Goal: Task Accomplishment & Management: Manage account settings

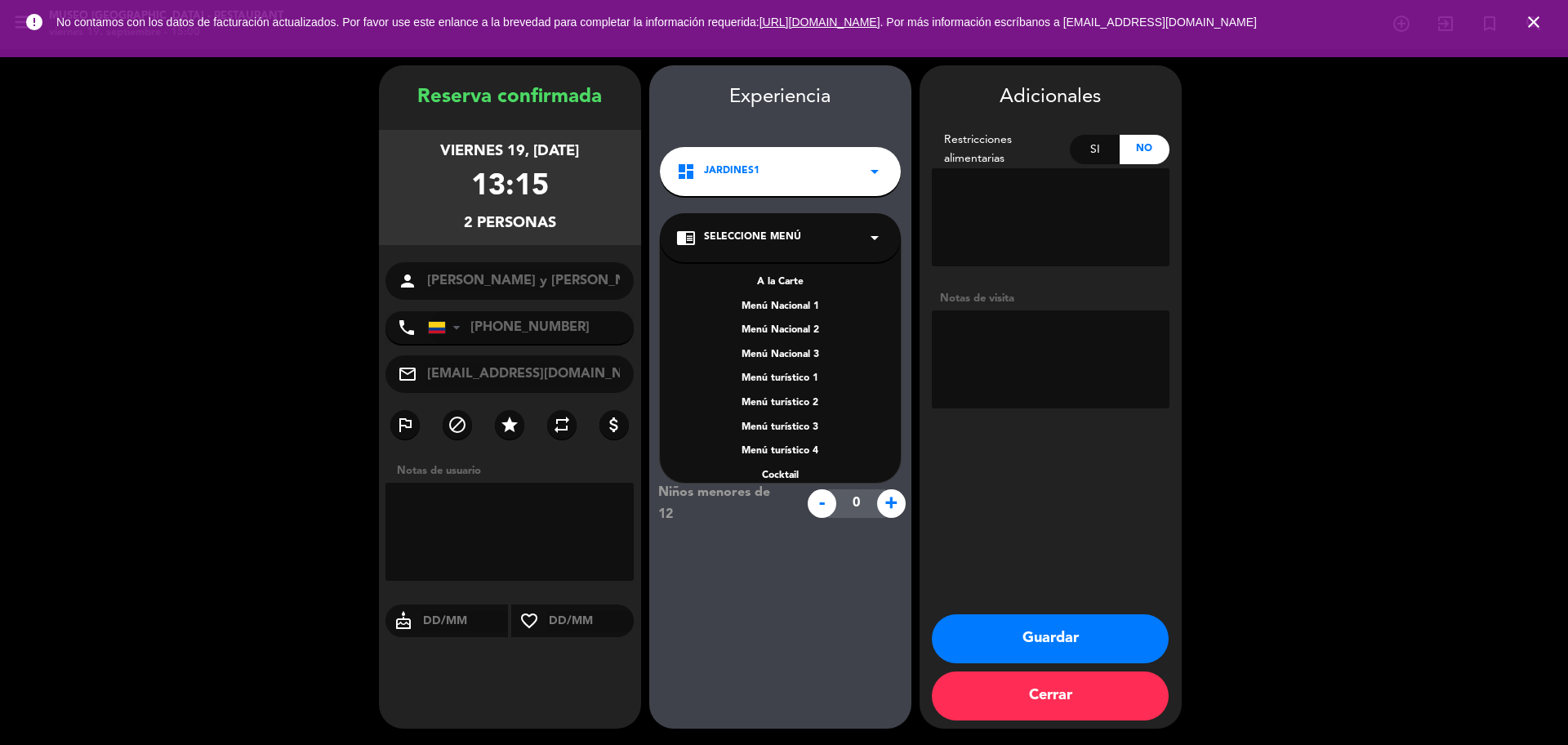
click at [787, 281] on div "A la Carte" at bounding box center [780, 282] width 209 height 16
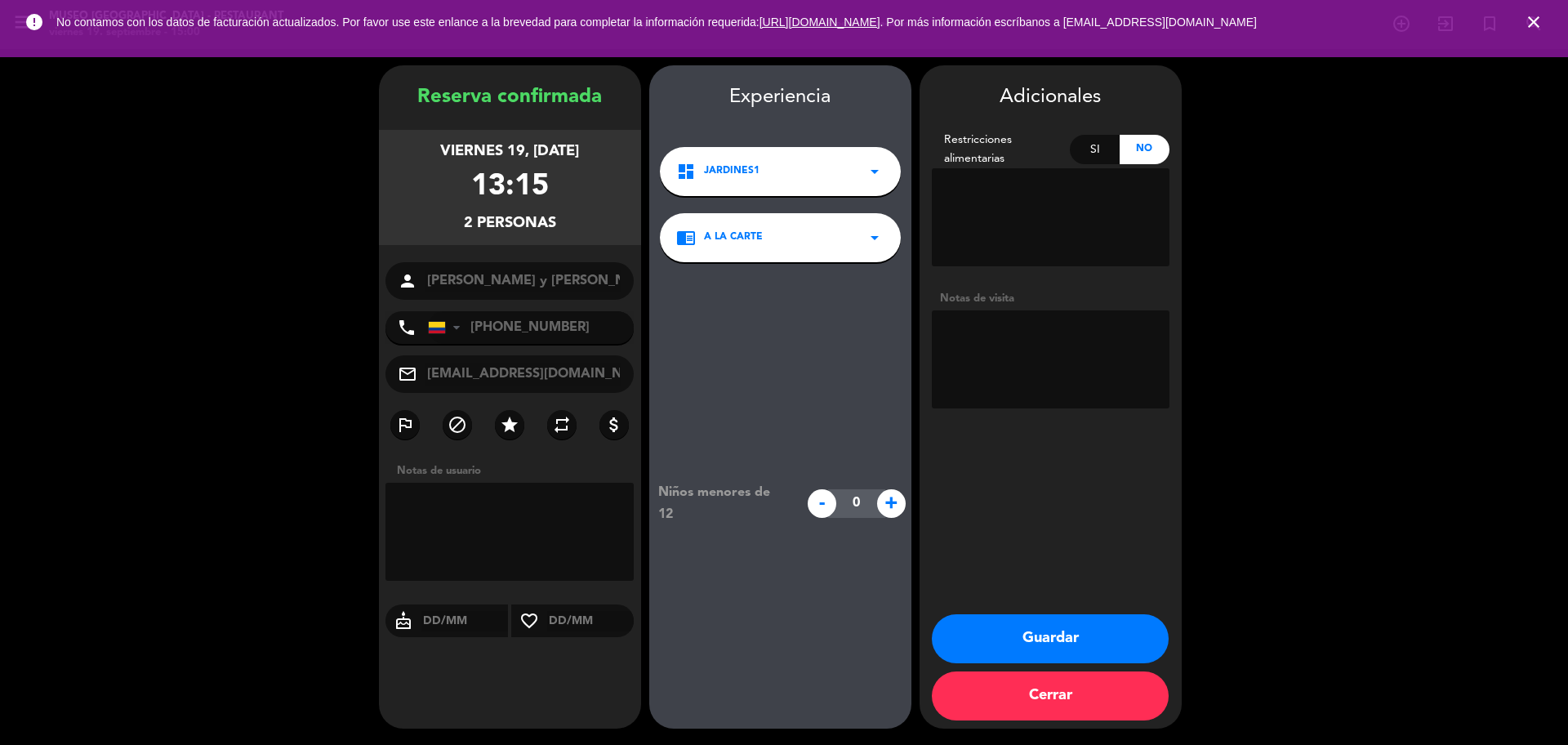
click at [970, 625] on button "Guardar" at bounding box center [1050, 639] width 237 height 49
drag, startPoint x: 0, startPoint y: 0, endPoint x: 473, endPoint y: 333, distance: 578.5
click at [473, 333] on input "[PHONE_NUMBER]" at bounding box center [531, 327] width 207 height 33
click at [1154, 355] on textarea at bounding box center [1050, 359] width 238 height 98
type textarea "La Molina franceses ningún alegia se ofrecio CR"
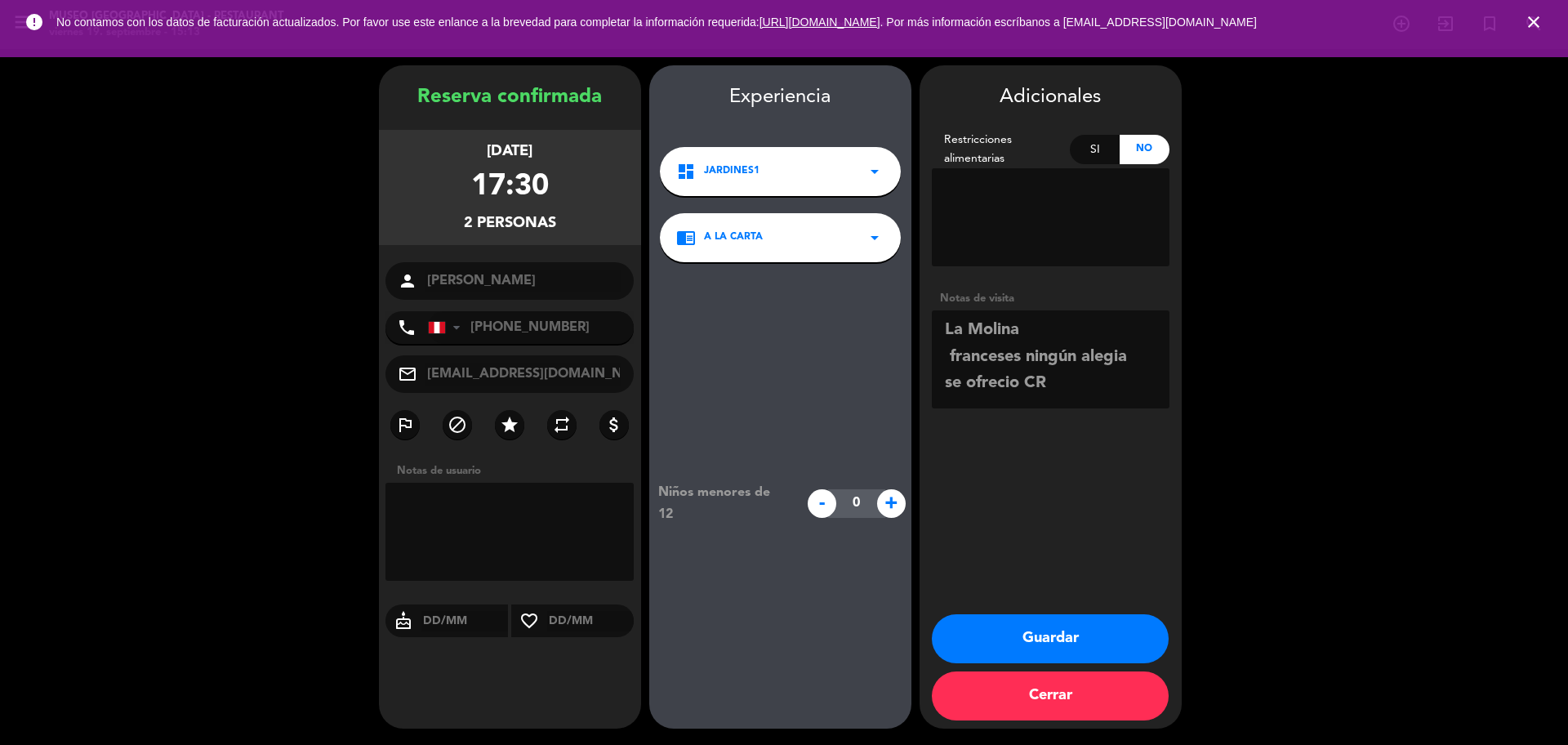
click at [1079, 622] on button "Guardar" at bounding box center [1050, 639] width 237 height 49
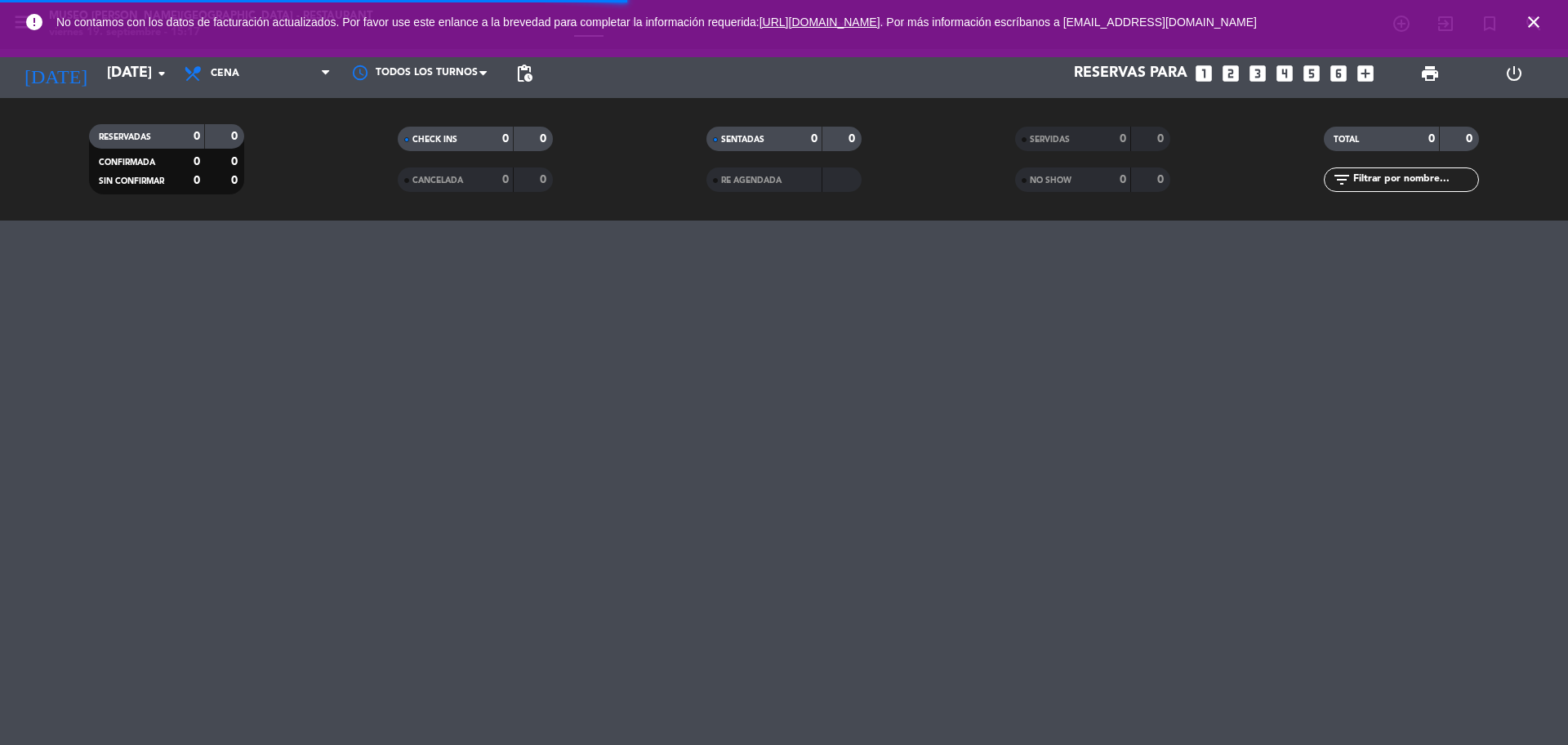
click at [1543, 17] on icon "close" at bounding box center [1533, 22] width 20 height 20
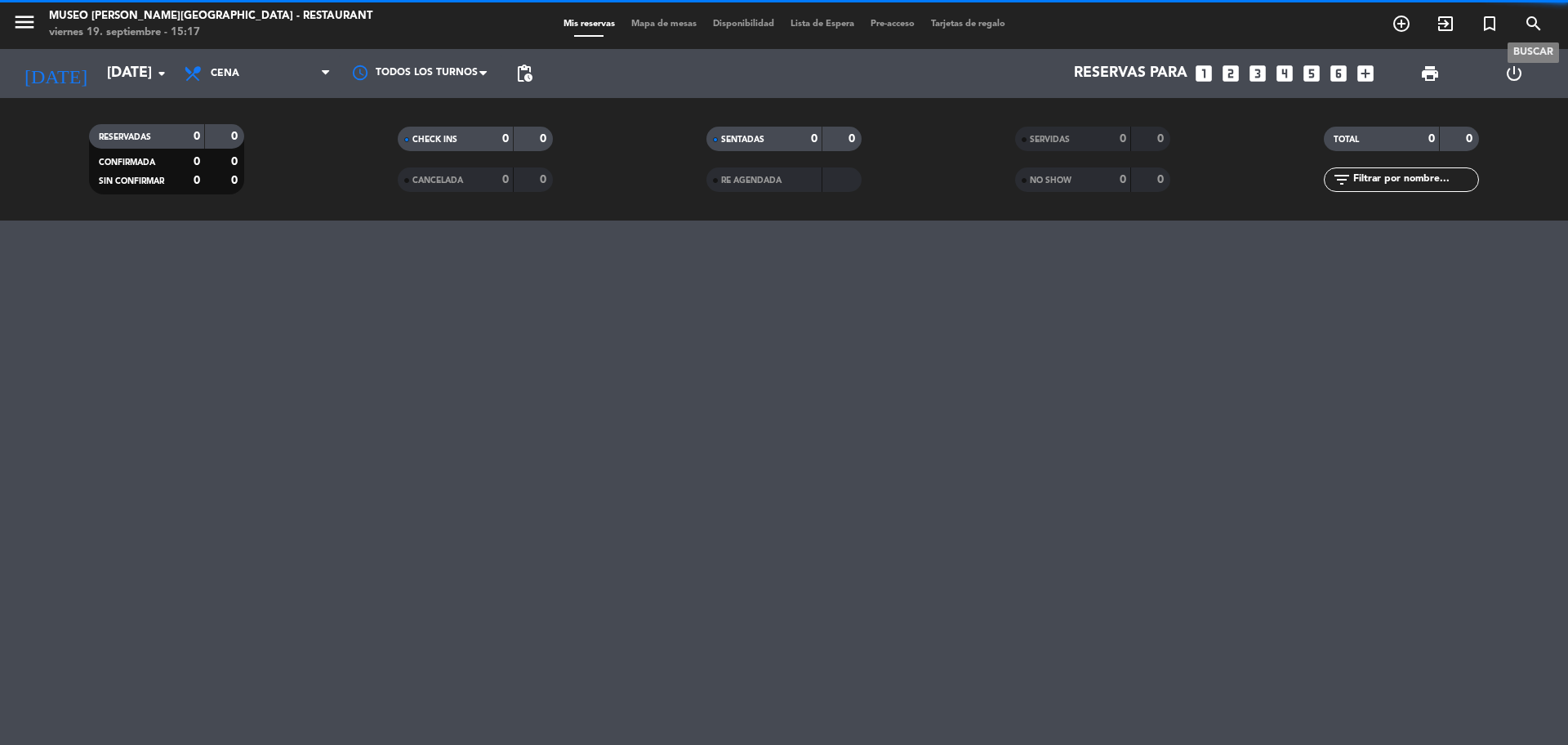
click at [1538, 16] on icon "search" at bounding box center [1533, 24] width 20 height 20
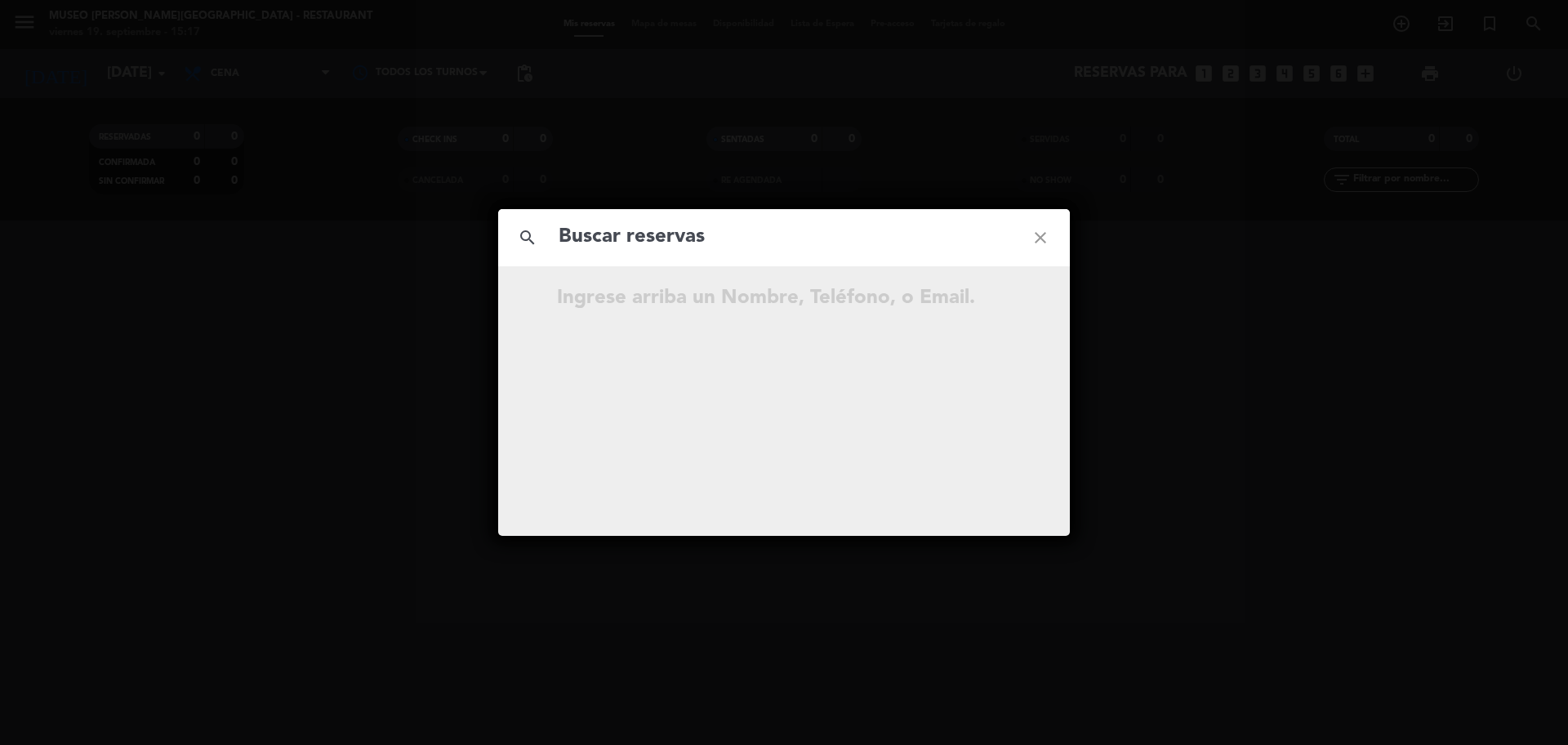
click at [625, 244] on input "text" at bounding box center [784, 238] width 454 height 34
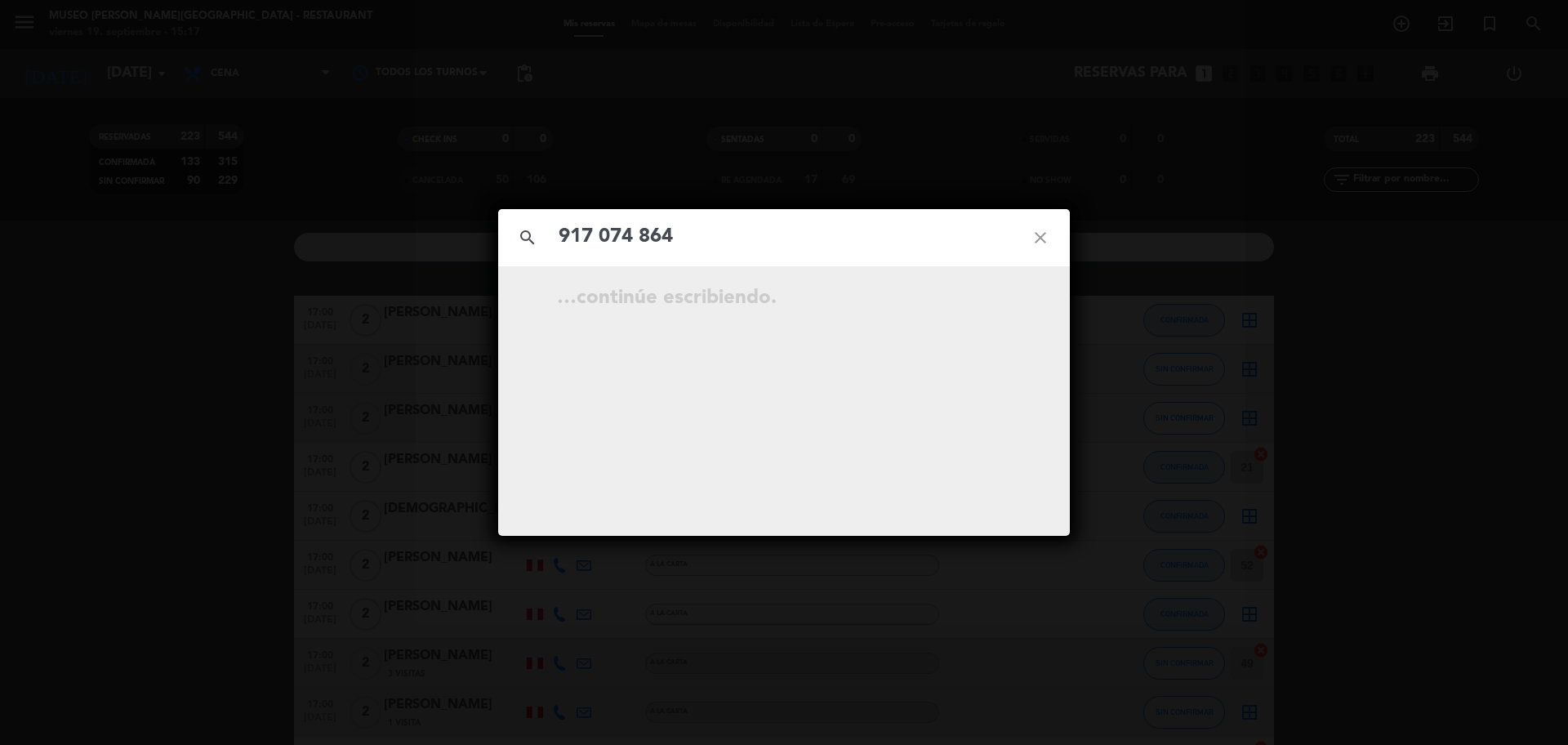
click at [648, 246] on input "917 074 864" at bounding box center [784, 238] width 454 height 34
click at [644, 246] on input "917 074 864" at bounding box center [784, 238] width 454 height 34
type input "917074864"
click at [700, 236] on input "917074864" at bounding box center [784, 238] width 454 height 34
click at [1003, 306] on icon "open_in_new" at bounding box center [999, 300] width 20 height 20
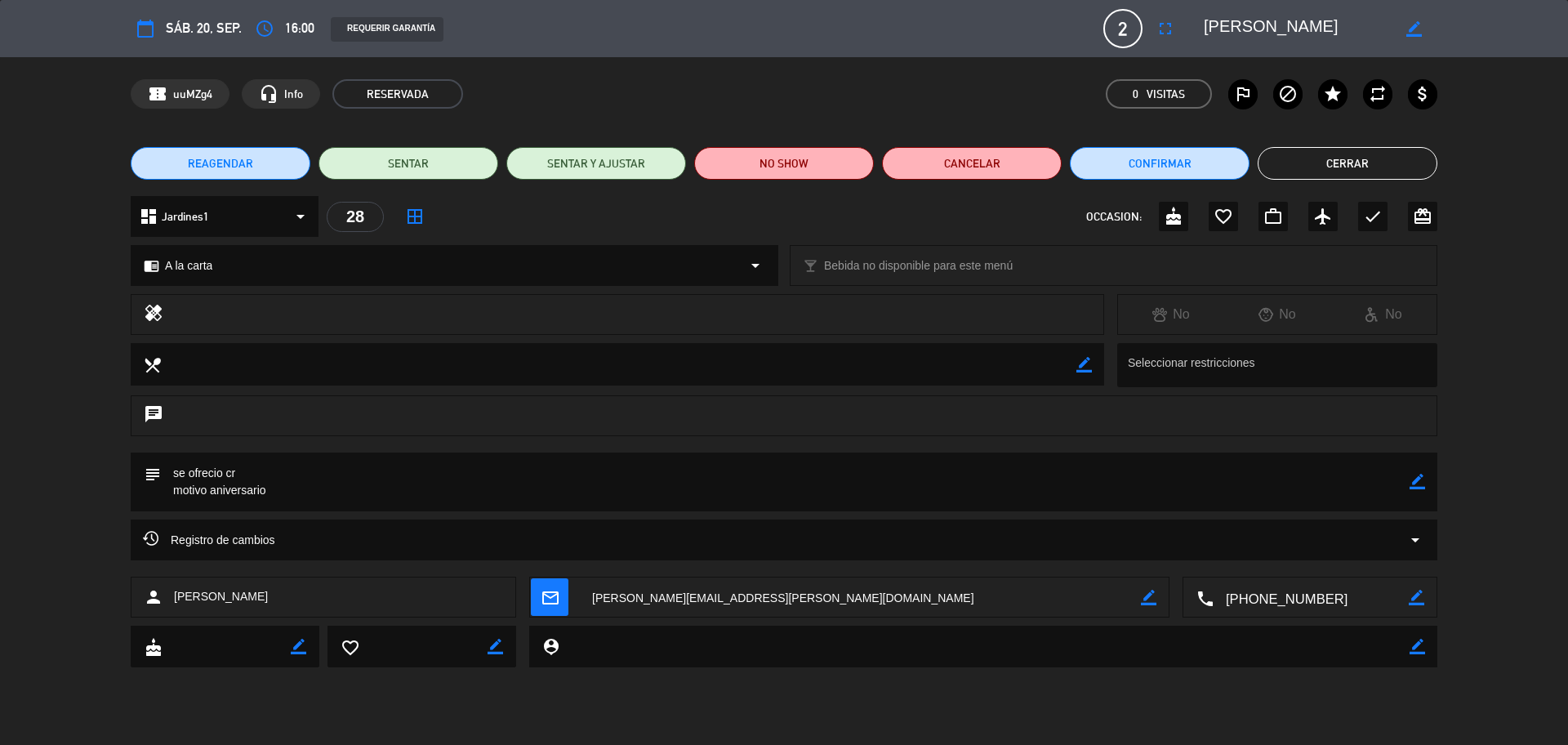
click at [282, 272] on div "chrome_reader_mode A la carta arrow_drop_down" at bounding box center [454, 266] width 646 height 40
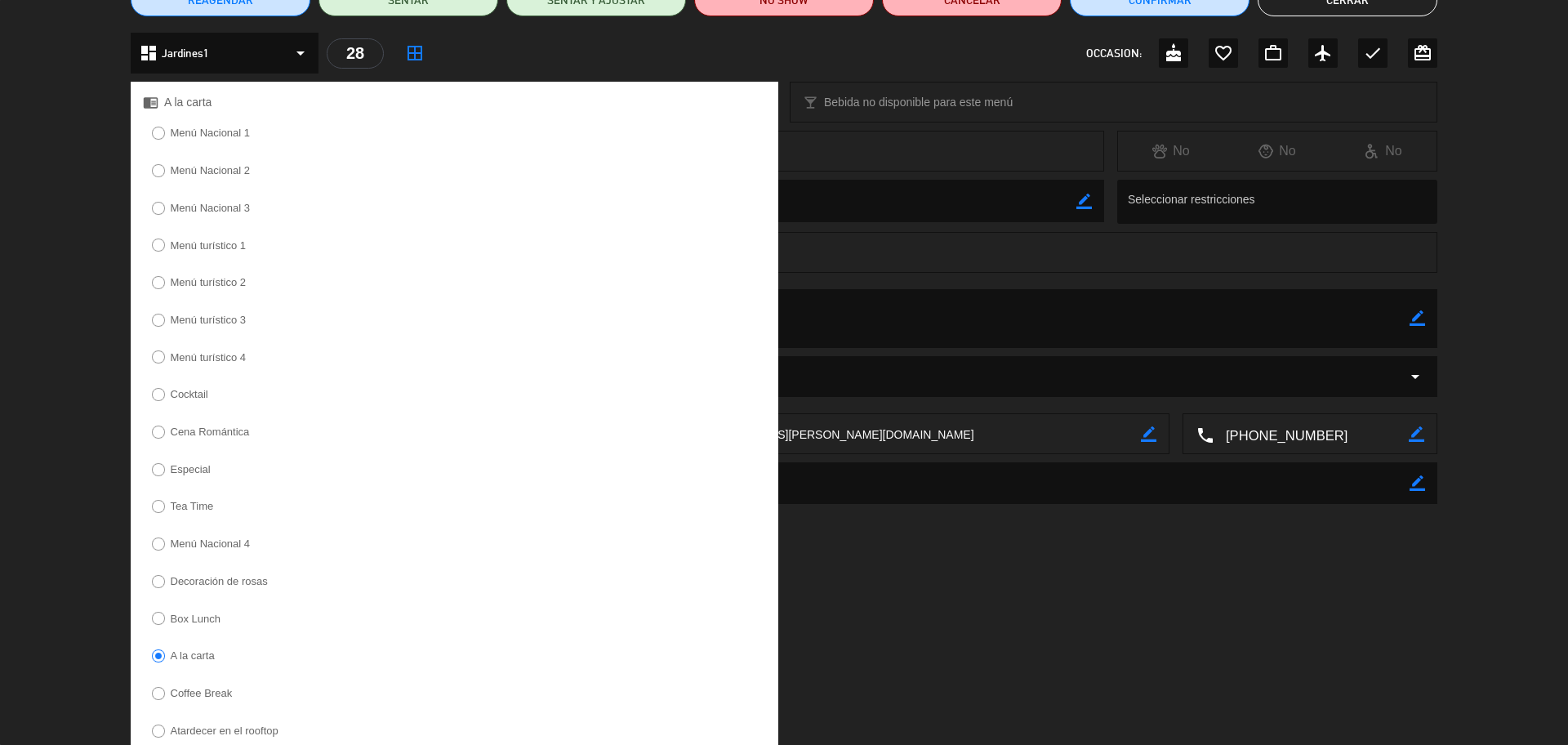
scroll to position [277, 0]
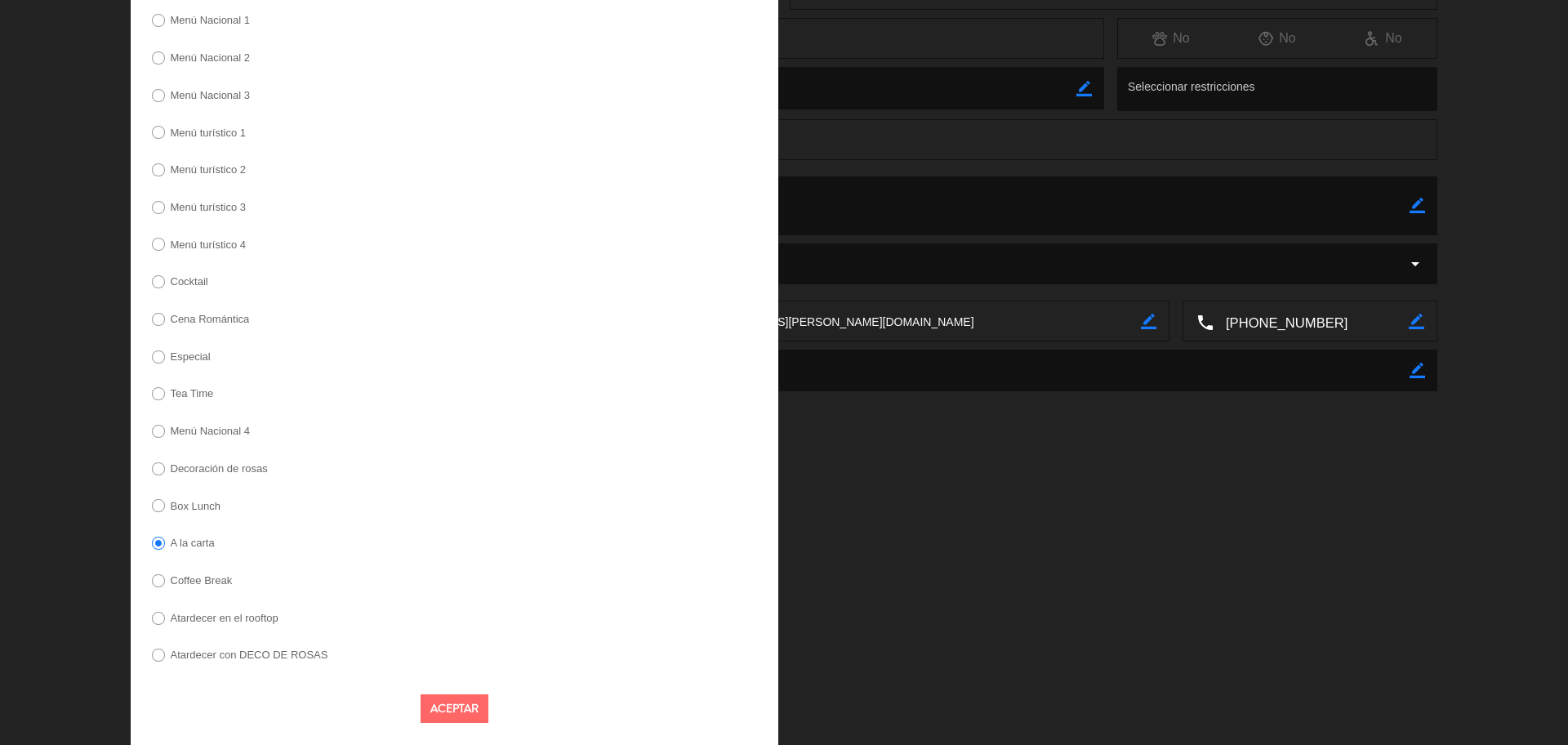
click at [197, 321] on label "Cena Romántica" at bounding box center [211, 319] width 79 height 10
click at [439, 705] on button "Aceptar" at bounding box center [455, 709] width 68 height 28
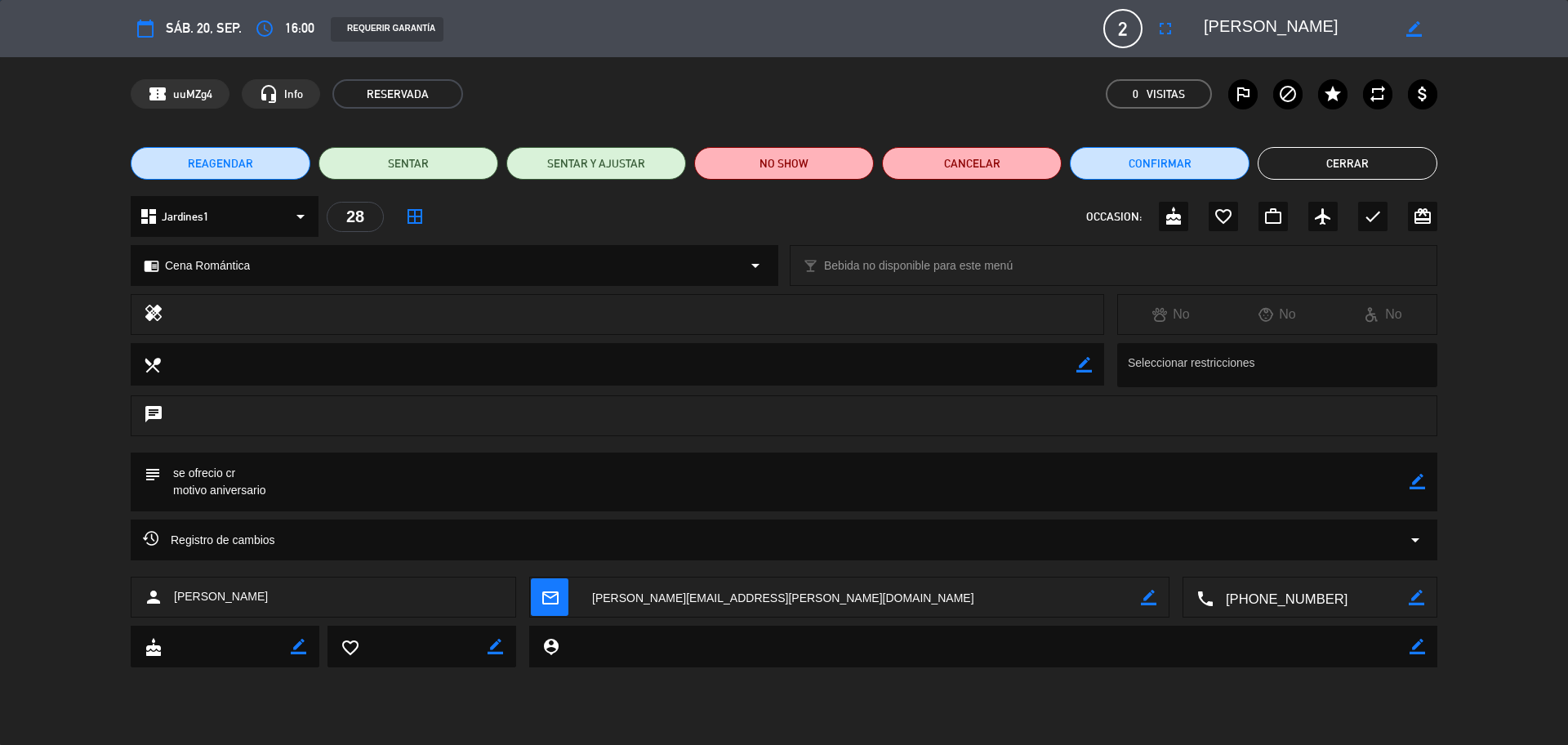
scroll to position [0, 0]
drag, startPoint x: 1418, startPoint y: 479, endPoint x: 1404, endPoint y: 483, distance: 14.6
click at [1419, 480] on icon "border_color" at bounding box center [1418, 482] width 16 height 16
drag, startPoint x: 263, startPoint y: 474, endPoint x: 170, endPoint y: 464, distance: 93.5
click at [170, 464] on textarea at bounding box center [785, 482] width 1249 height 59
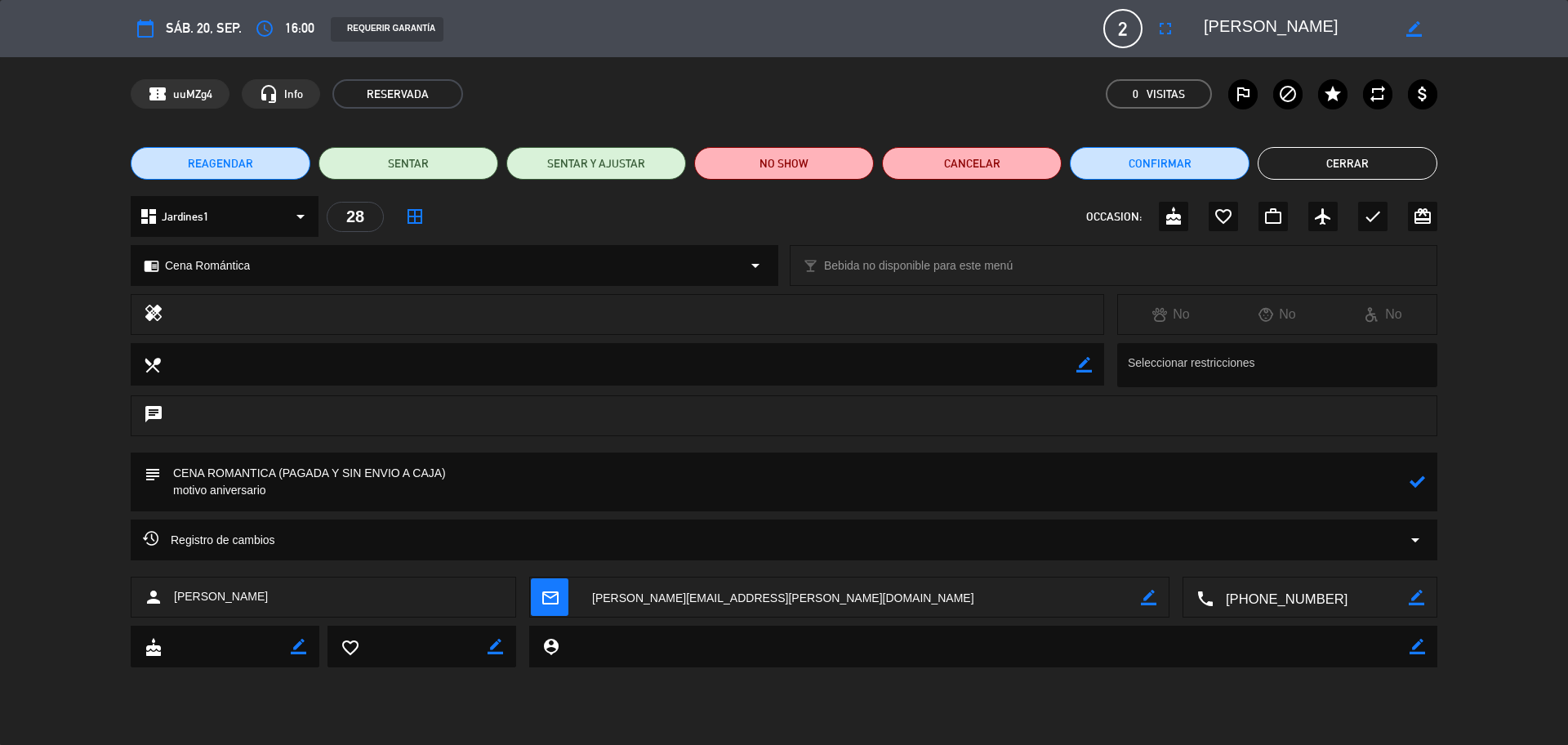
click at [1419, 478] on icon at bounding box center [1418, 482] width 16 height 16
drag, startPoint x: 1419, startPoint y: 479, endPoint x: 1371, endPoint y: 485, distance: 48.4
click at [1419, 480] on icon "border_color" at bounding box center [1418, 482] width 16 height 16
click at [312, 501] on textarea at bounding box center [785, 482] width 1249 height 59
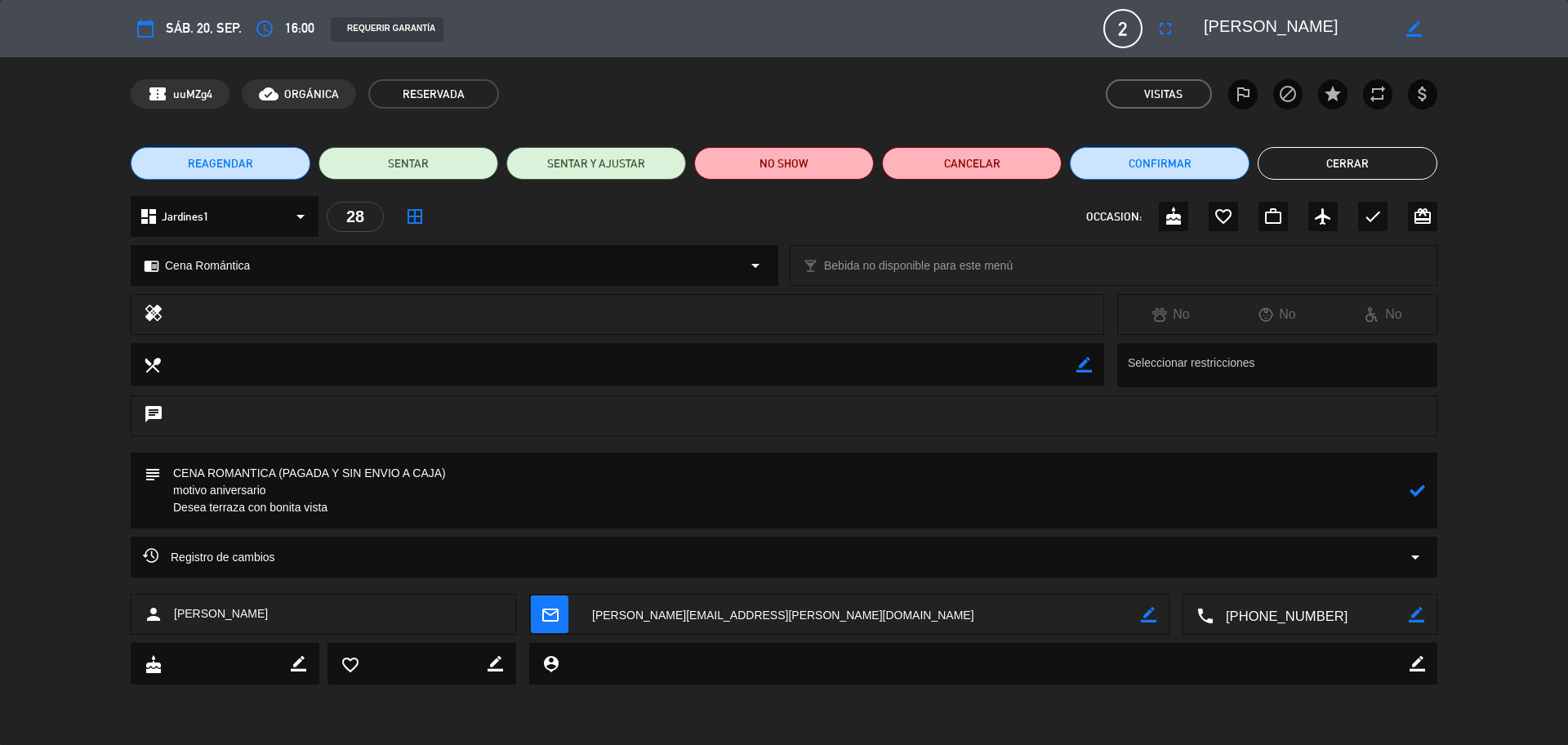
click at [1425, 489] on div "subject" at bounding box center [784, 490] width 1307 height 76
click at [1423, 490] on icon at bounding box center [1418, 491] width 16 height 16
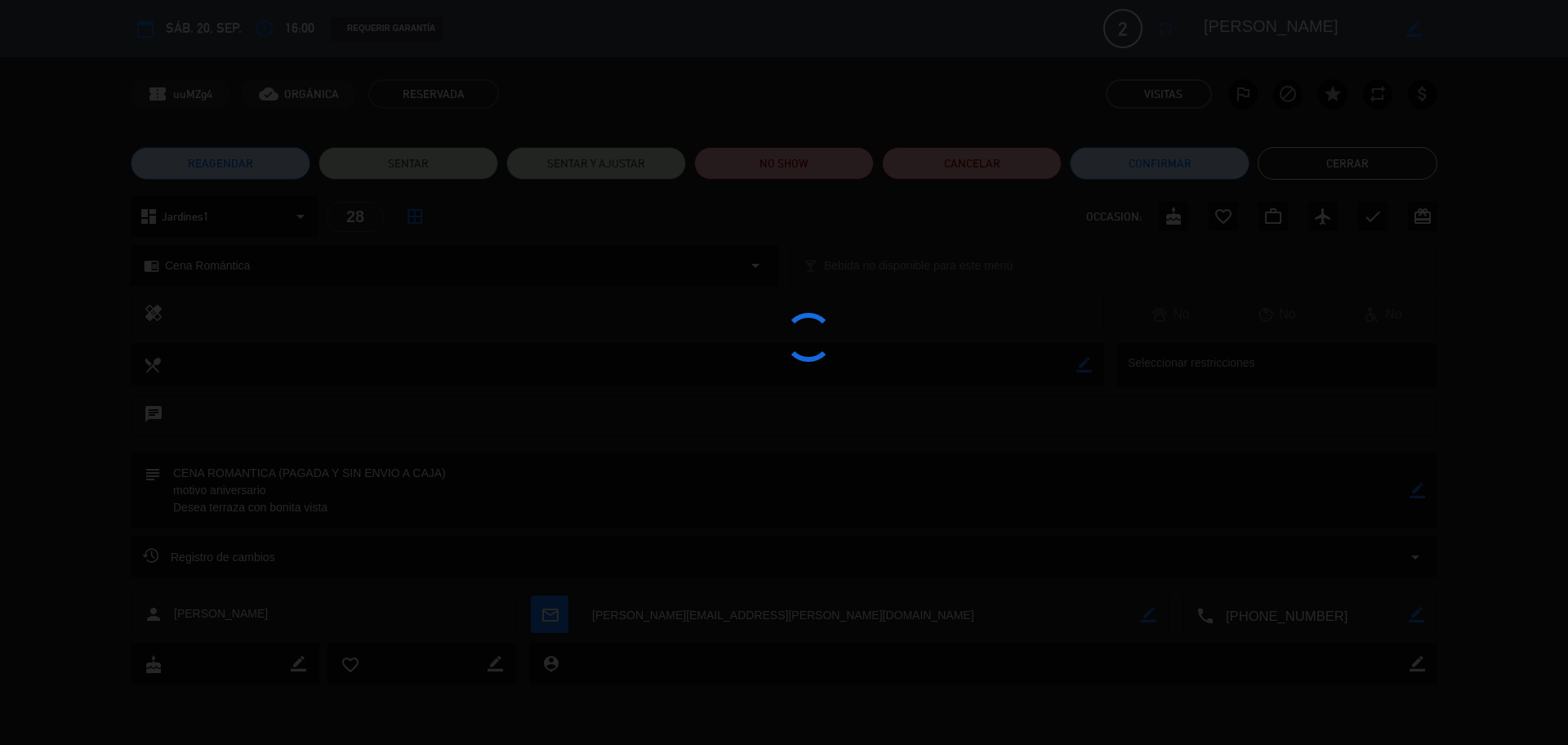
type textarea "CENA ROMANTICA (PAGADA Y SIN ENVIO A CAJA) motivo aniversario Desea terraza con…"
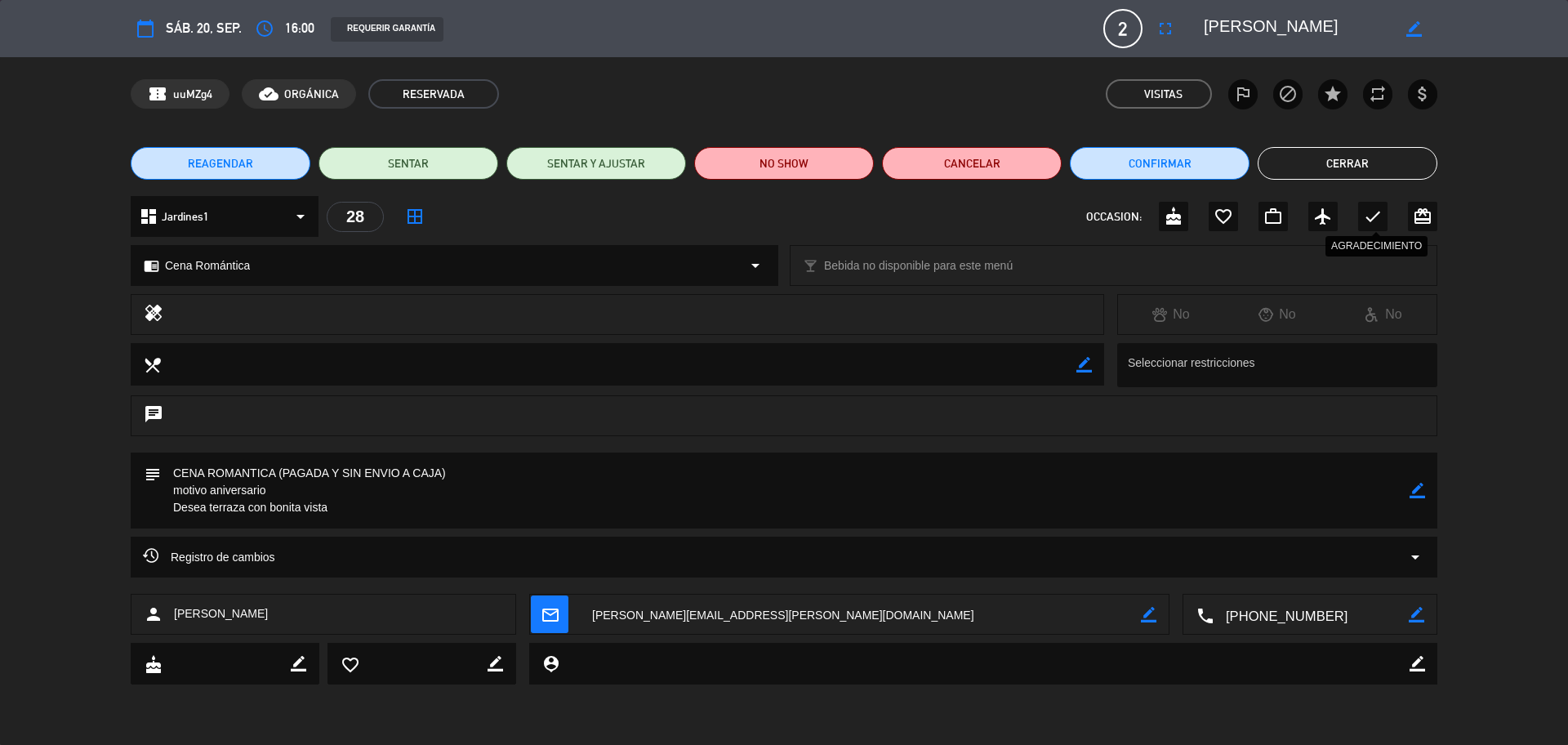
click at [1378, 214] on icon "check" at bounding box center [1372, 216] width 20 height 20
click at [1355, 167] on button "Cerrar" at bounding box center [1347, 163] width 180 height 33
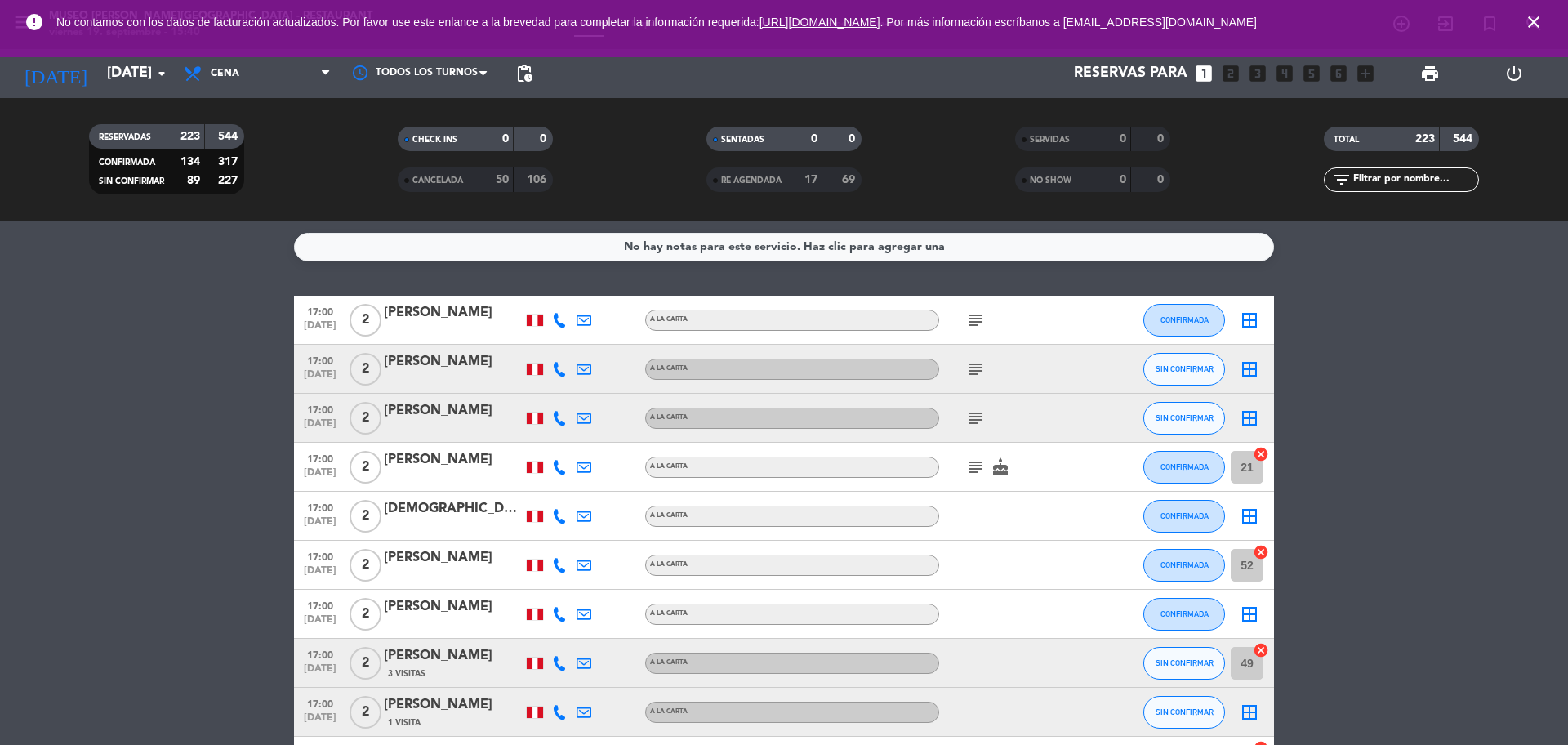
click at [1525, 31] on icon "close" at bounding box center [1533, 22] width 20 height 20
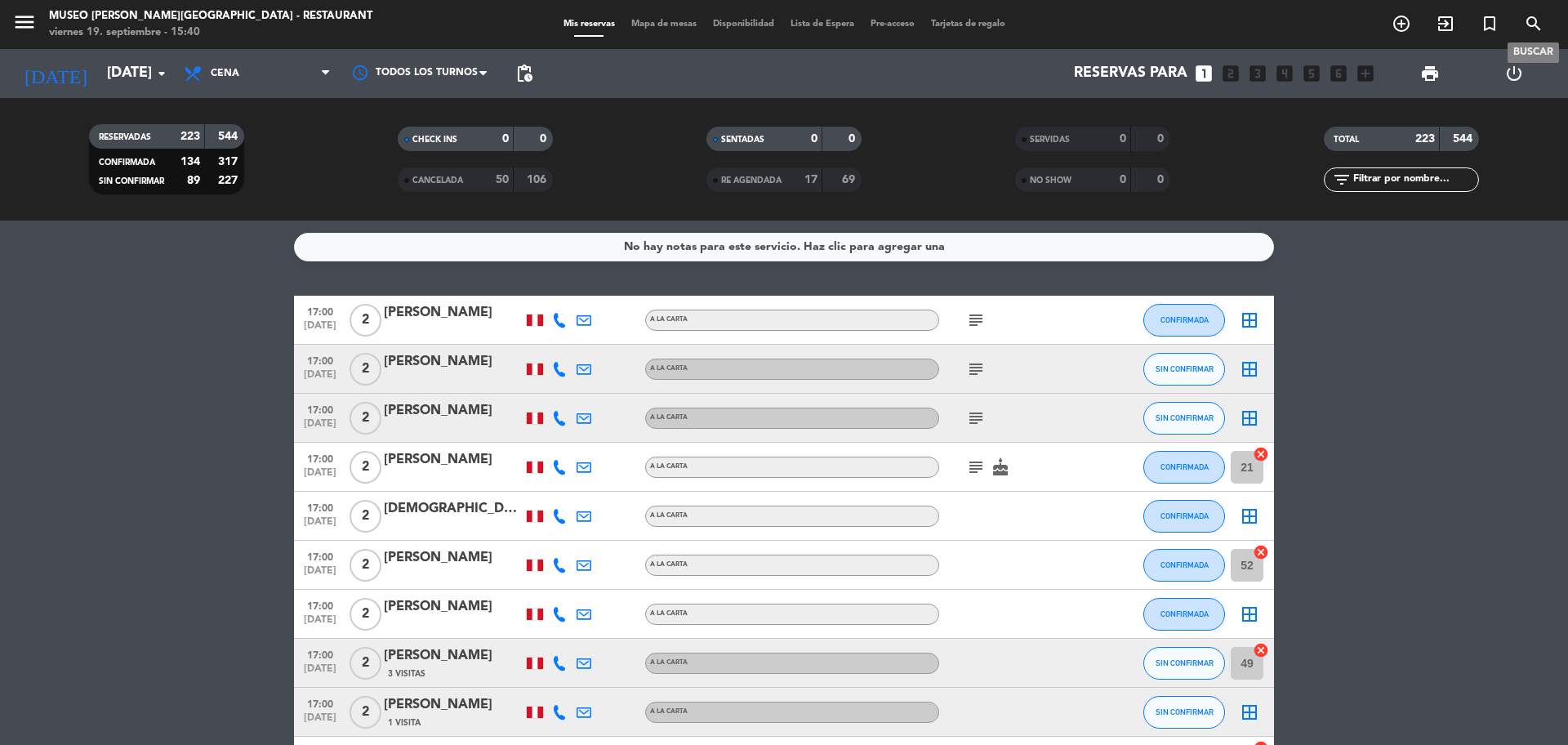
click at [1526, 28] on icon "search" at bounding box center [1533, 24] width 20 height 20
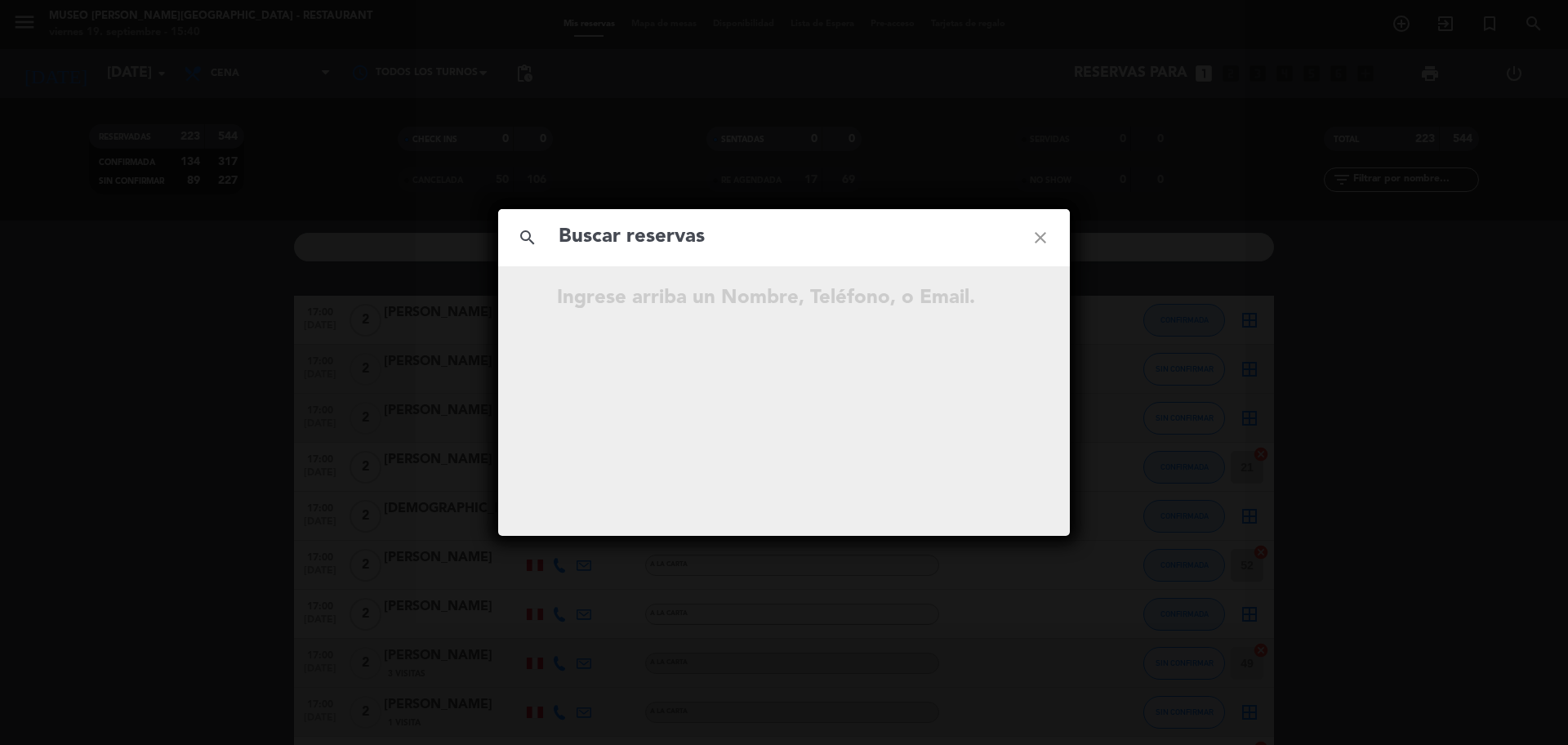
click at [750, 234] on input "text" at bounding box center [784, 238] width 454 height 34
click at [645, 247] on input "958 257 751" at bounding box center [784, 238] width 454 height 34
type input "958257751"
click at [686, 234] on input "958257751" at bounding box center [784, 238] width 454 height 34
click at [1009, 307] on icon "open_in_new" at bounding box center [999, 300] width 20 height 20
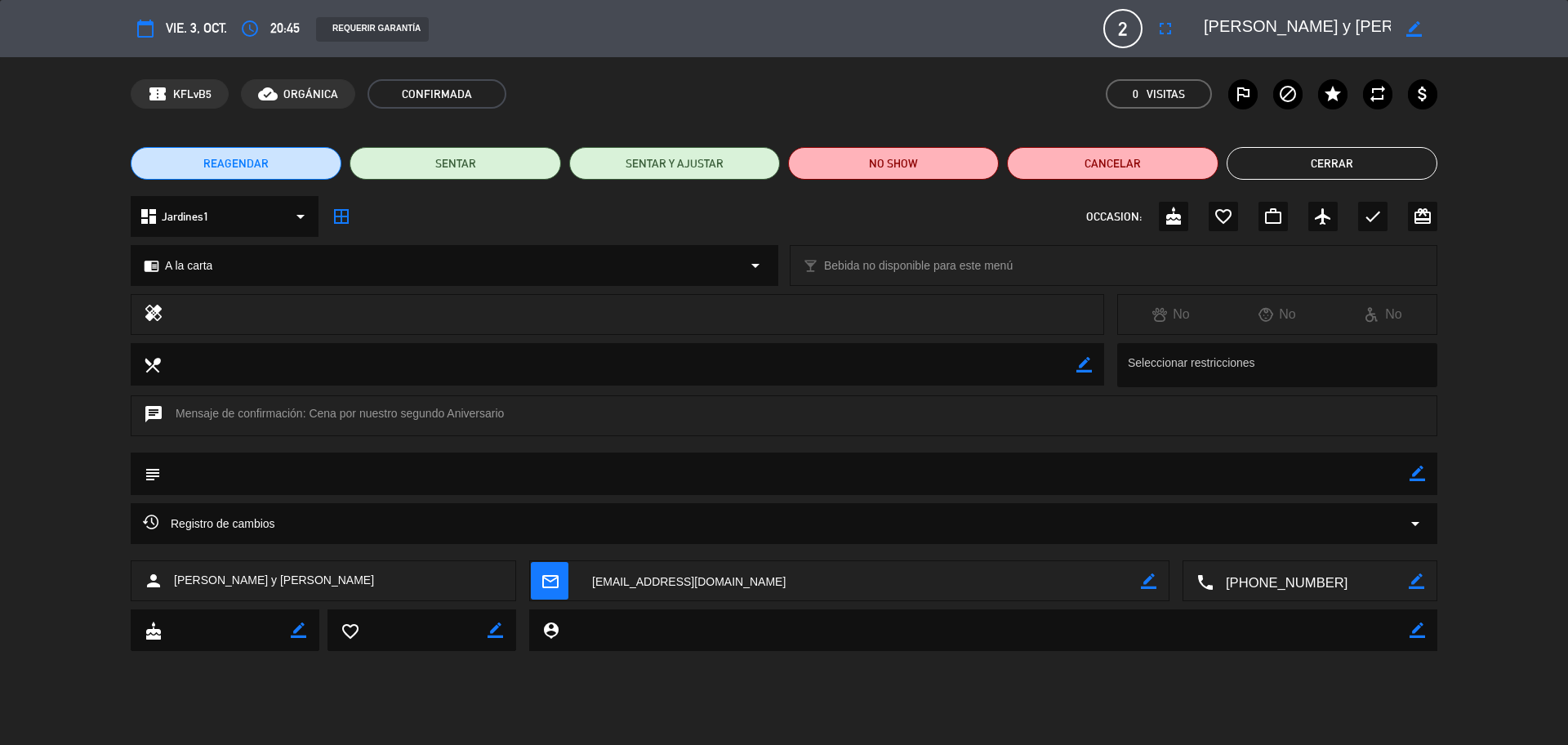
drag, startPoint x: 1417, startPoint y: 476, endPoint x: 1342, endPoint y: 475, distance: 75.0
click at [1417, 474] on icon "border_color" at bounding box center [1418, 473] width 16 height 16
click at [1342, 475] on textarea at bounding box center [785, 473] width 1249 height 41
paste textarea "cerca al jardín o rooftop"
type textarea "desea cerca al jardín o rooftop"
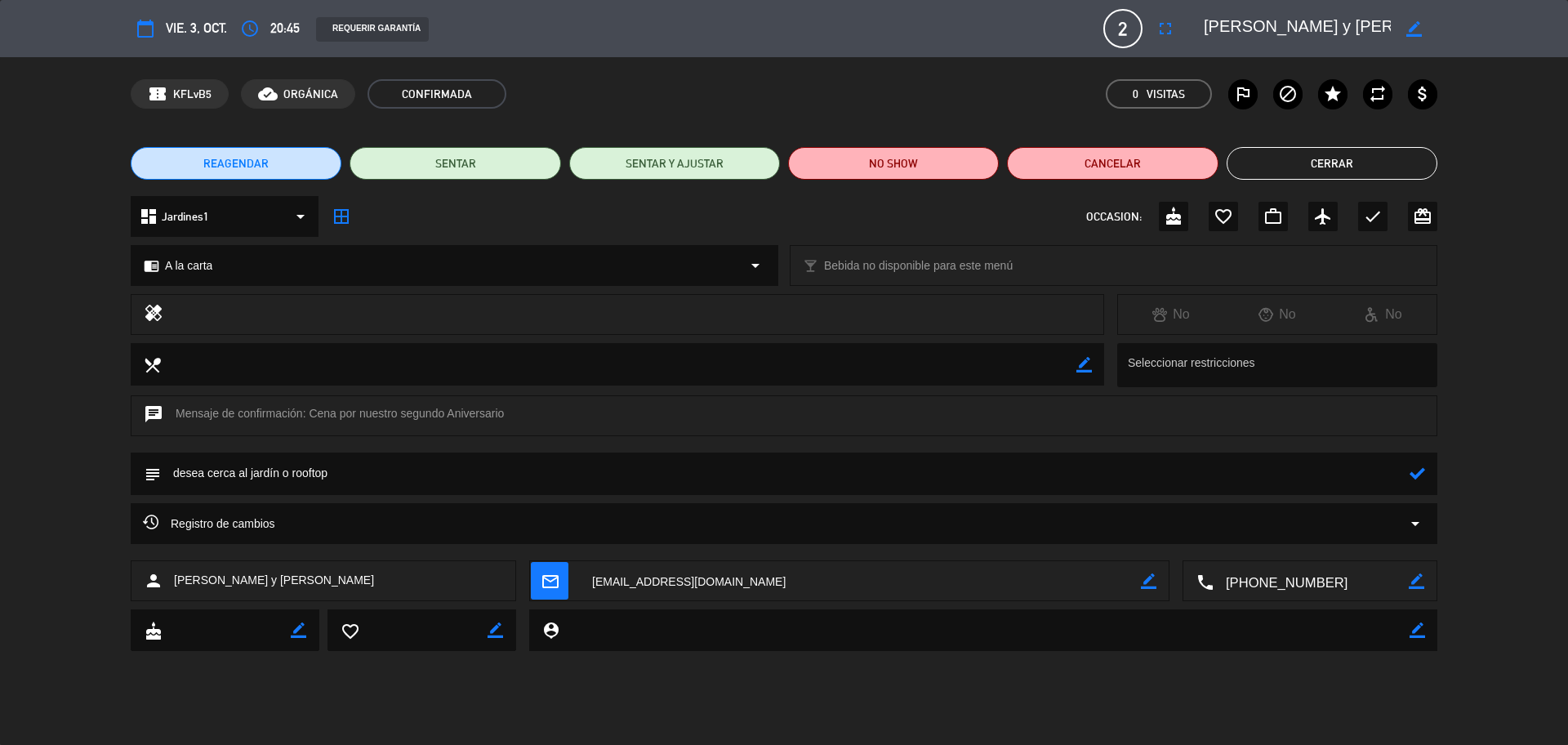
click at [1418, 471] on icon at bounding box center [1418, 473] width 16 height 16
click at [1421, 468] on icon "border_color" at bounding box center [1418, 473] width 16 height 16
click at [1421, 468] on icon at bounding box center [1418, 473] width 16 height 16
click at [1420, 471] on icon "border_color" at bounding box center [1418, 473] width 16 height 16
click at [1420, 471] on icon at bounding box center [1418, 473] width 16 height 16
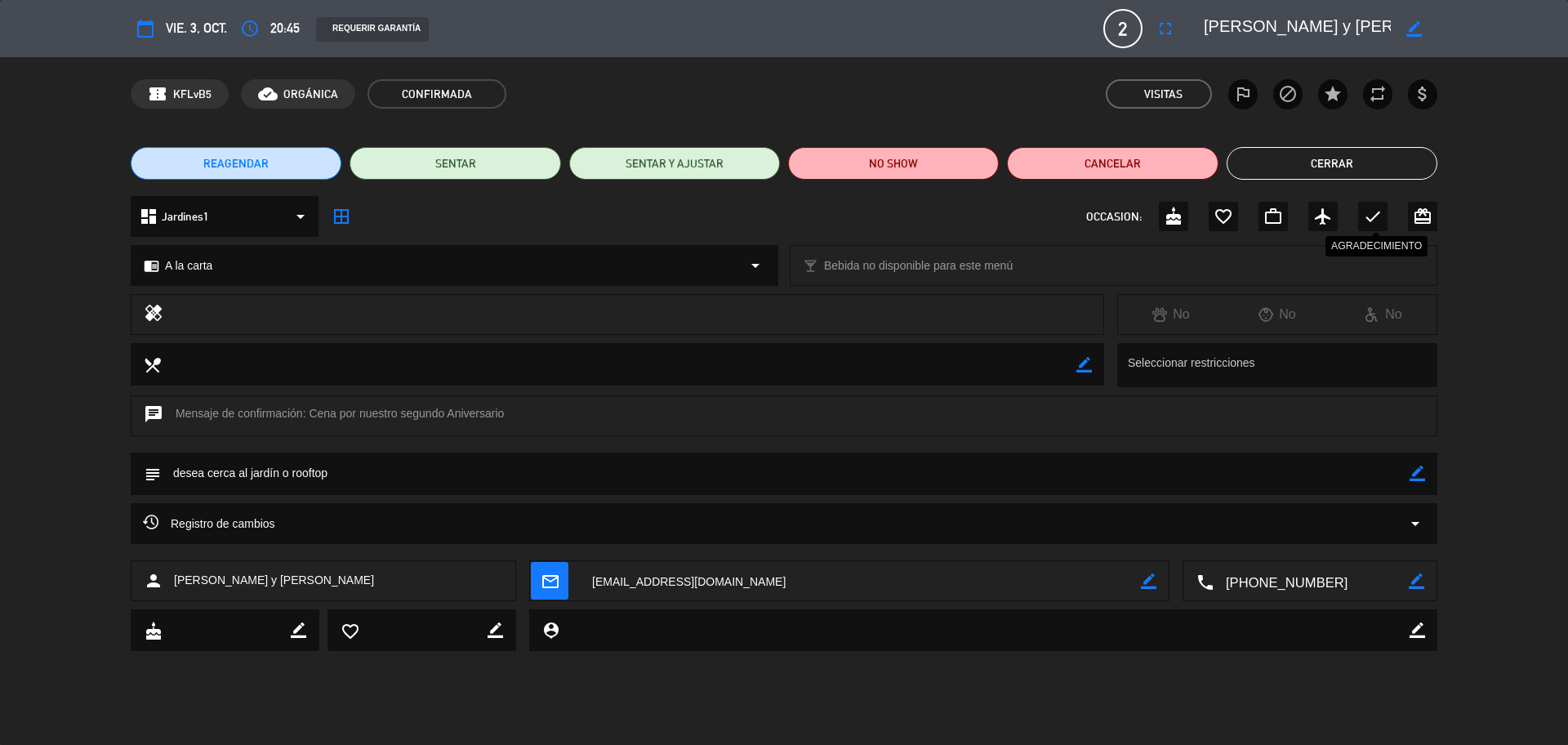
click at [1364, 221] on icon "check" at bounding box center [1372, 216] width 20 height 20
click at [1291, 167] on button "Cerrar" at bounding box center [1332, 163] width 211 height 33
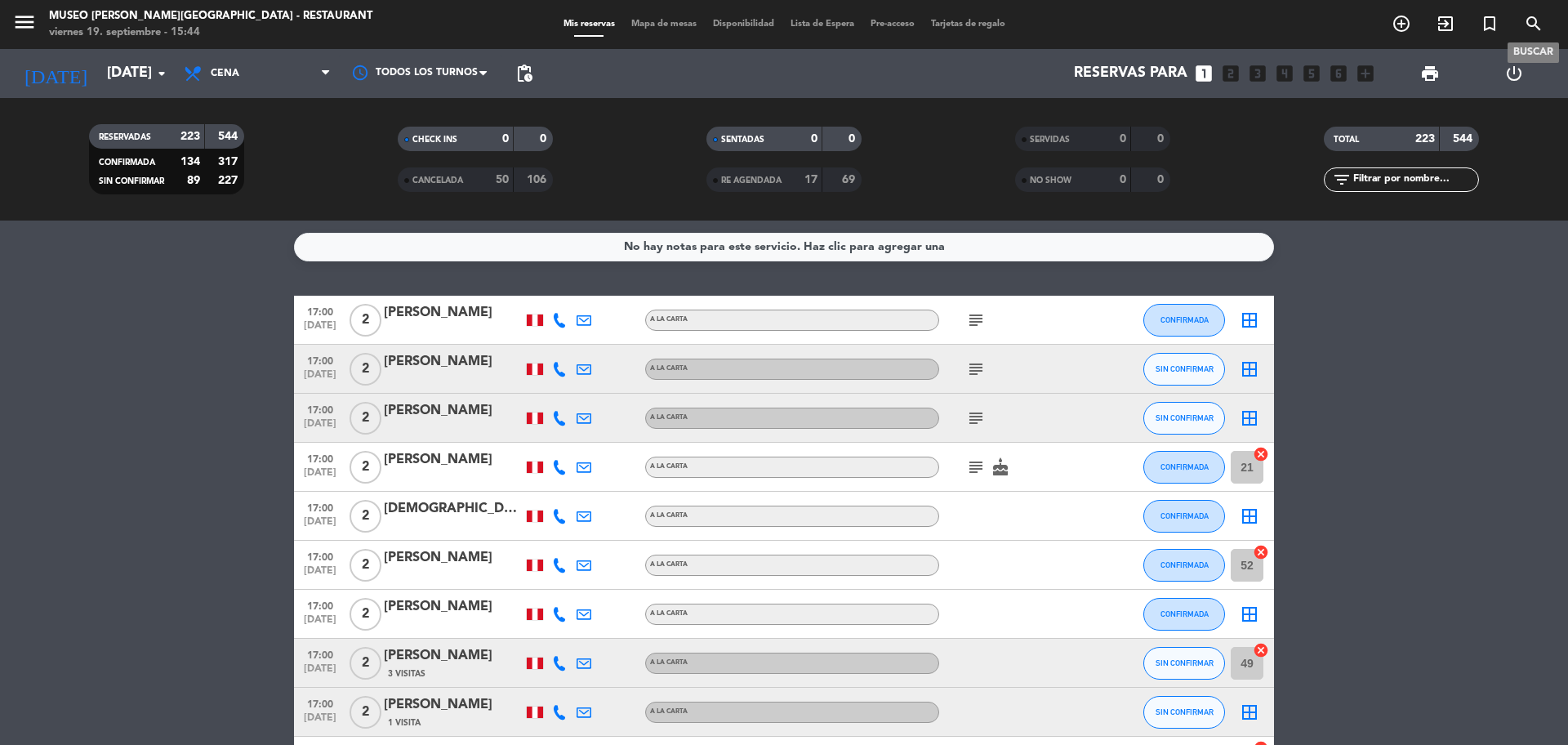
click at [1536, 18] on icon "search" at bounding box center [1533, 24] width 20 height 20
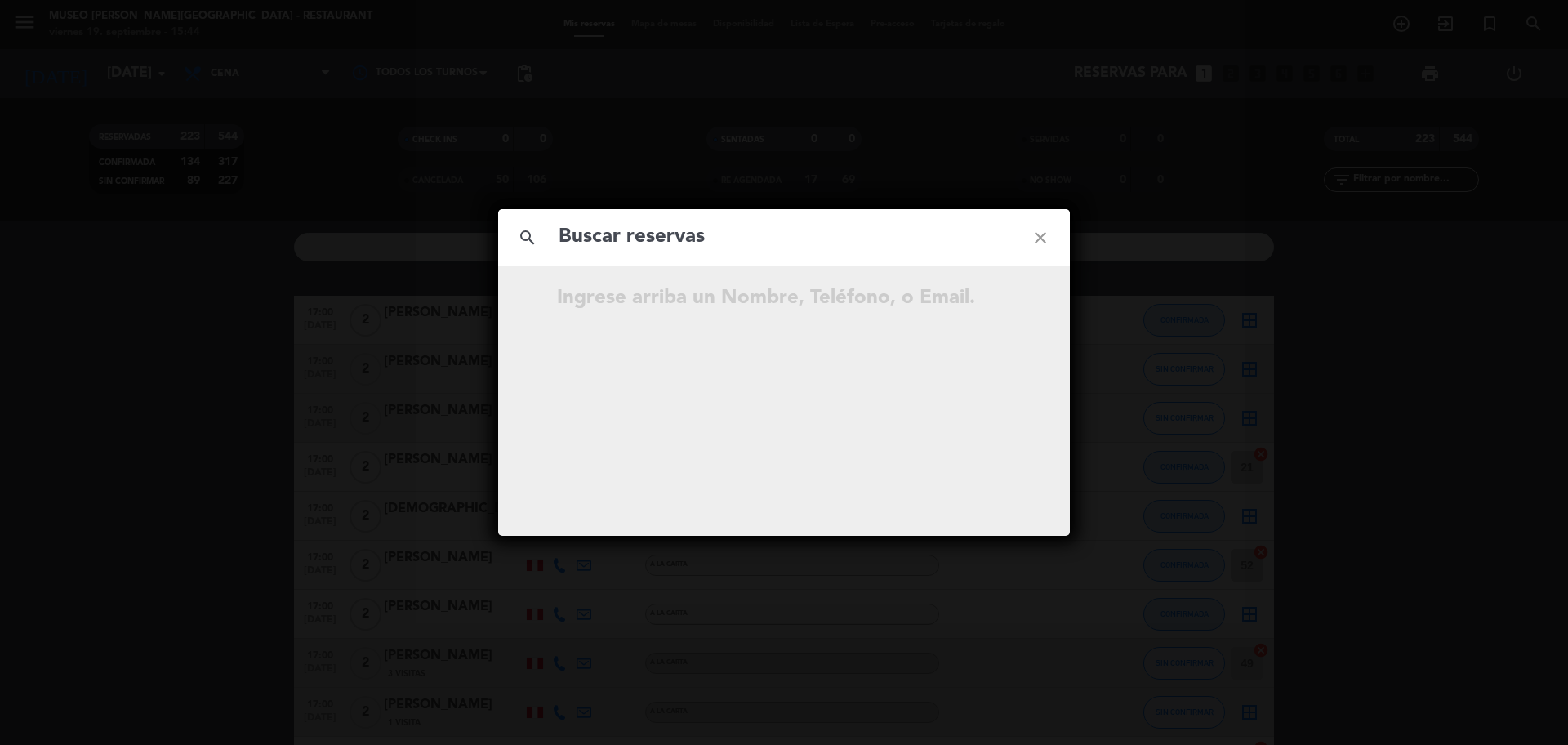
click at [678, 249] on input "text" at bounding box center [784, 238] width 454 height 34
click at [651, 239] on input "970 124 181" at bounding box center [784, 238] width 454 height 34
click at [642, 240] on input "970 124 181" at bounding box center [784, 238] width 454 height 34
click at [709, 245] on input "970124181" at bounding box center [784, 238] width 454 height 34
type input "970124181"
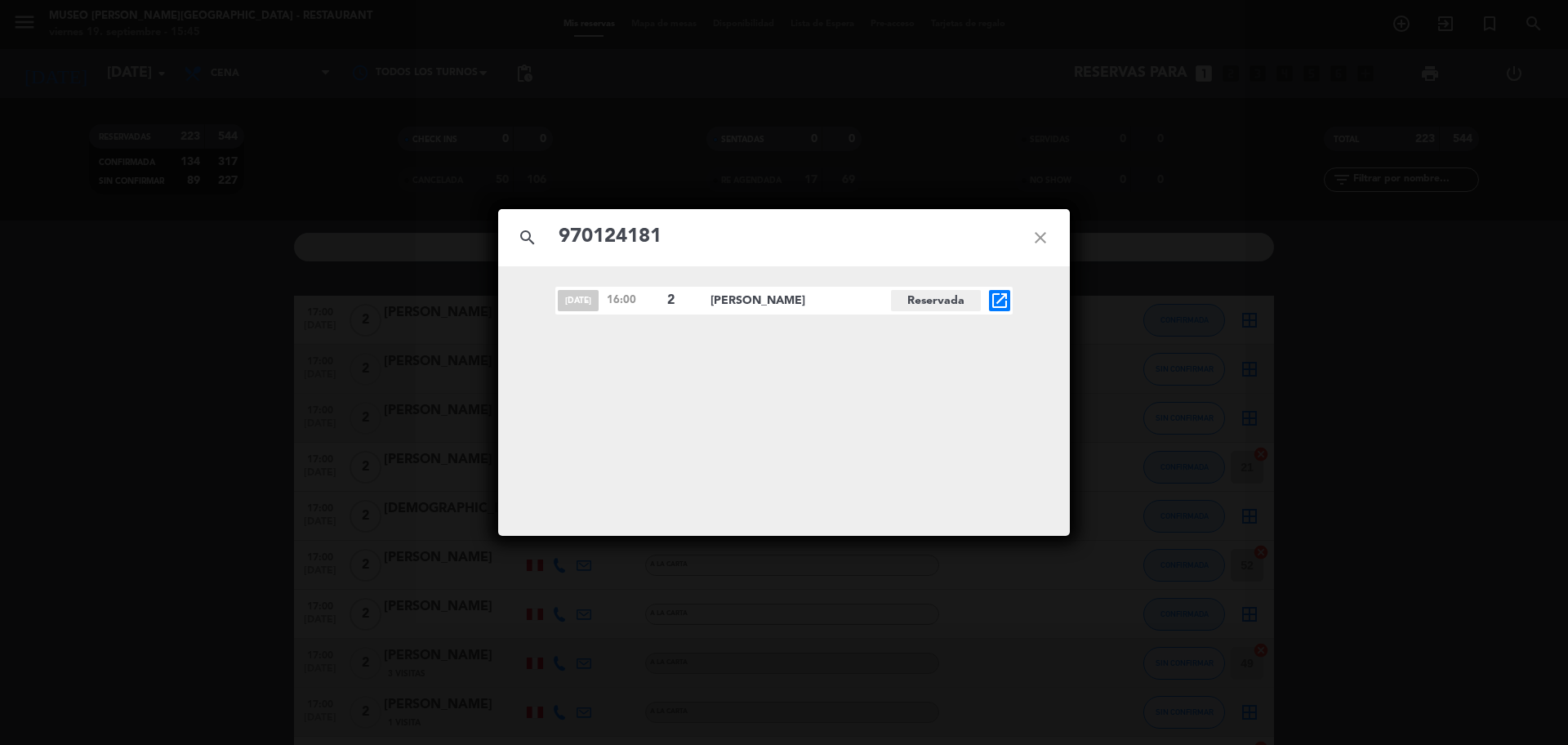
click at [1000, 296] on icon "open_in_new" at bounding box center [999, 300] width 20 height 20
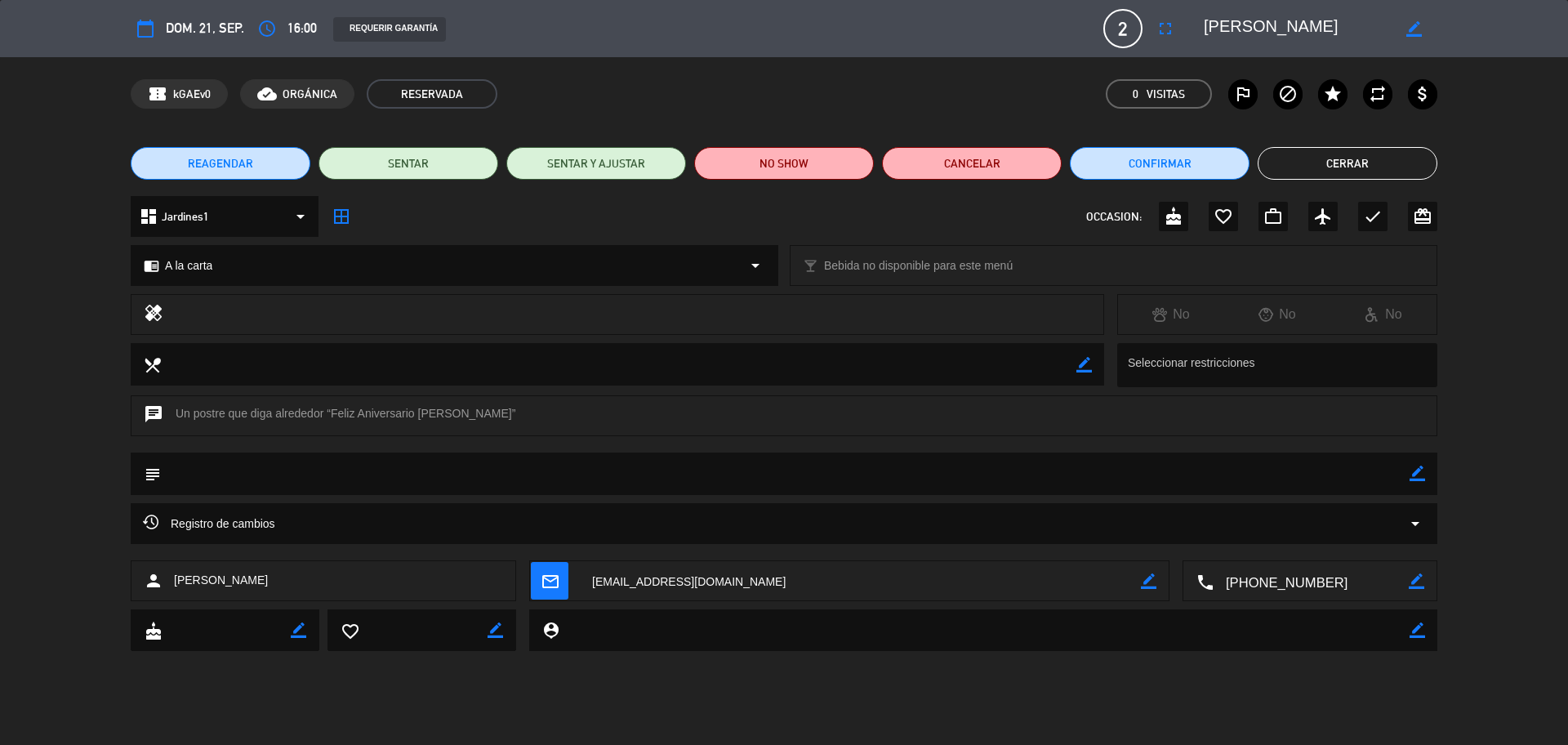
click at [1419, 475] on icon "border_color" at bounding box center [1418, 473] width 16 height 16
click at [1389, 476] on textarea at bounding box center [785, 473] width 1249 height 41
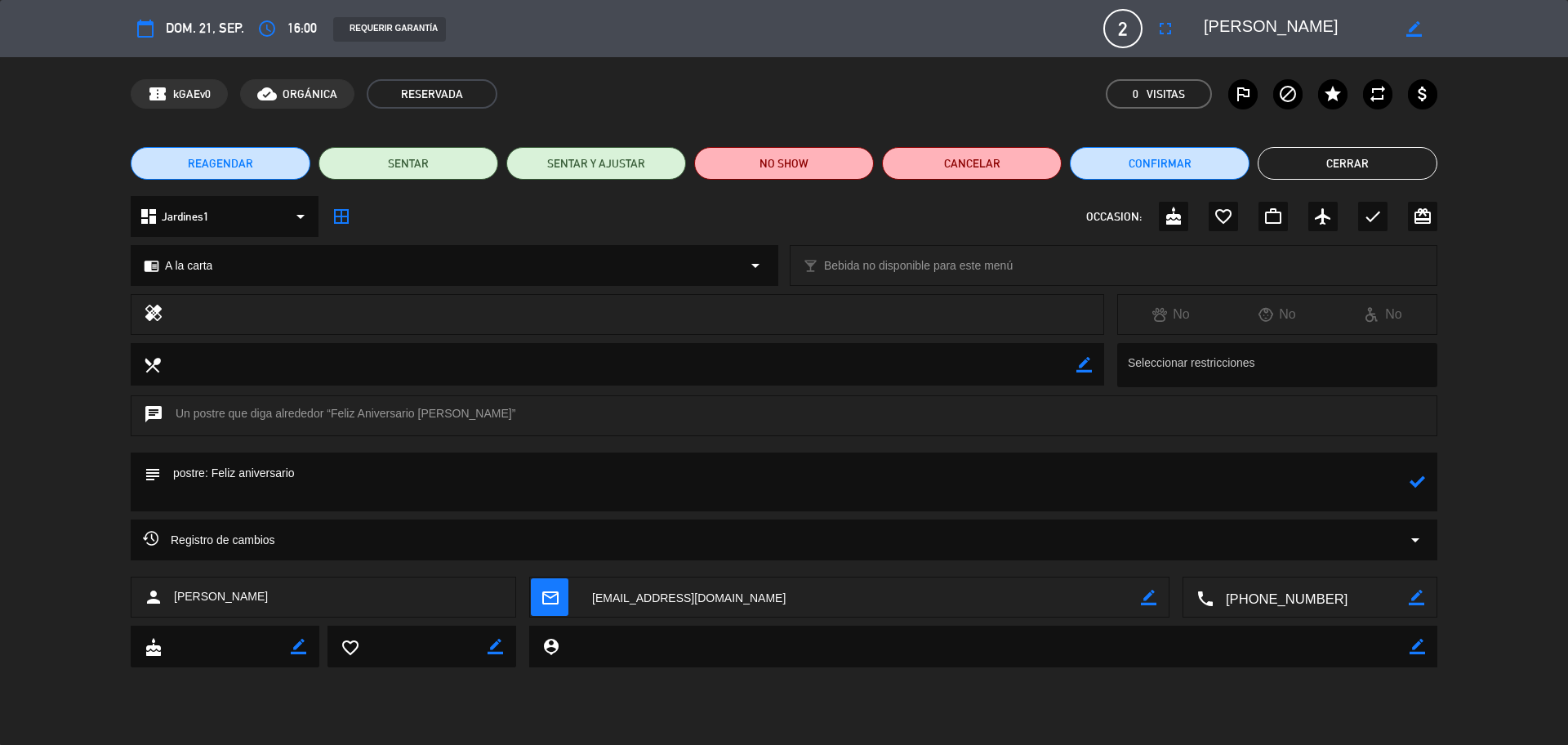
click at [1419, 483] on icon at bounding box center [1418, 482] width 16 height 16
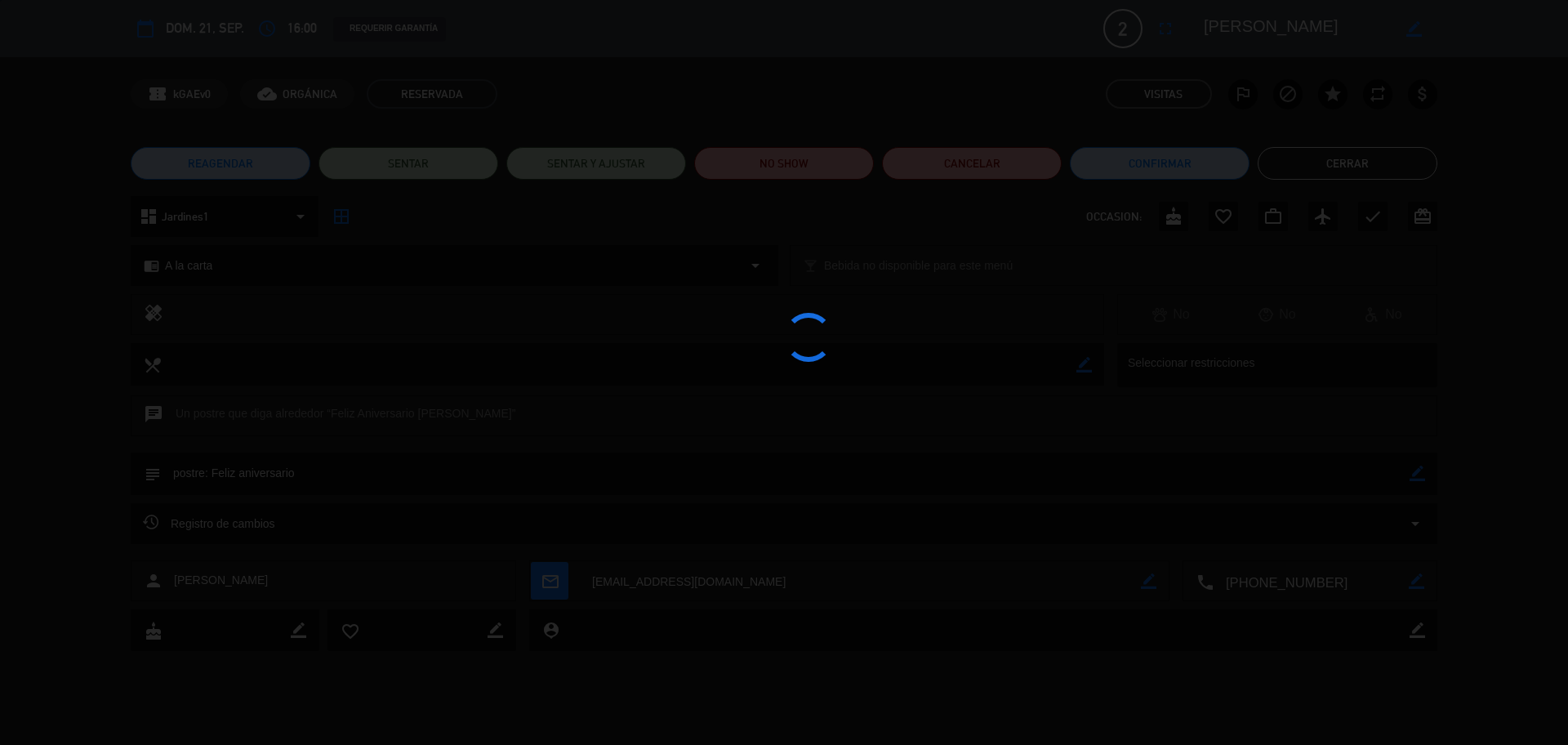
type textarea "postre: Feliz aniversario"
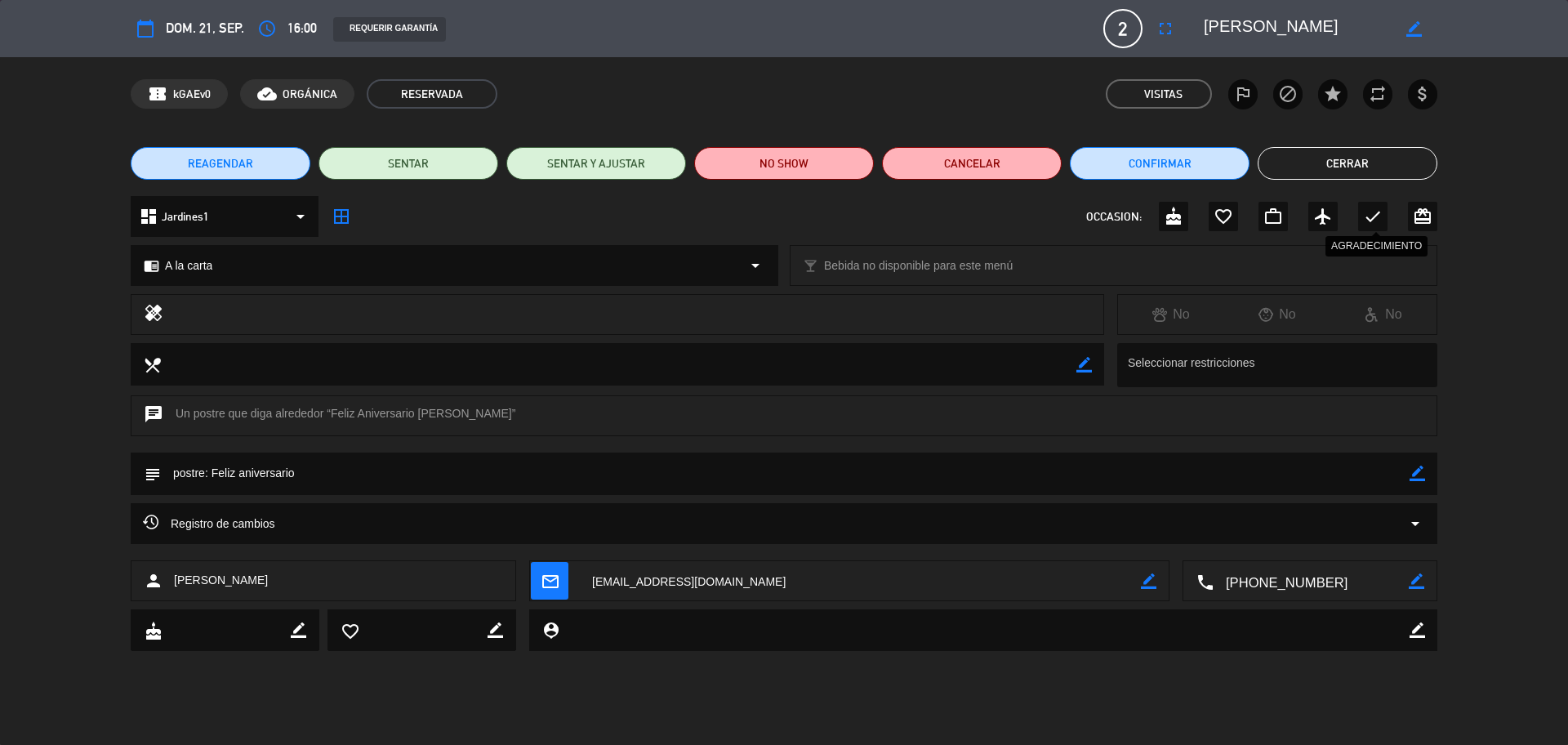
click at [1372, 212] on icon "check" at bounding box center [1372, 216] width 20 height 20
drag, startPoint x: 1333, startPoint y: 165, endPoint x: 1304, endPoint y: 166, distance: 29.0
click at [1332, 165] on button "Cerrar" at bounding box center [1347, 163] width 180 height 33
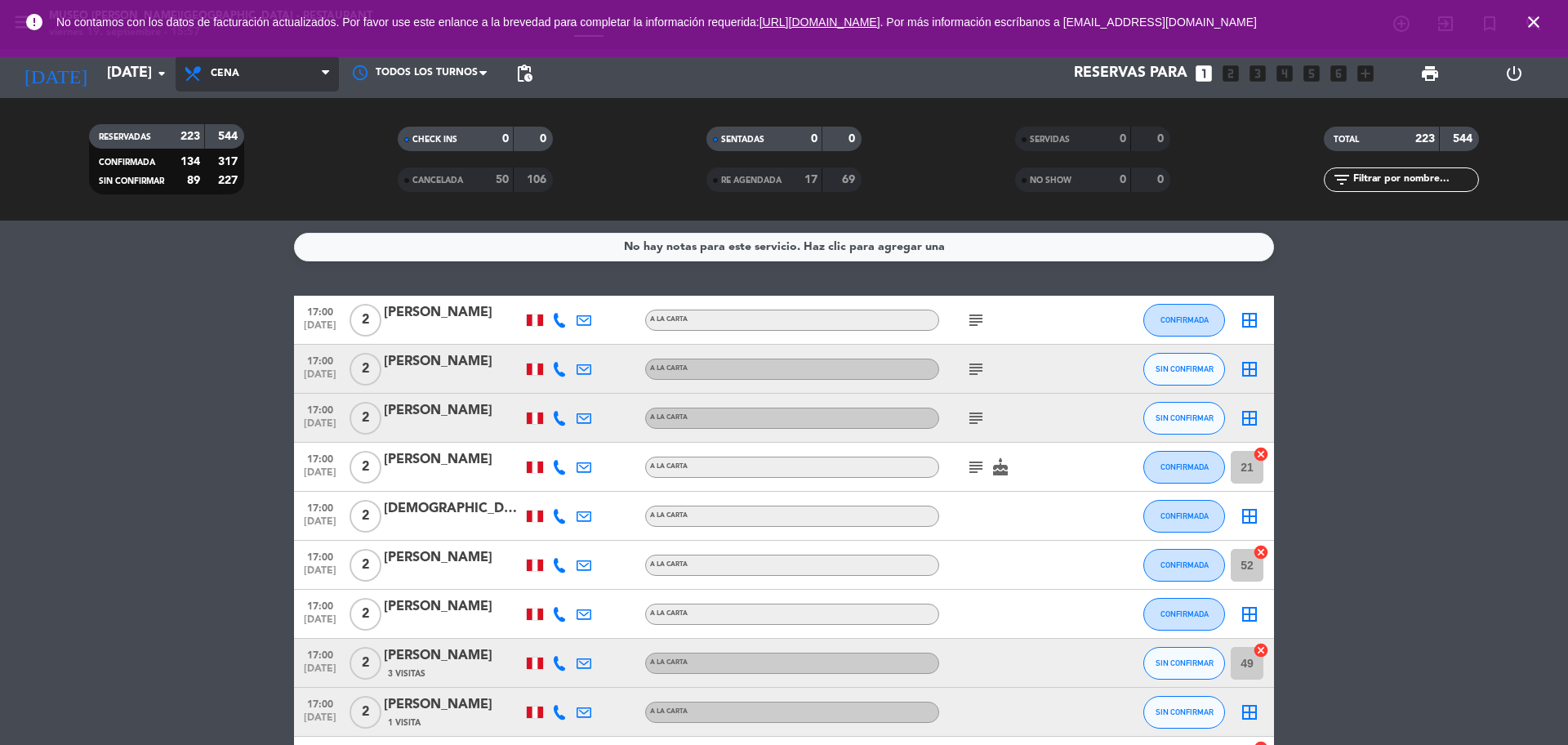
click at [246, 63] on span "Cena" at bounding box center [258, 73] width 164 height 36
click at [277, 79] on span "Cena" at bounding box center [258, 73] width 164 height 36
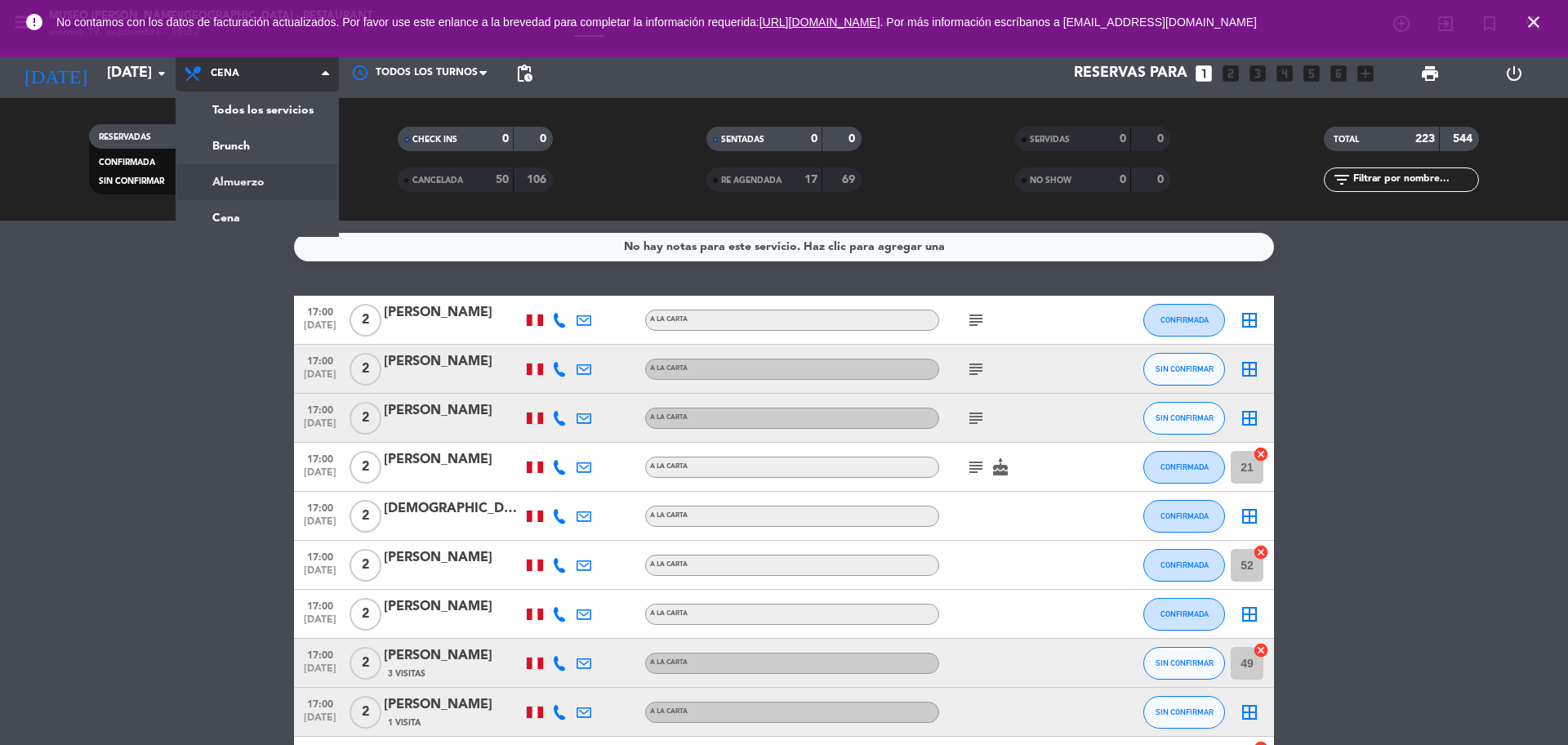
click at [281, 177] on div "menu Museo Larco Café - Restaurant viernes 19. septiembre - 15:57 Mis reservas …" at bounding box center [784, 110] width 1568 height 221
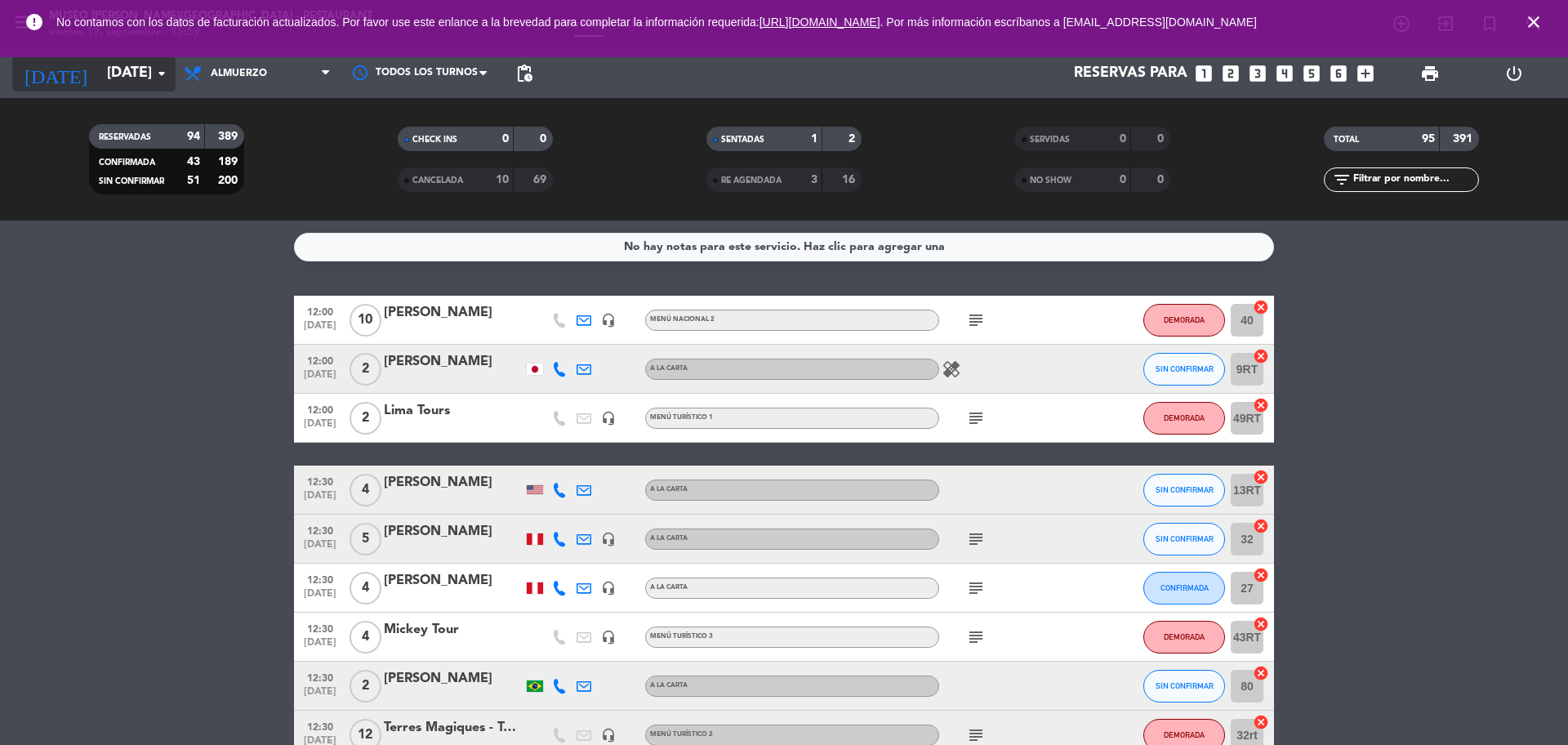
click at [102, 67] on input "sáb. 20 sep." at bounding box center [194, 73] width 190 height 33
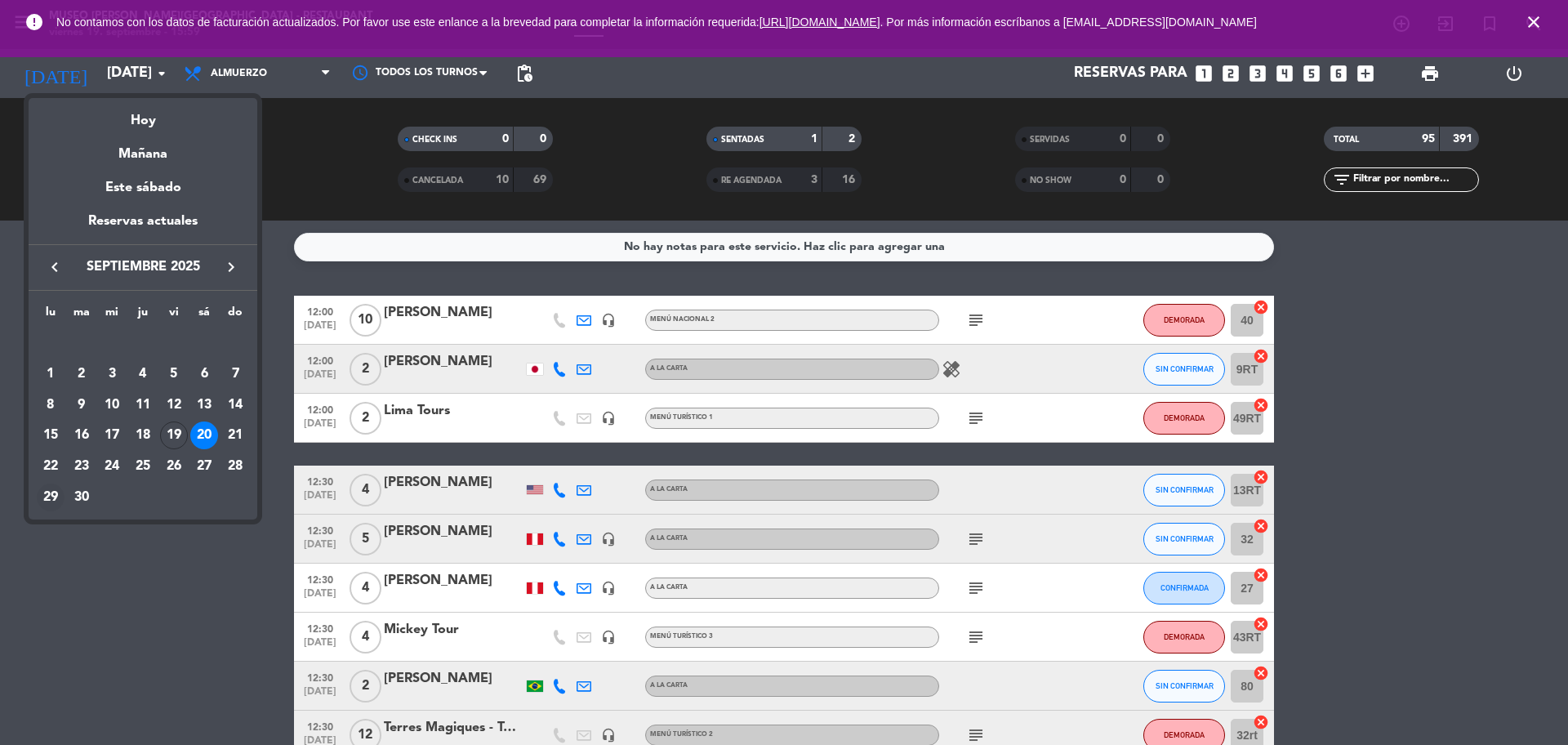
click at [56, 487] on div "29" at bounding box center [51, 498] width 28 height 28
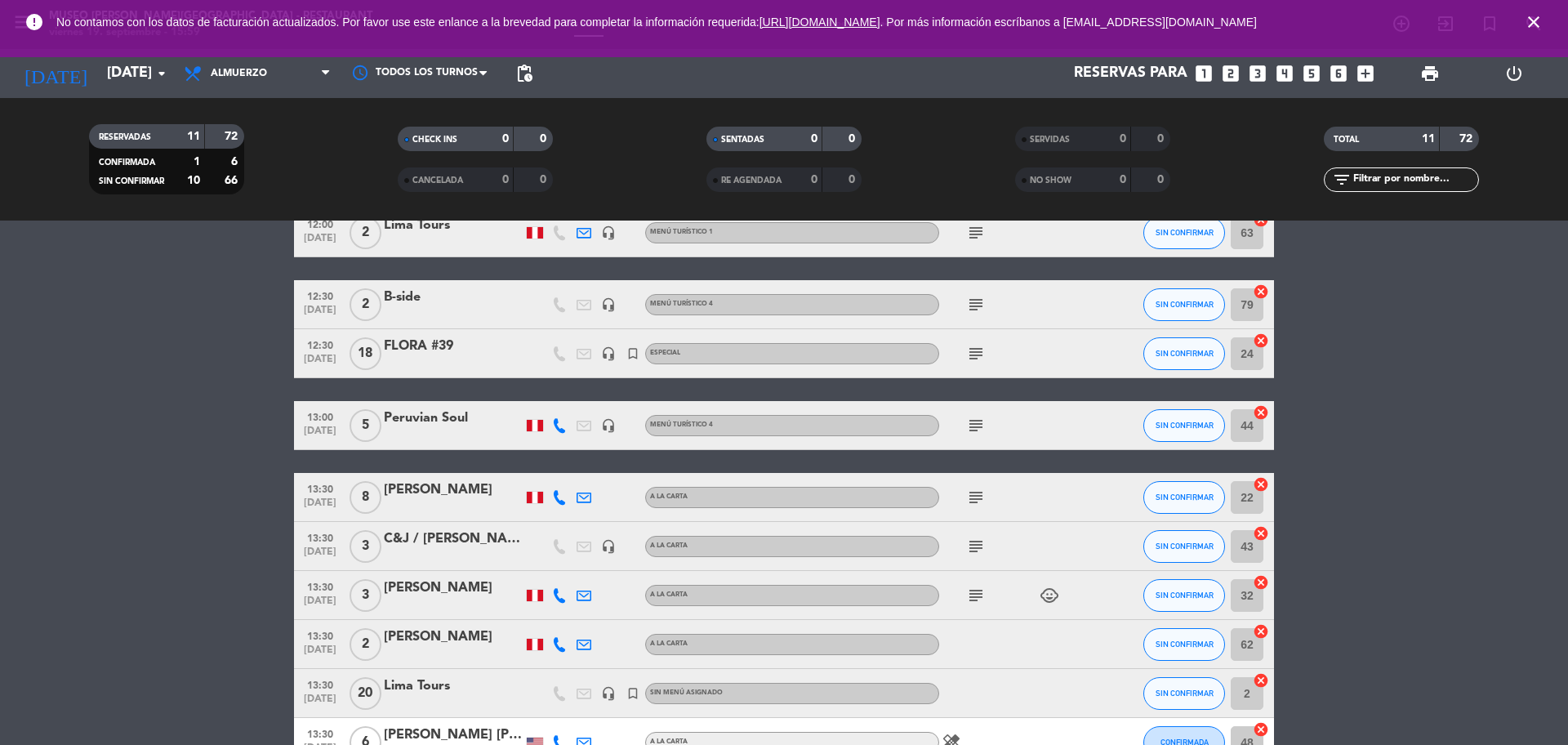
scroll to position [240, 0]
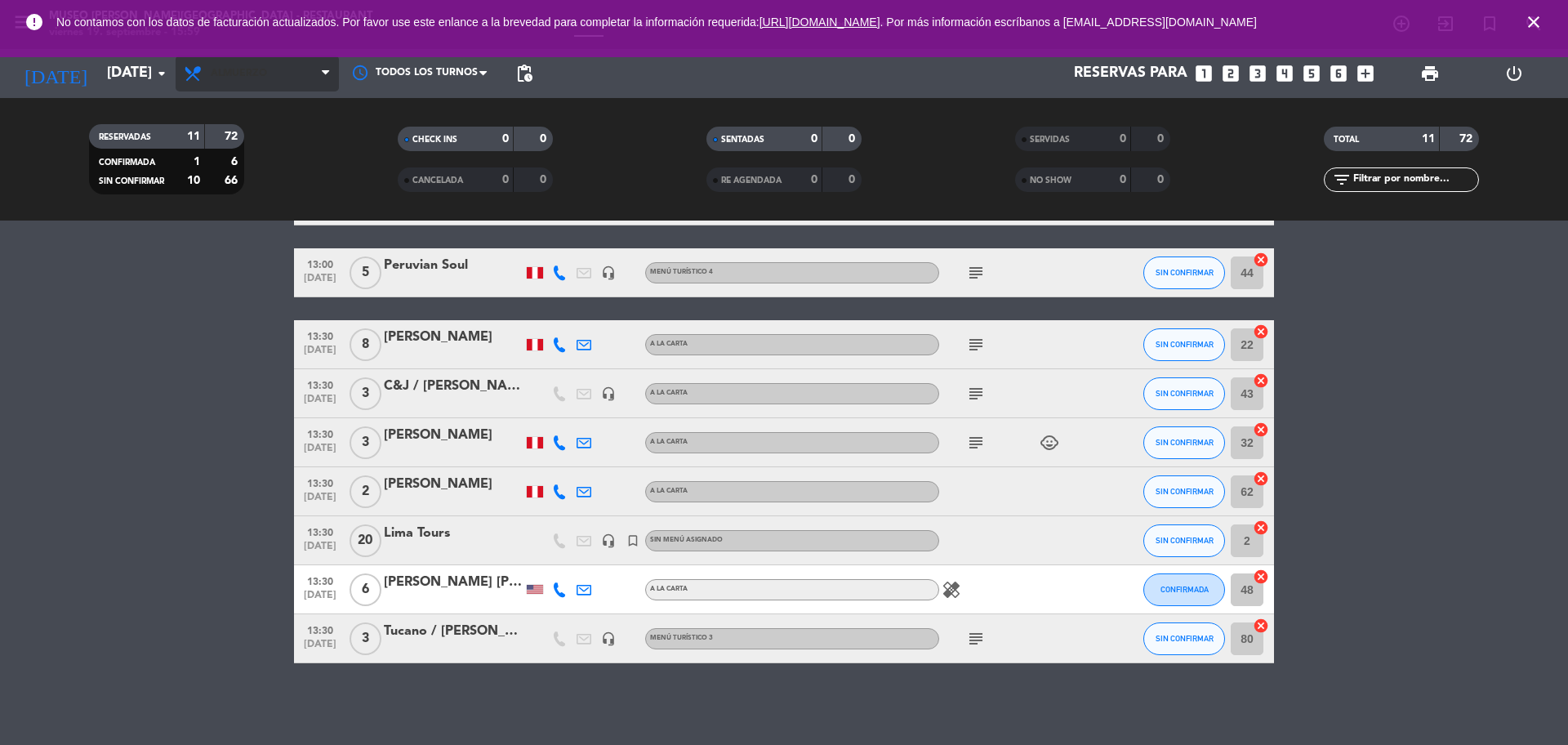
click at [288, 71] on span "Almuerzo" at bounding box center [258, 73] width 164 height 36
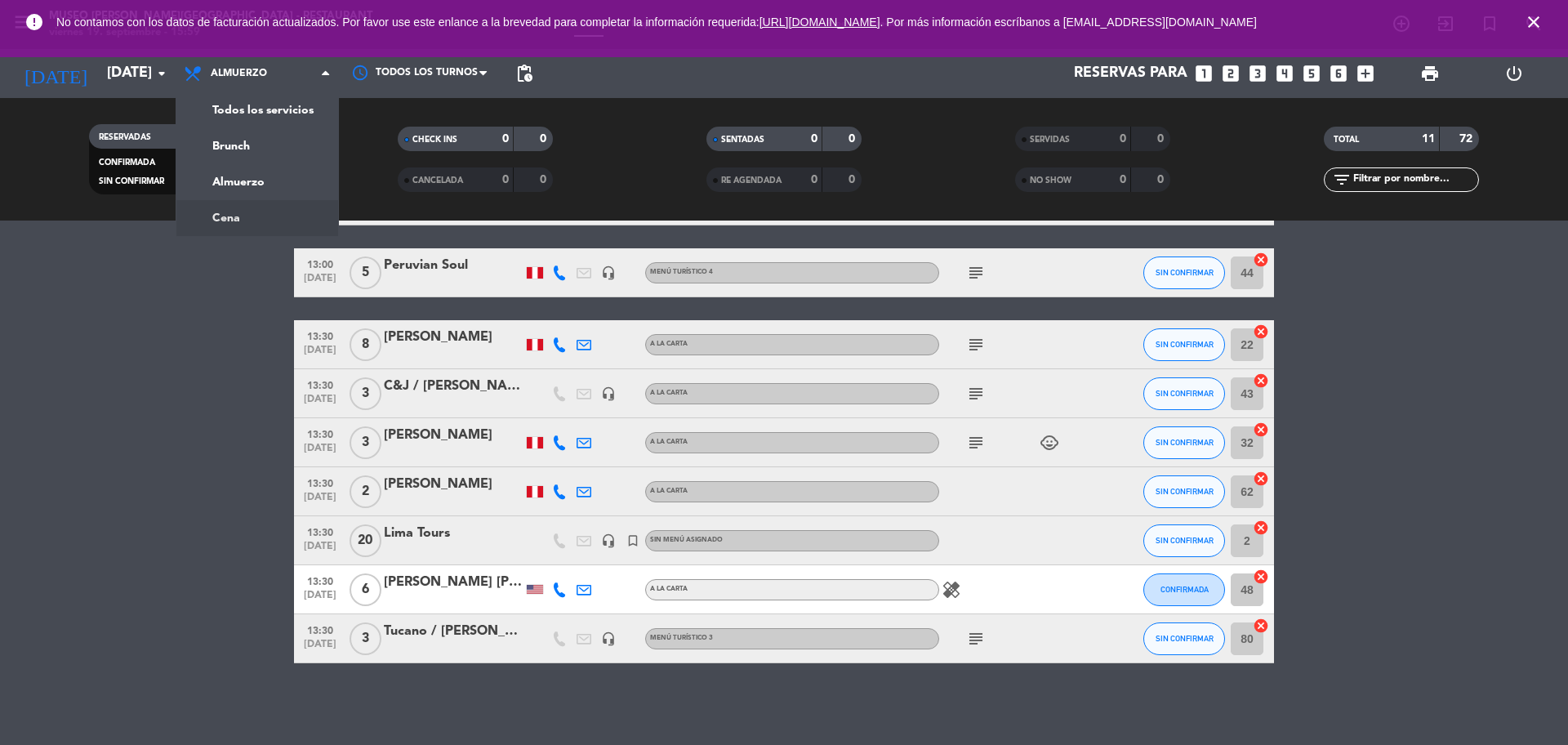
click at [204, 227] on ng-component "menu Museo Larco Café - Restaurant viernes 19. septiembre - 15:59 Mis reservas …" at bounding box center [784, 372] width 1568 height 745
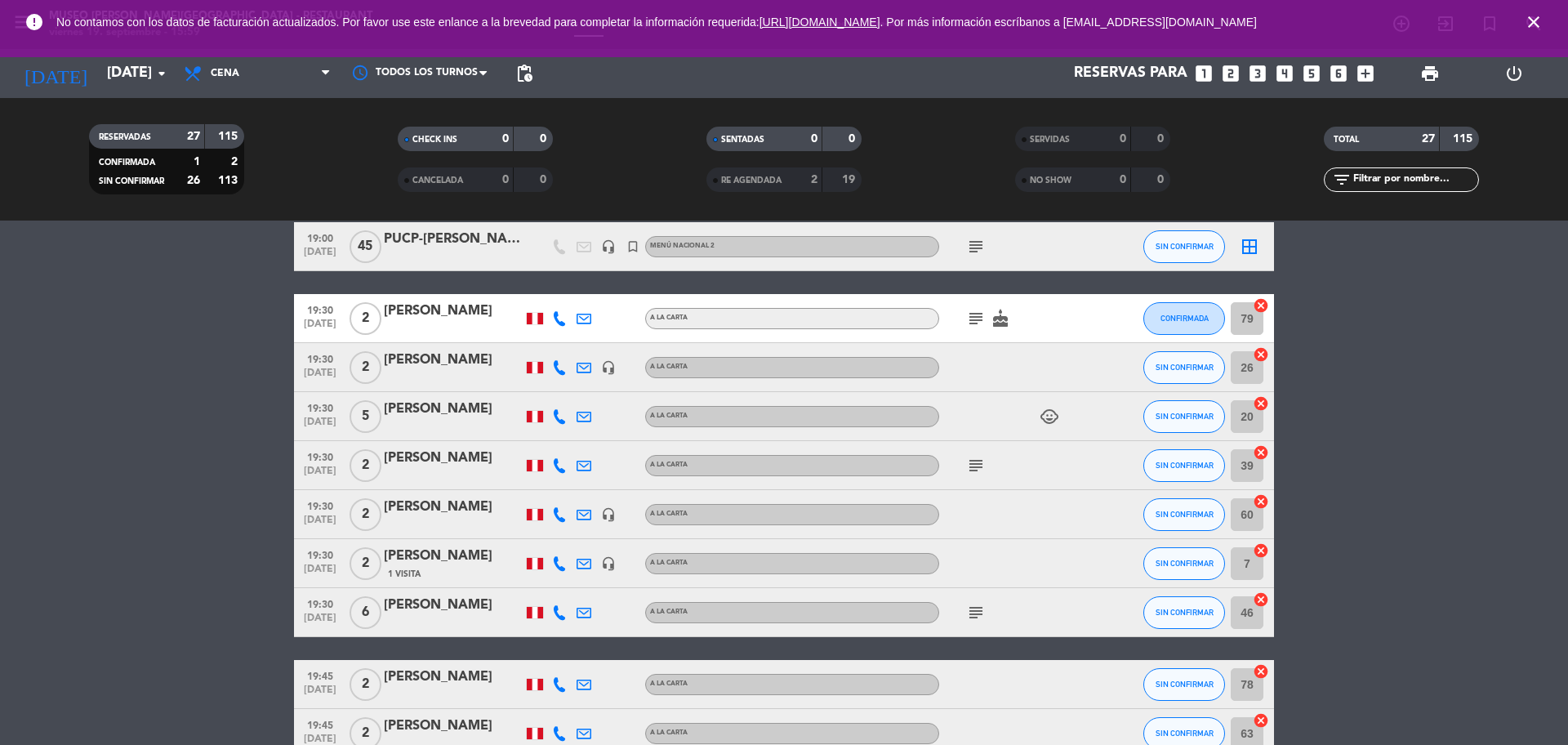
scroll to position [345, 0]
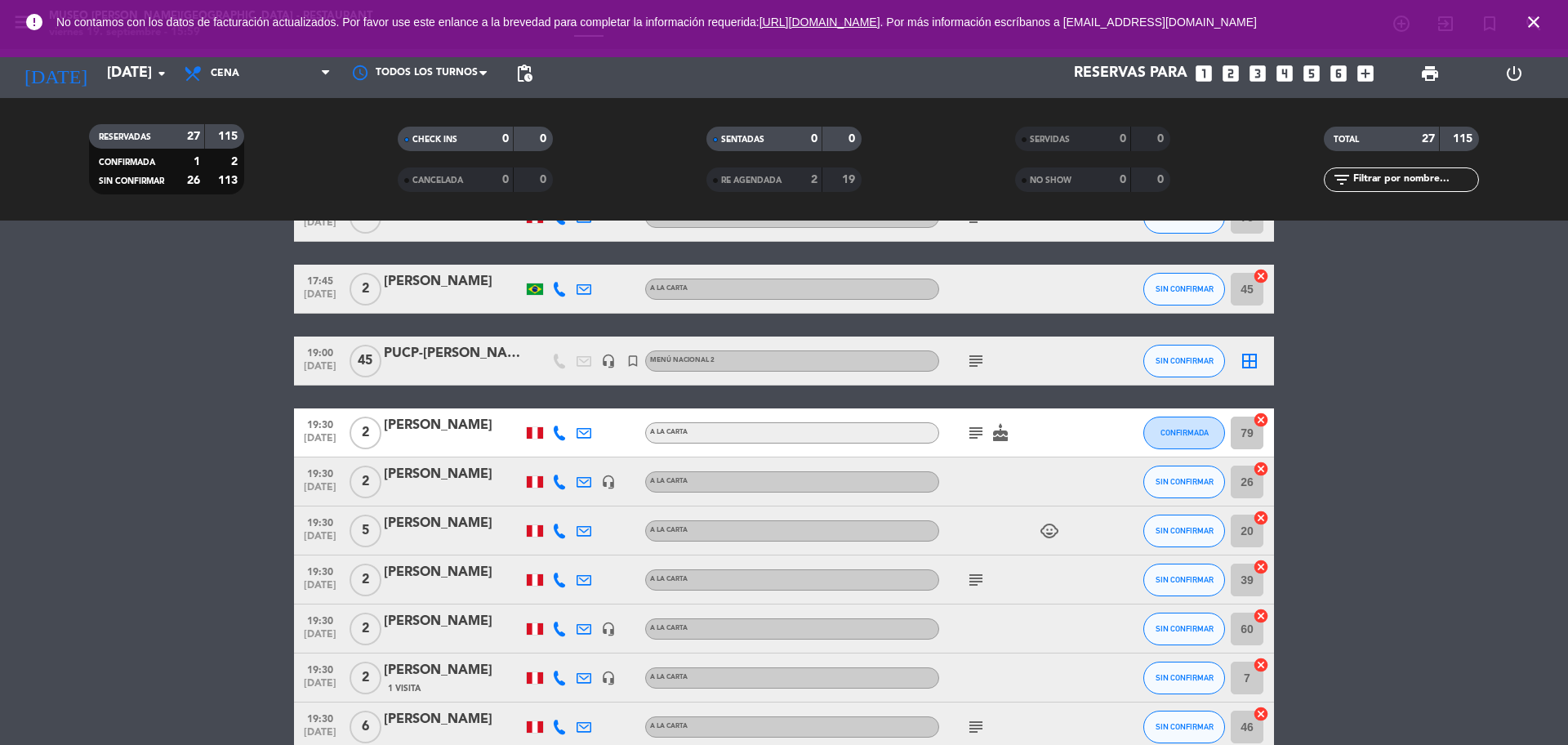
click at [974, 360] on icon "subject" at bounding box center [976, 361] width 20 height 20
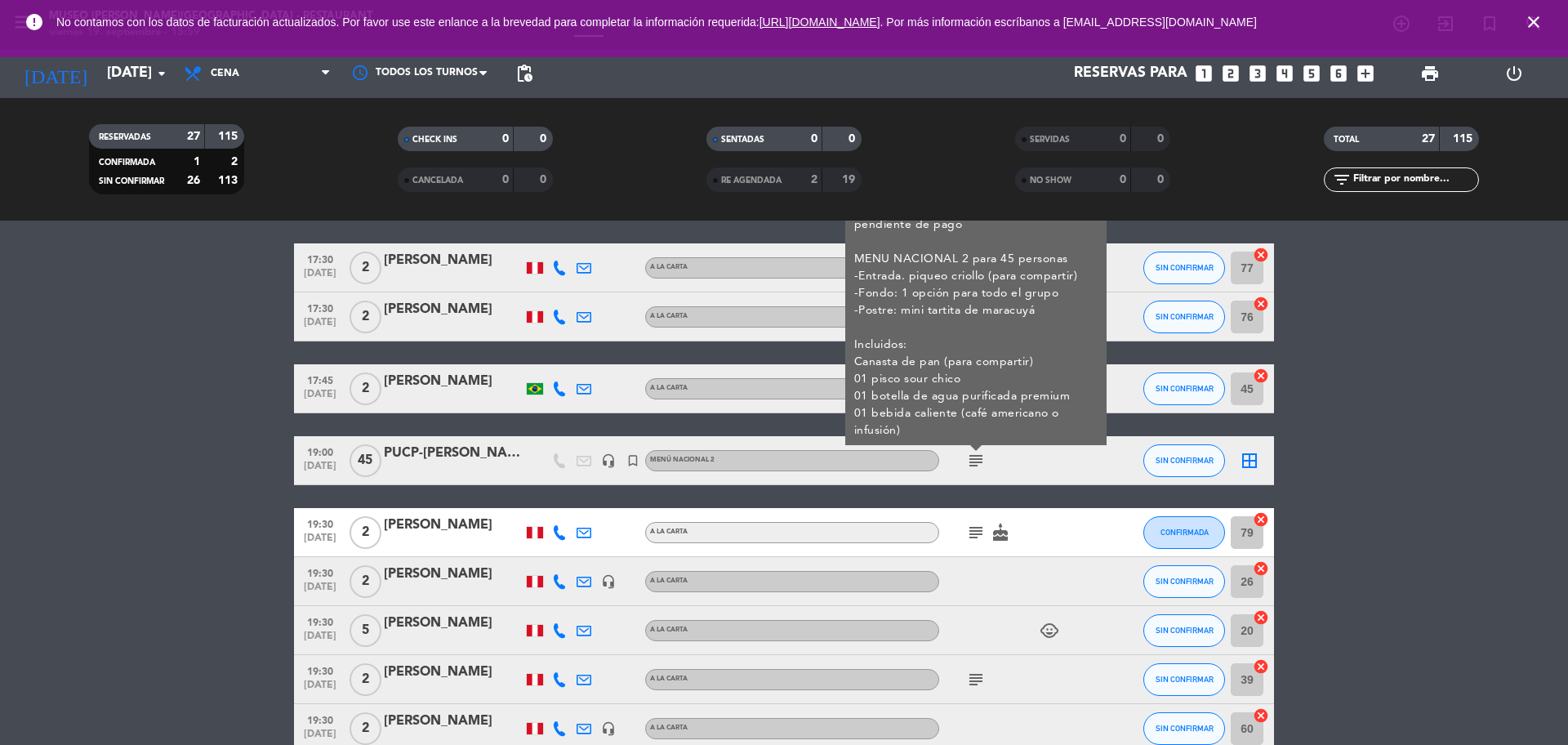
scroll to position [39, 0]
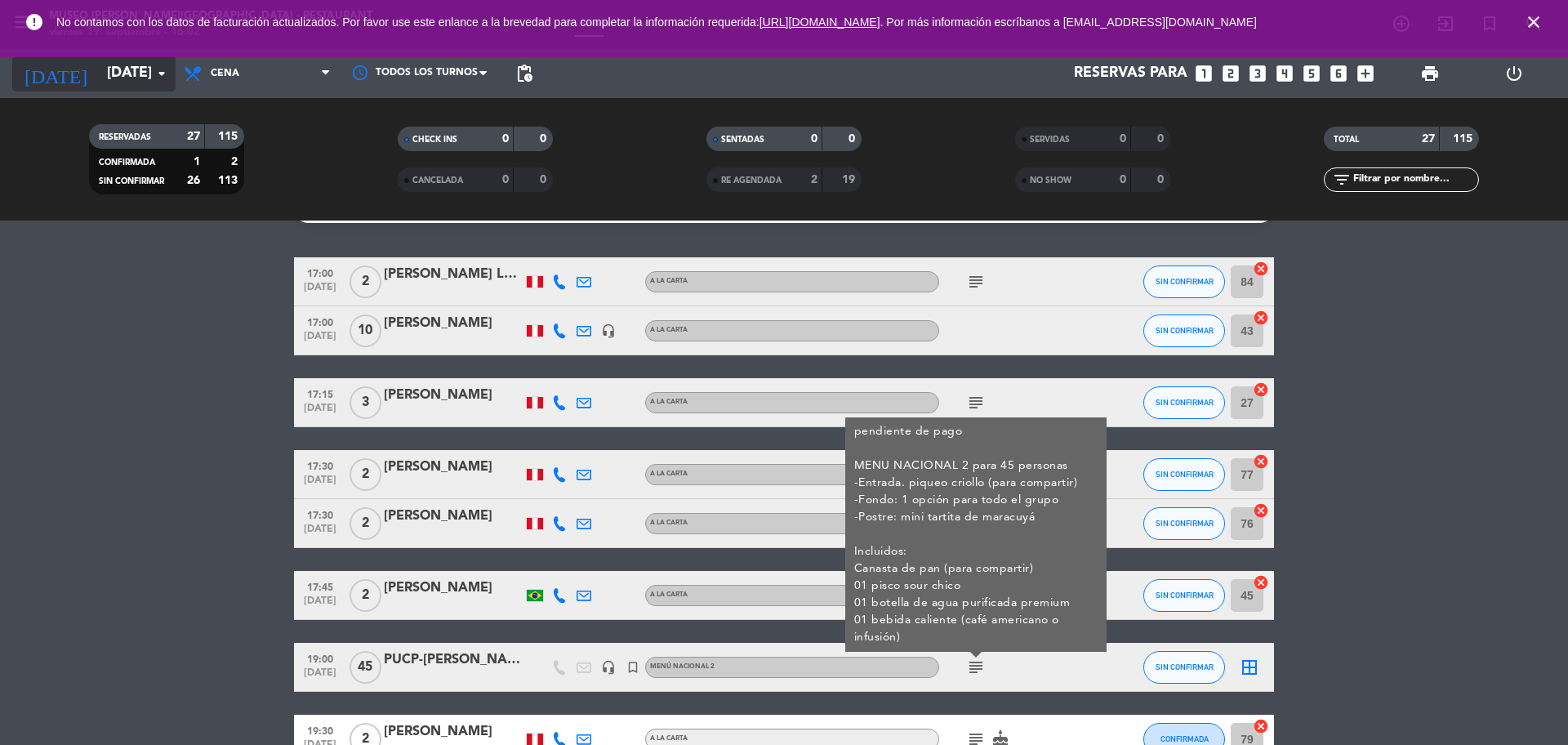
click at [110, 61] on input "lun. 29 sep." at bounding box center [194, 73] width 190 height 33
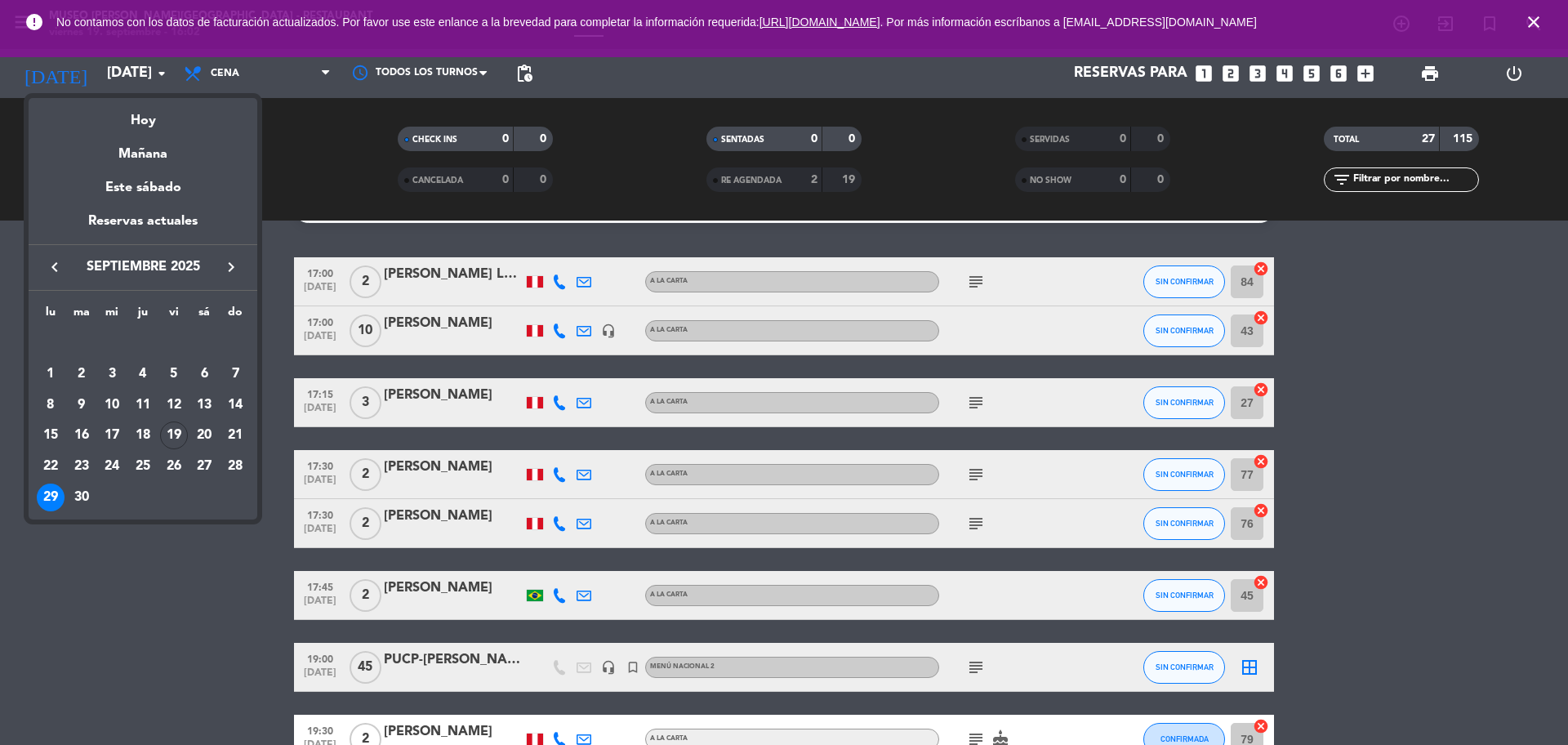
click at [167, 145] on div "Mañana" at bounding box center [142, 149] width 228 height 34
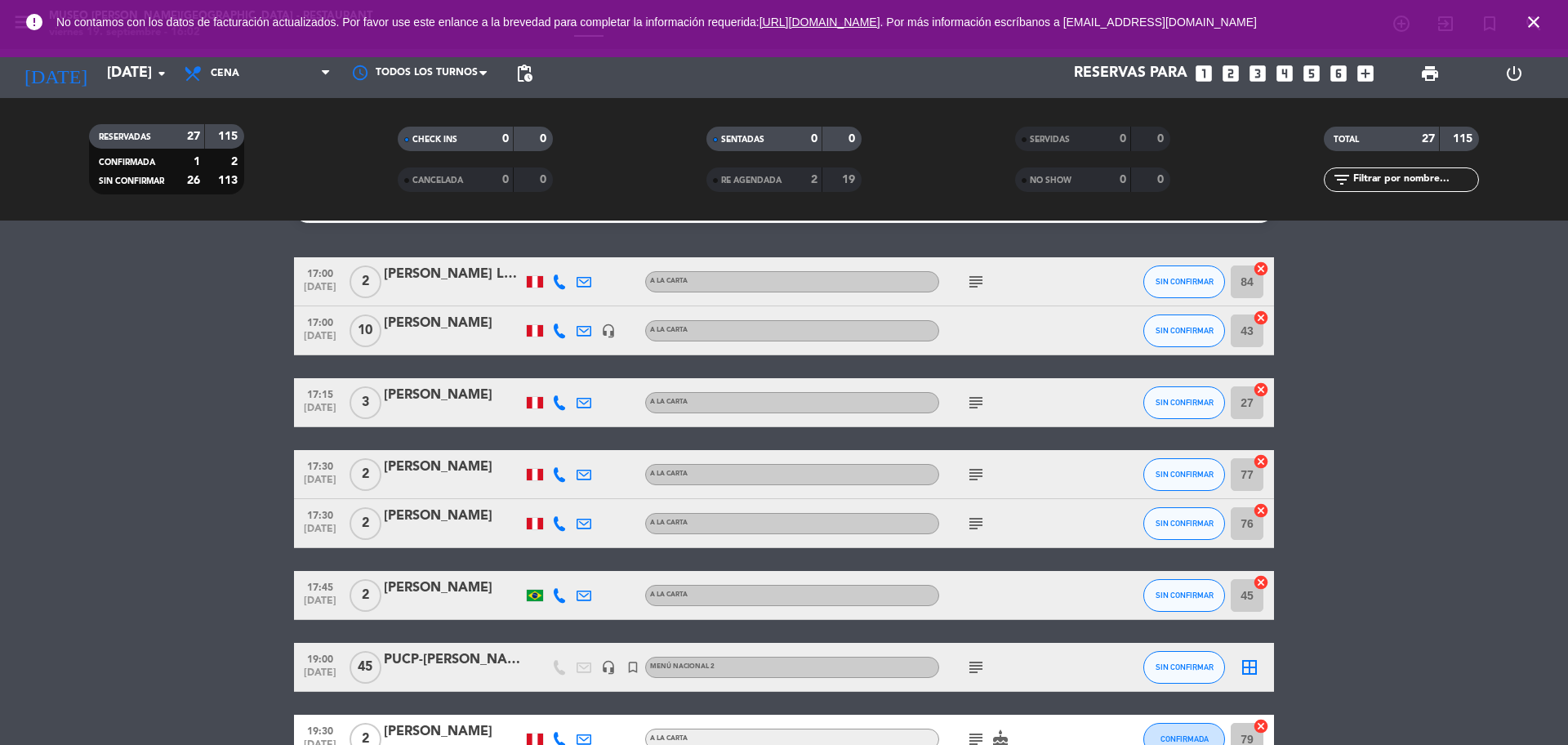
type input "sáb. 20 sep."
click at [295, 62] on span "Cena" at bounding box center [258, 73] width 164 height 36
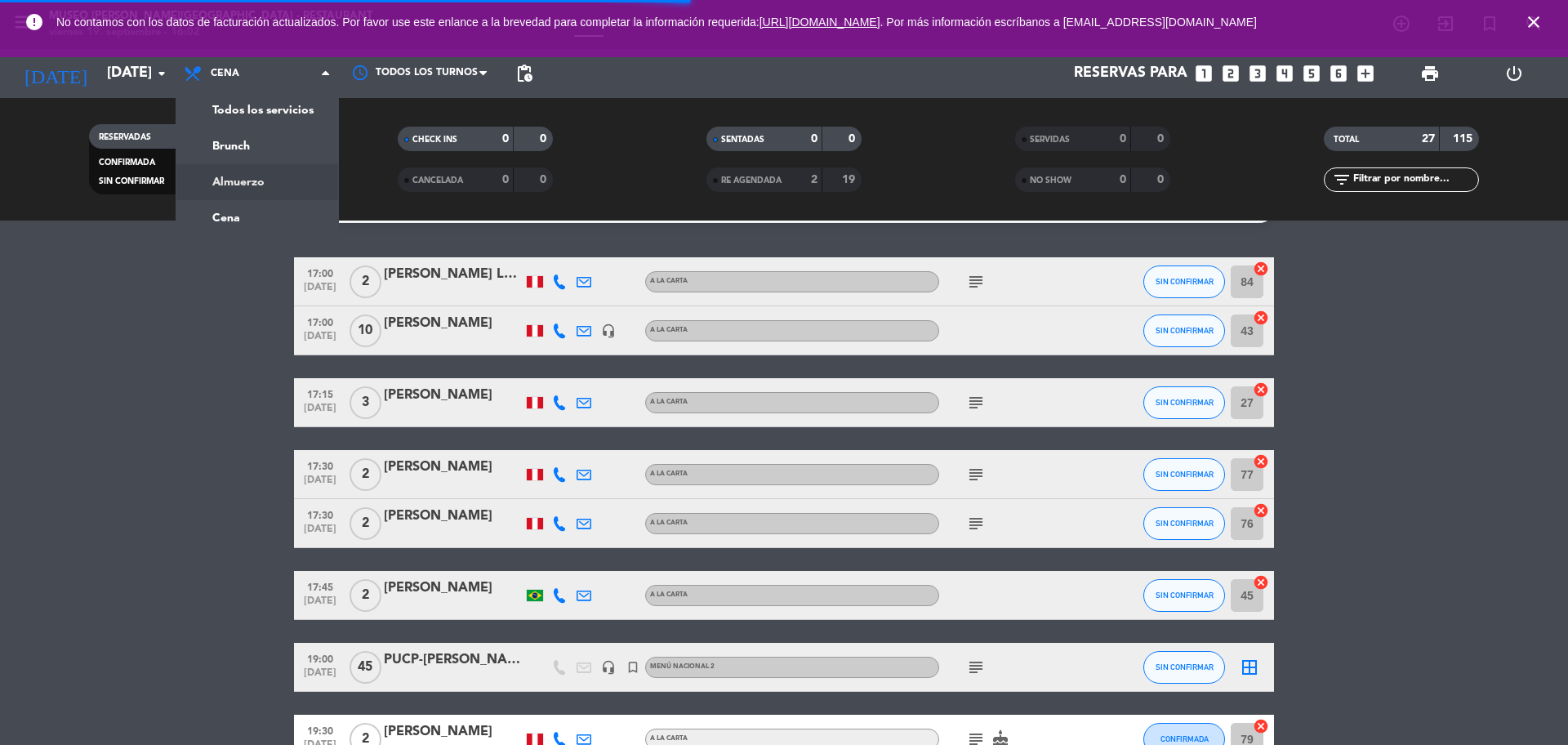
click at [284, 184] on div "menu Museo Larco Café - Restaurant viernes 19. septiembre - 16:02 Mis reservas …" at bounding box center [784, 110] width 1568 height 221
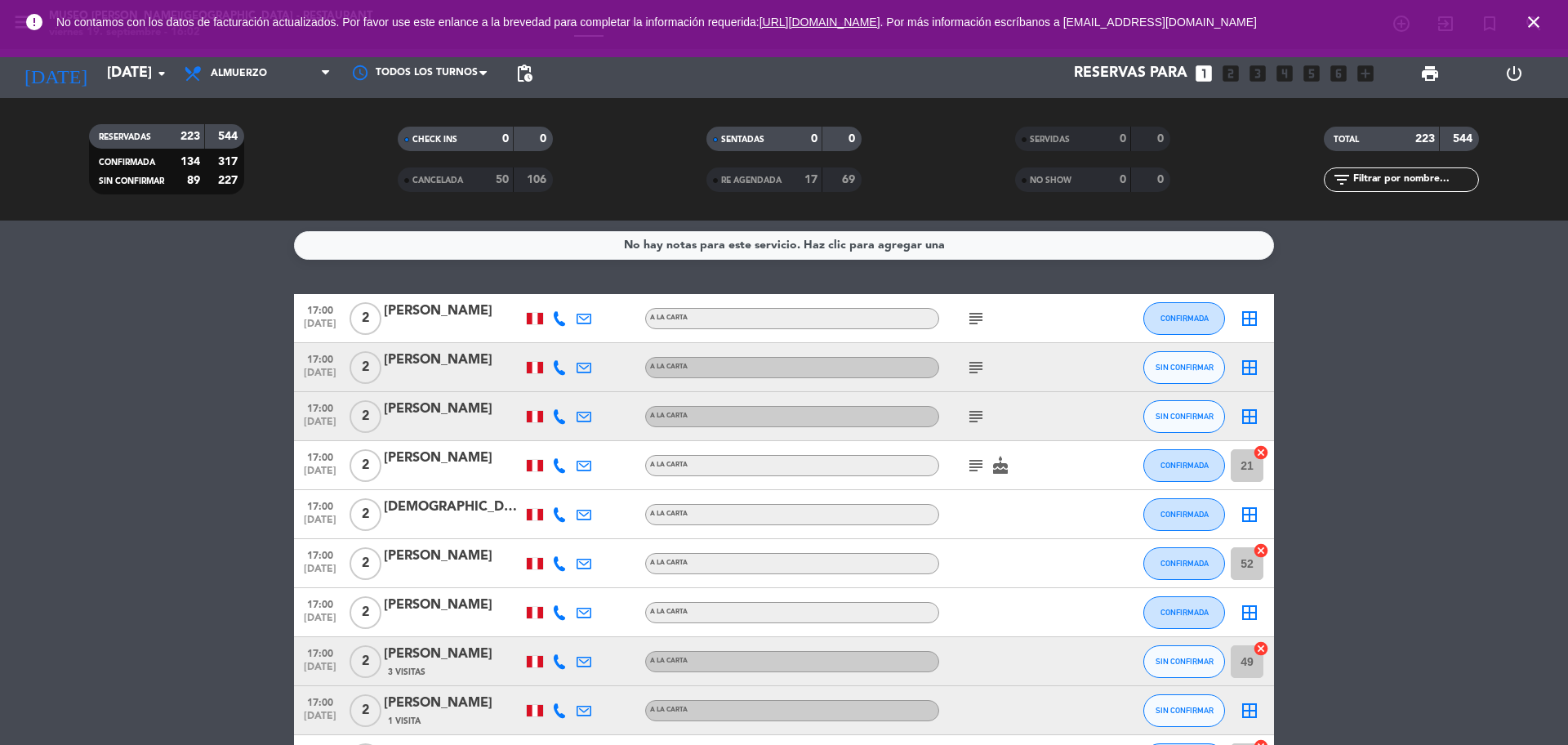
scroll to position [0, 0]
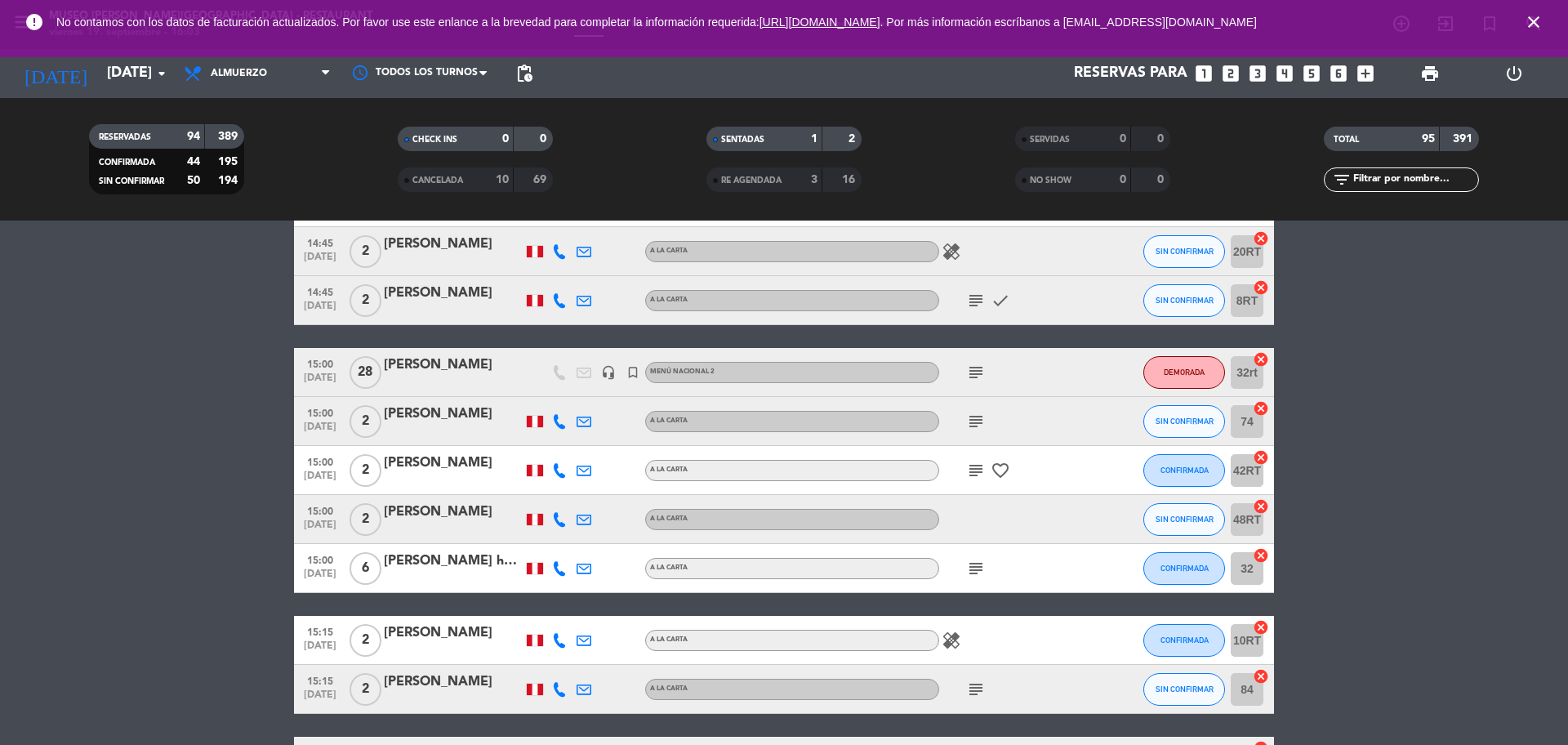
scroll to position [2759, 0]
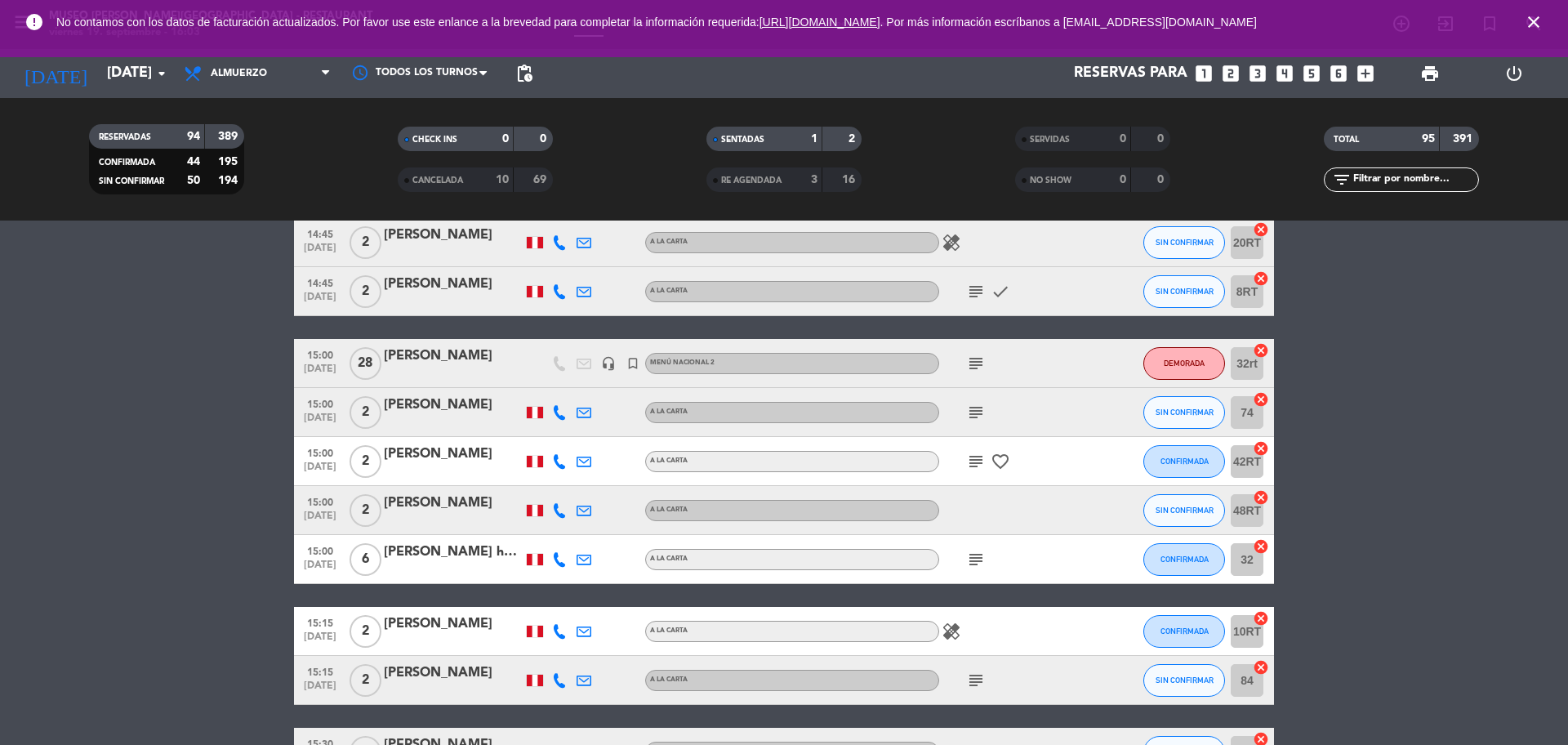
click at [444, 365] on div "ALEKSANDR PRAVDYVYY" at bounding box center [453, 357] width 139 height 22
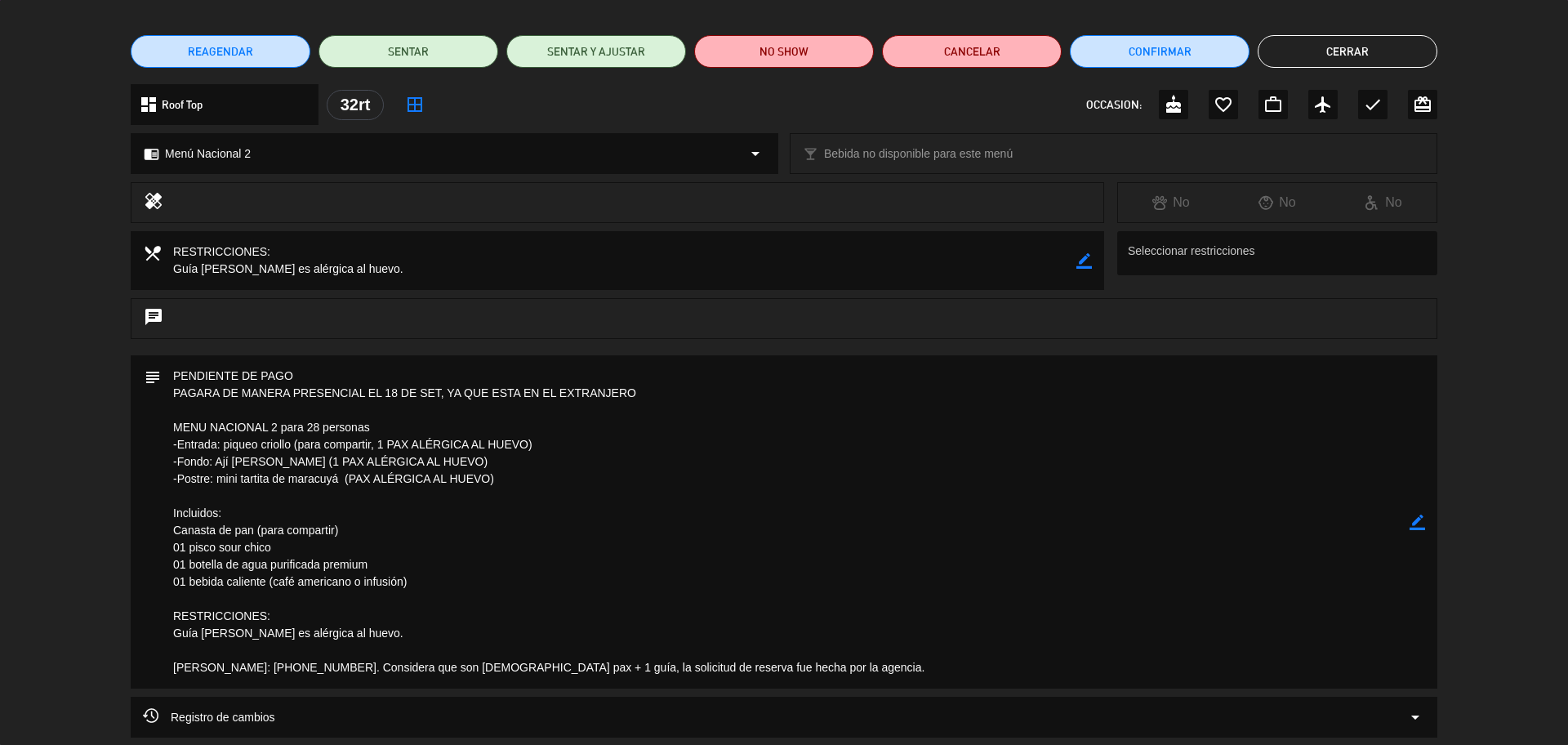
scroll to position [0, 0]
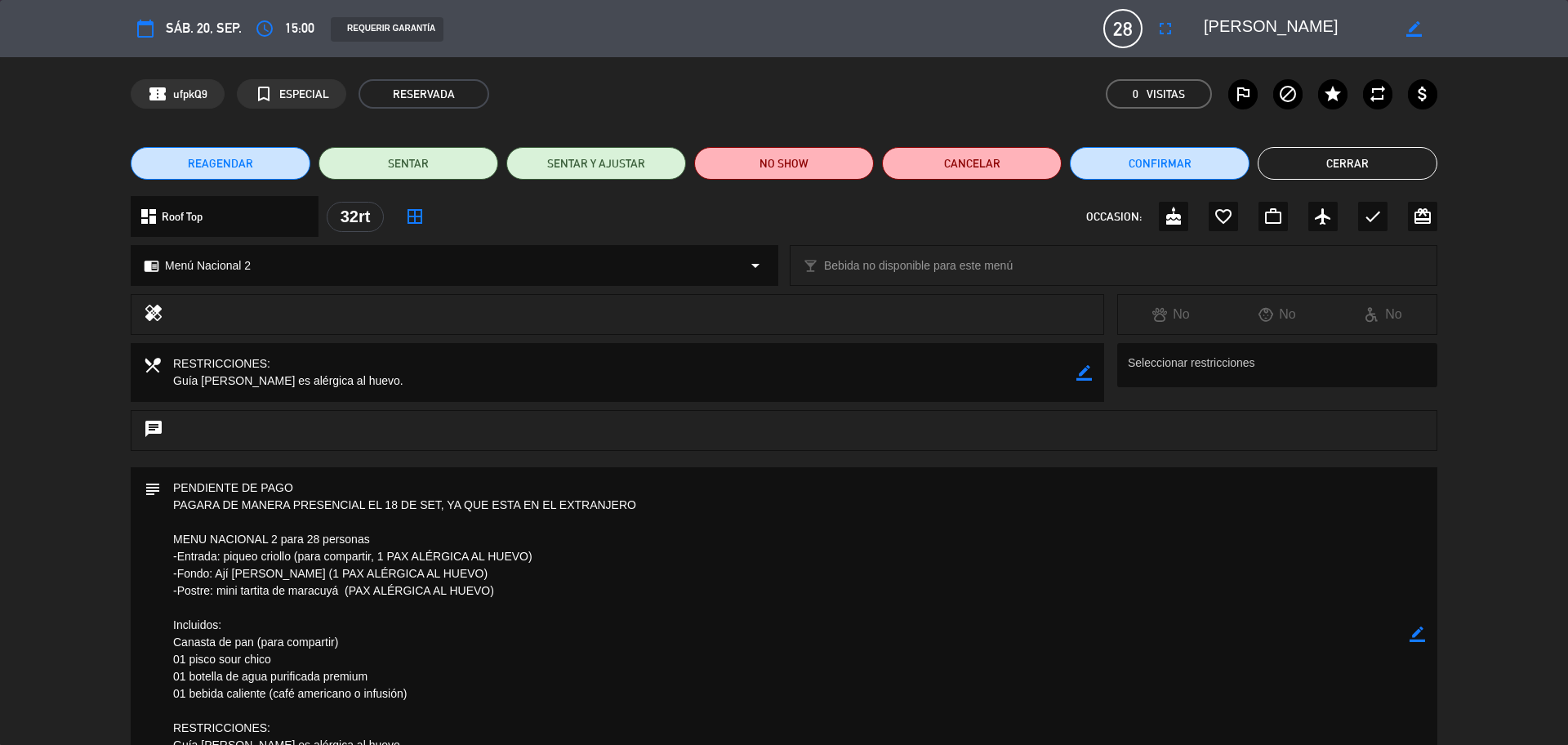
click at [1284, 151] on button "Cerrar" at bounding box center [1347, 163] width 180 height 33
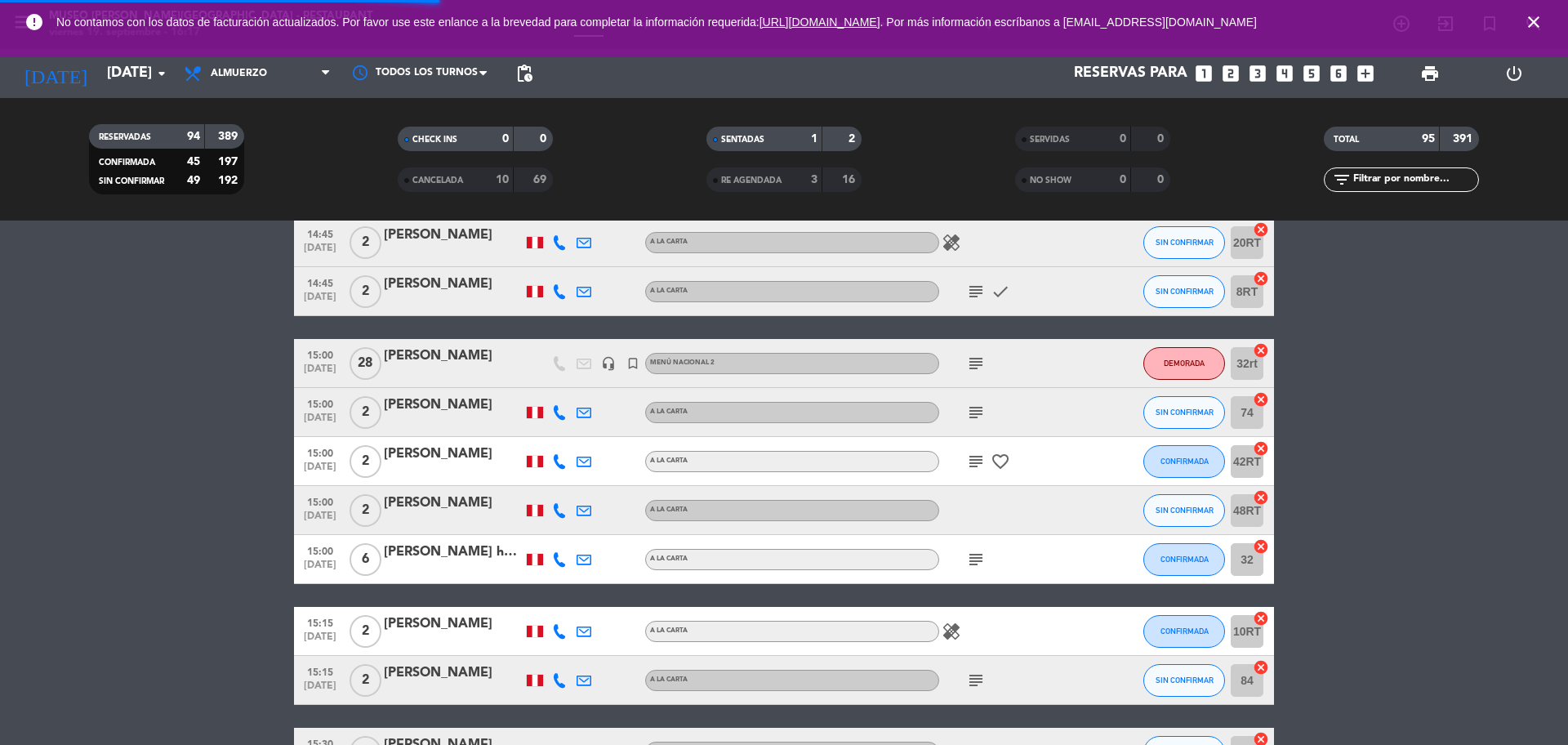
click at [1526, 11] on span "close" at bounding box center [1533, 22] width 44 height 44
click at [1530, 22] on icon "close" at bounding box center [1533, 22] width 20 height 20
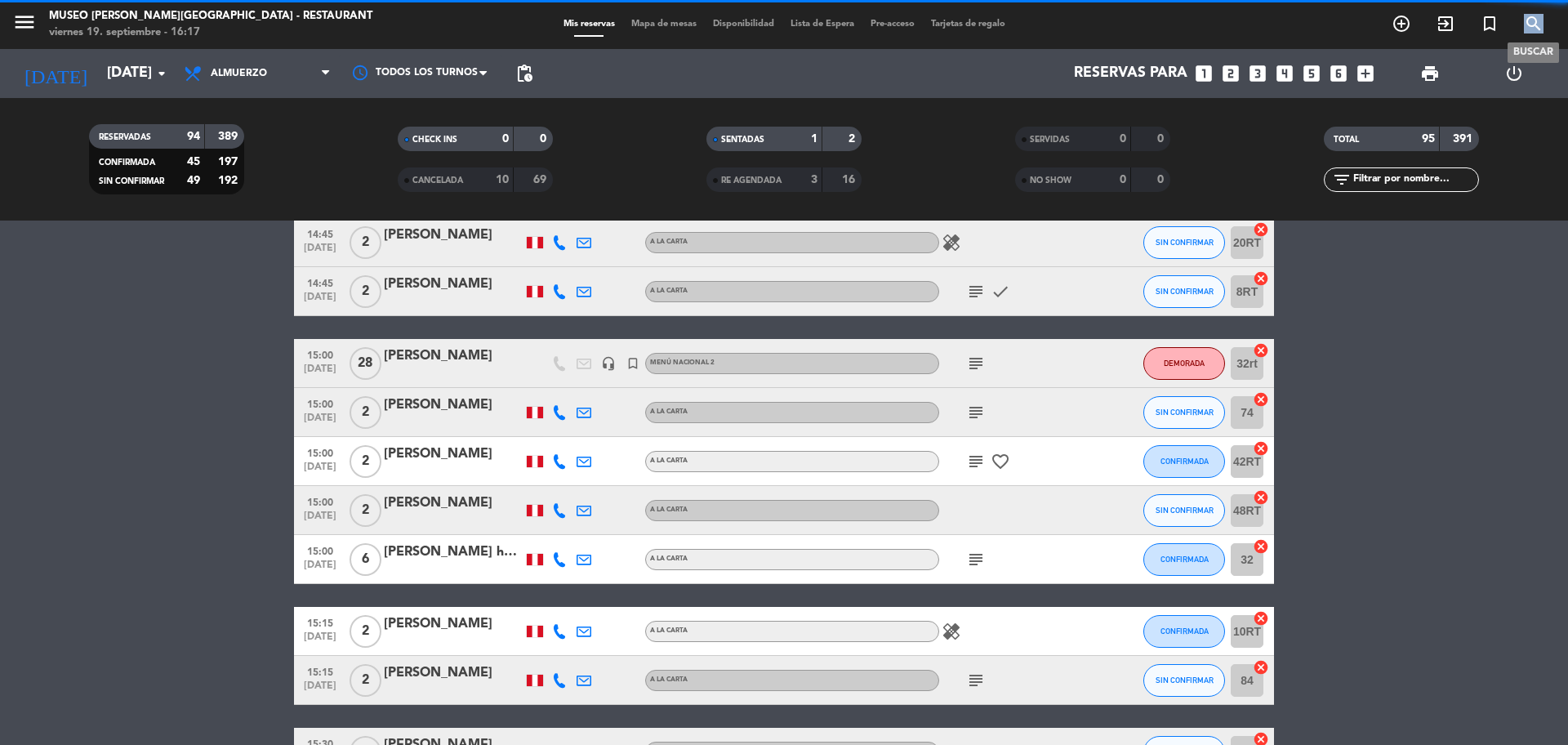
click at [1530, 22] on icon "search" at bounding box center [1533, 24] width 20 height 20
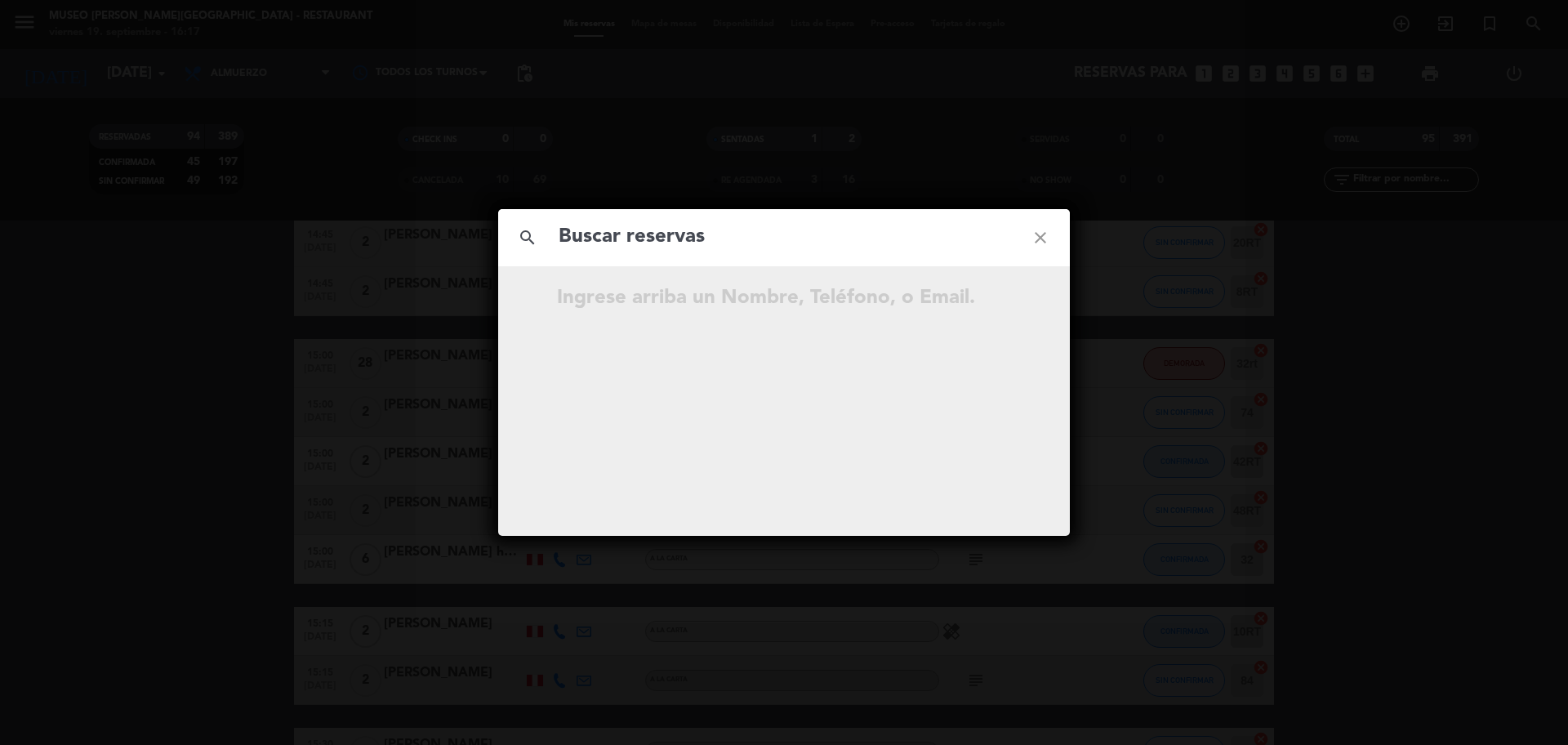
click at [729, 244] on input "text" at bounding box center [784, 238] width 454 height 34
click at [640, 236] on input "993 815 753" at bounding box center [784, 238] width 454 height 34
type input "993815753"
click at [722, 237] on input "993815753" at bounding box center [784, 238] width 454 height 34
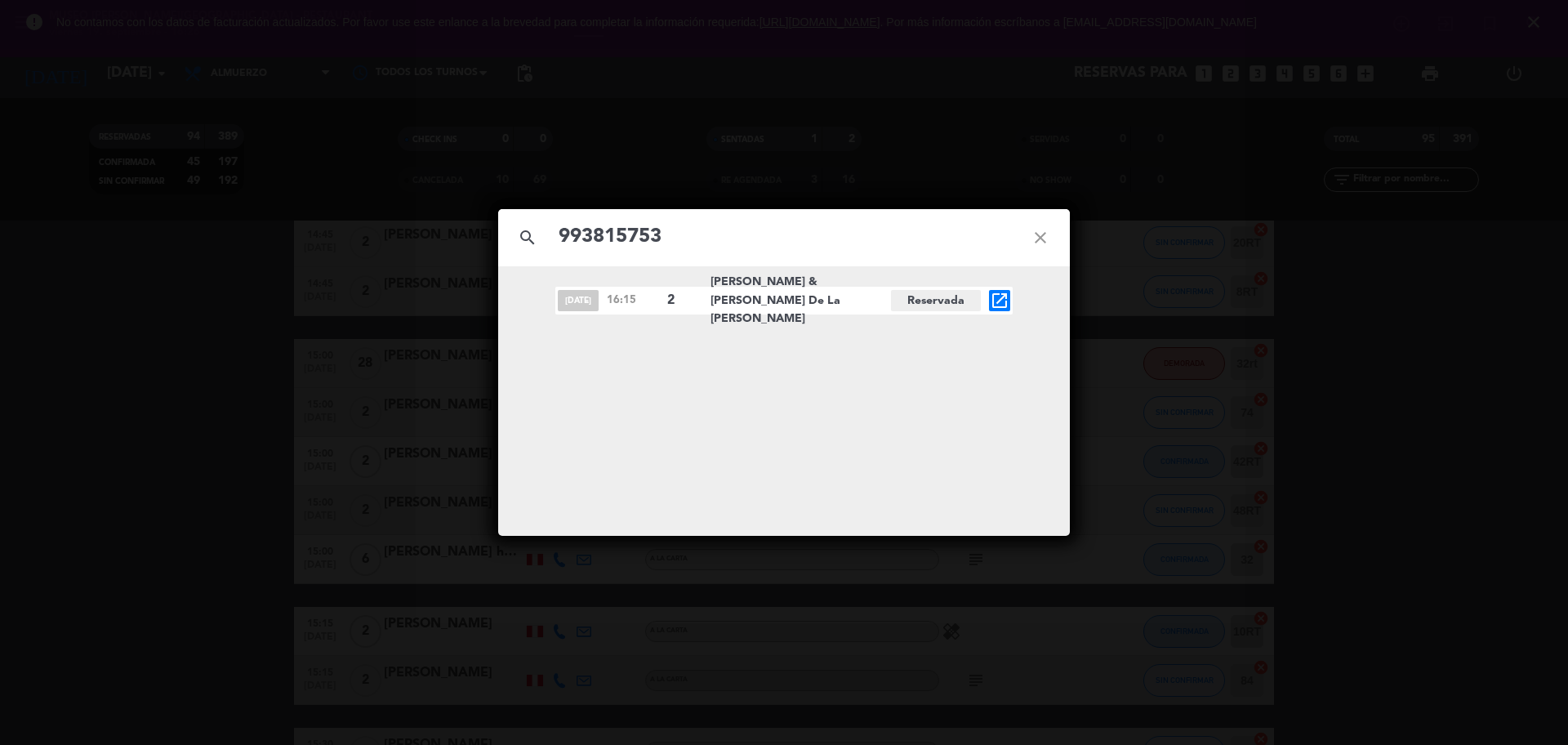
click at [1039, 233] on icon "close" at bounding box center [1041, 238] width 59 height 59
click at [1006, 233] on input "text" at bounding box center [784, 238] width 454 height 34
paste input "973 344 800"
click at [639, 248] on input "973 344 800" at bounding box center [784, 238] width 454 height 34
type input "973344800"
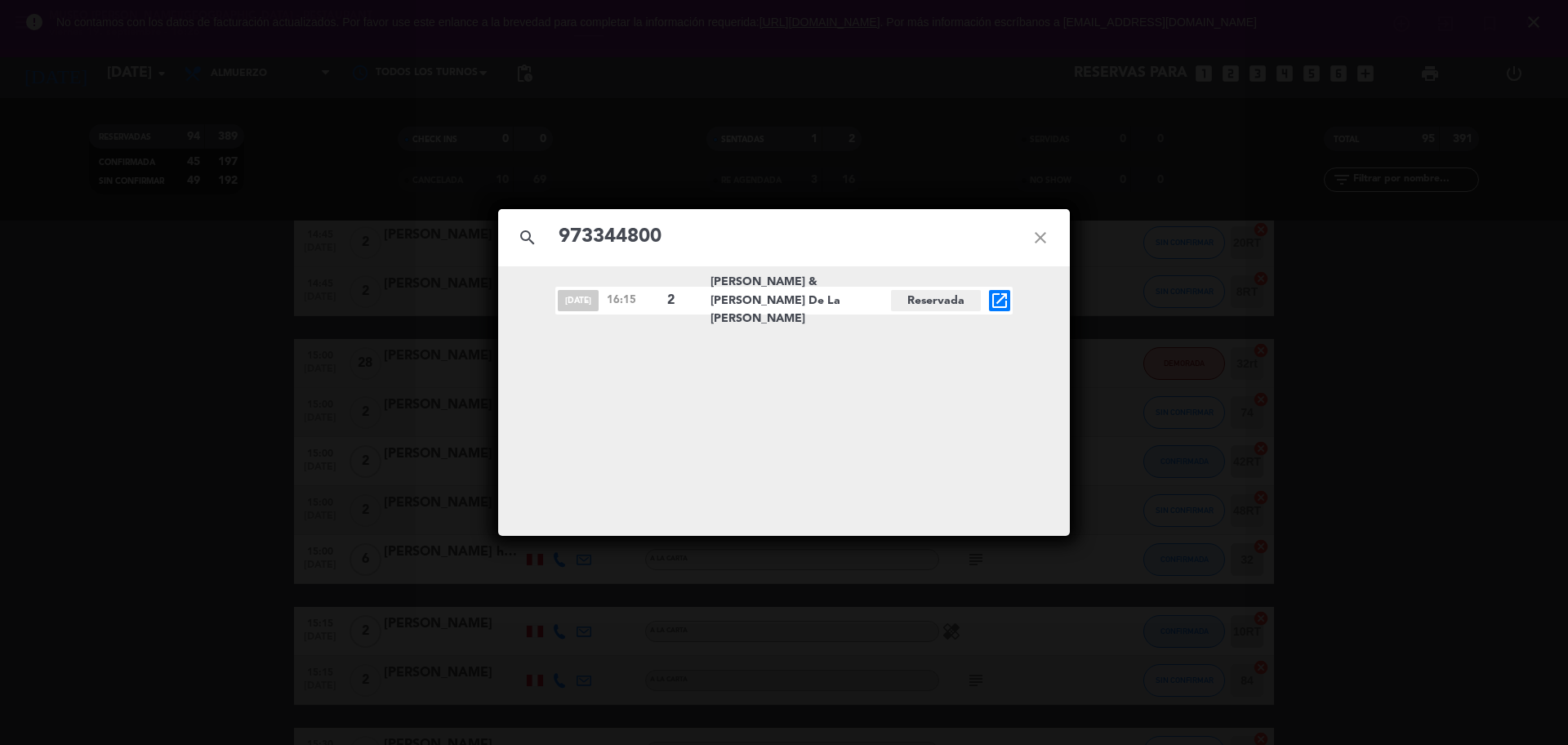
click at [864, 242] on input "973344800" at bounding box center [784, 238] width 454 height 34
click at [988, 299] on div "sep. 27 20:45 2 Jean quinto garcia Reservada open_in_new" at bounding box center [784, 301] width 458 height 28
click at [996, 302] on icon "open_in_new" at bounding box center [999, 300] width 20 height 20
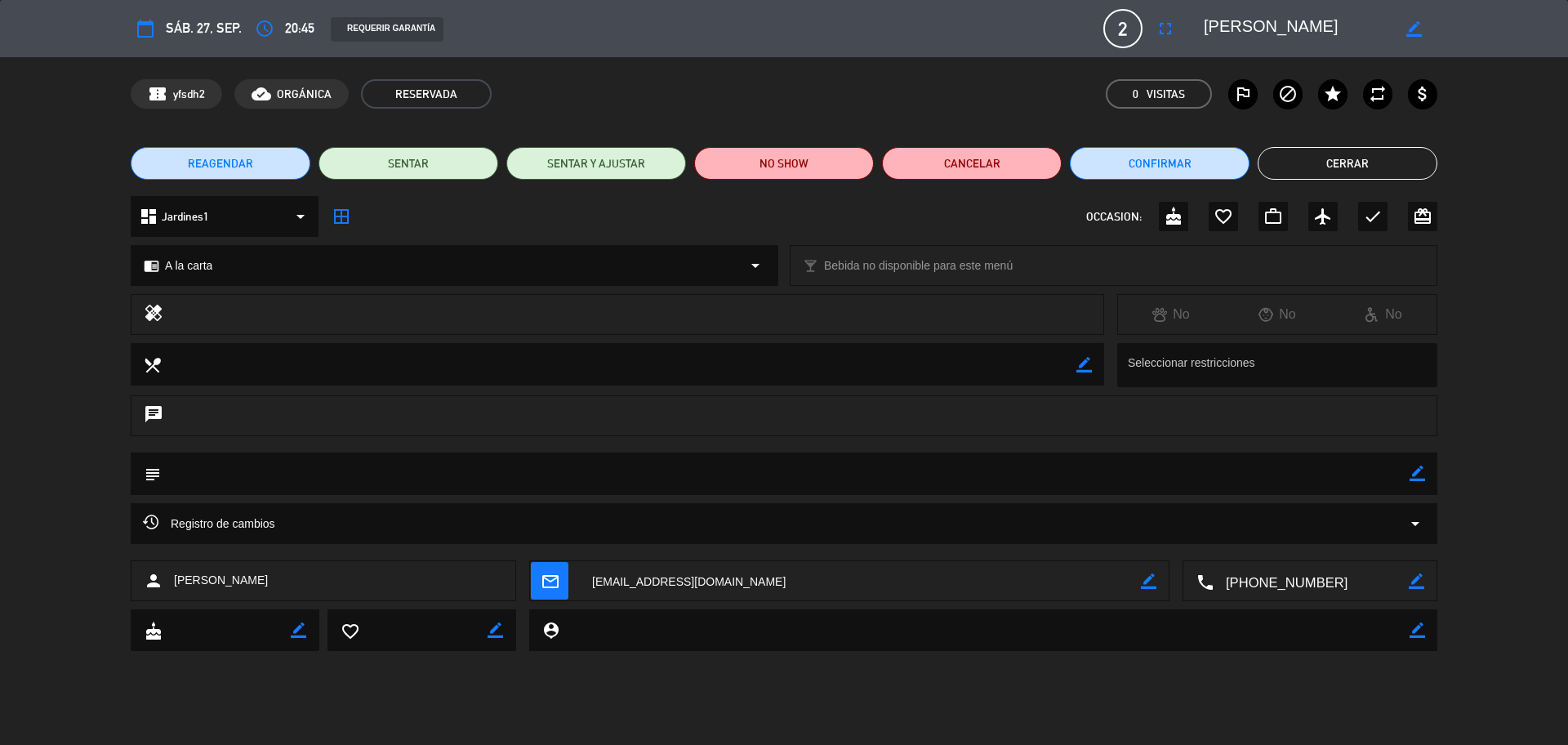
click at [1418, 480] on icon "border_color" at bounding box center [1418, 473] width 16 height 16
click at [1399, 477] on textarea at bounding box center [785, 473] width 1249 height 41
type textarea "s"
type textarea "n"
type textarea "colocar cartel de aniversario"
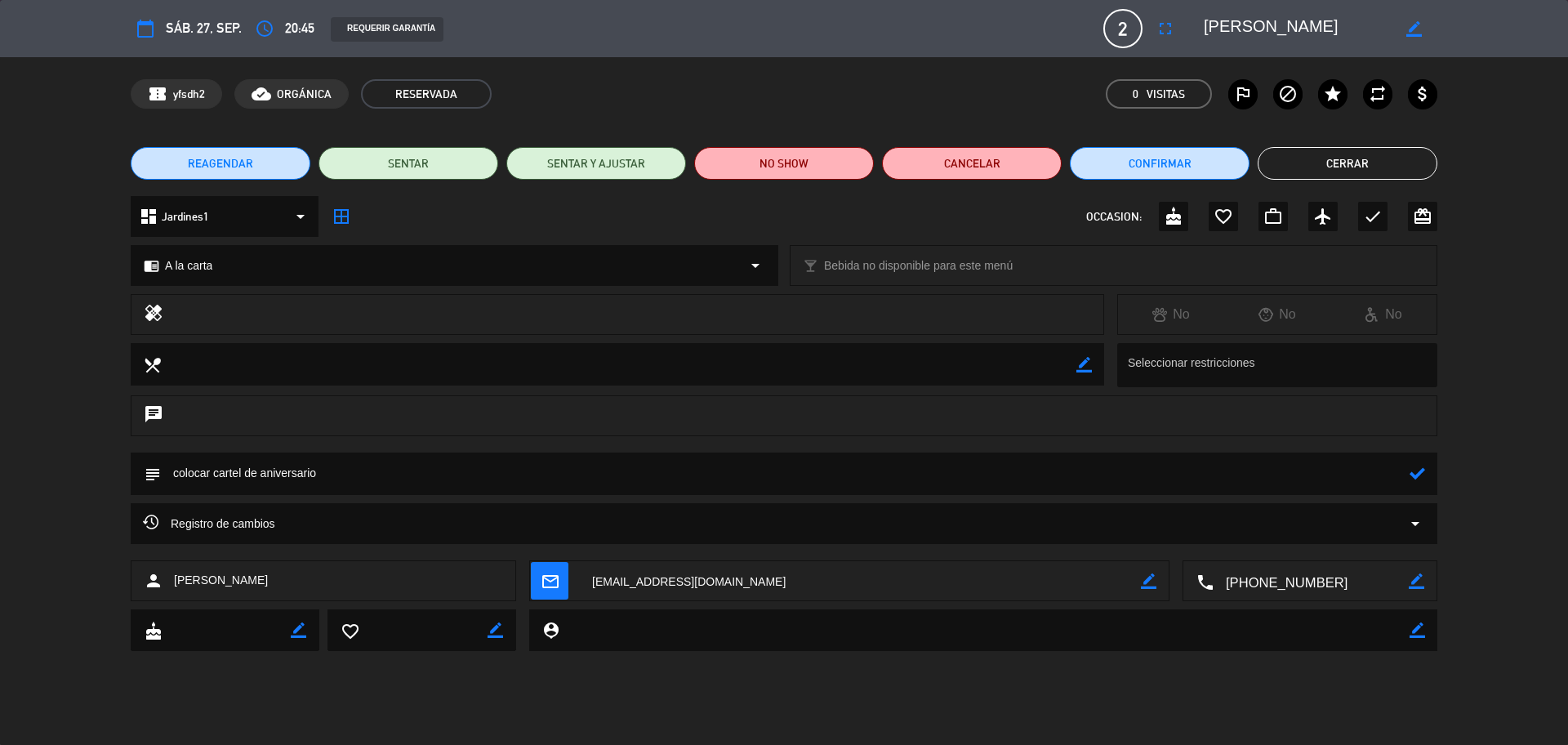
click at [1420, 465] on div at bounding box center [1418, 473] width 16 height 42
click at [1419, 470] on icon at bounding box center [1418, 473] width 16 height 16
click at [1226, 217] on icon "favorite_border" at bounding box center [1223, 216] width 20 height 20
click at [1361, 171] on button "Cerrar" at bounding box center [1347, 163] width 180 height 33
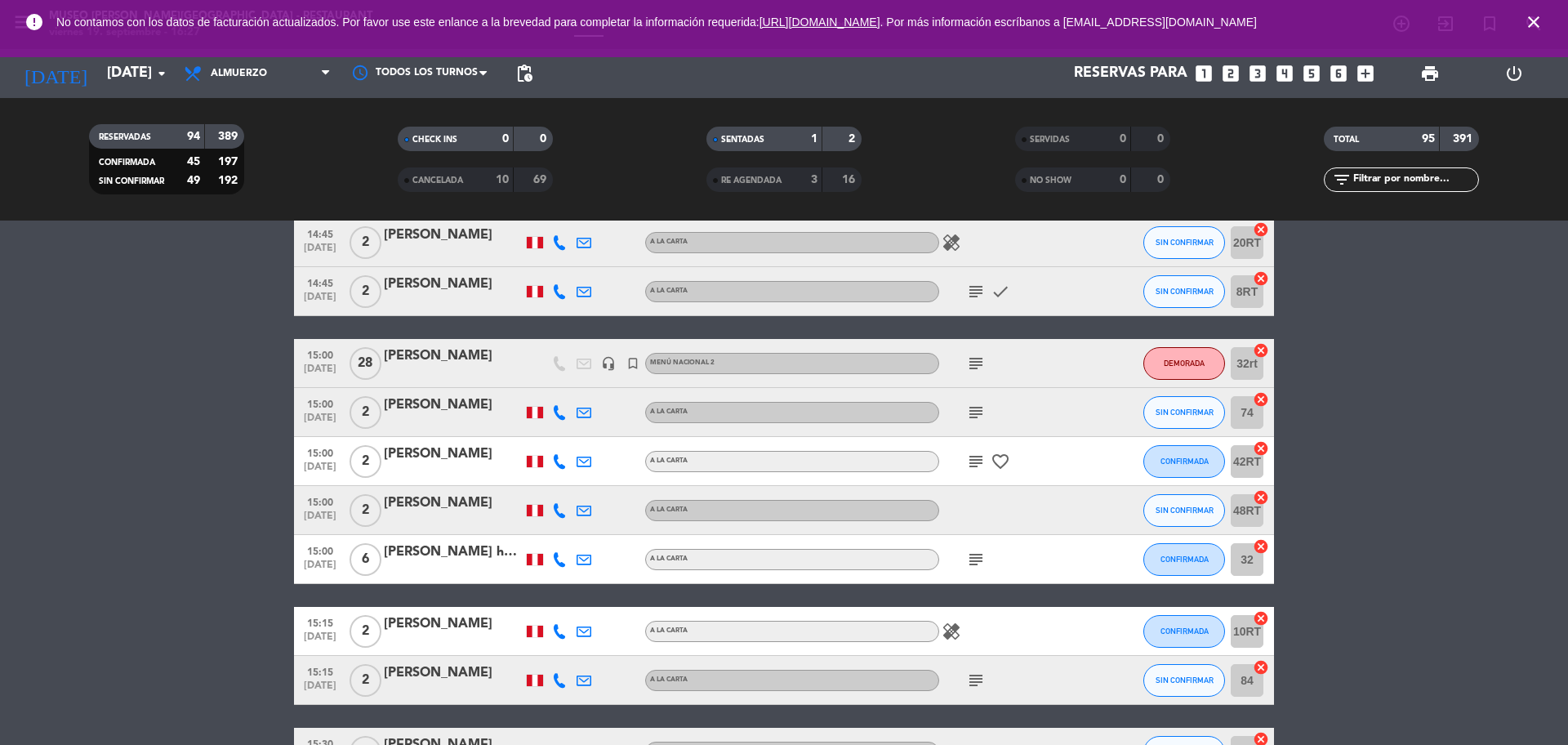
click at [1538, 22] on icon "close" at bounding box center [1533, 22] width 20 height 20
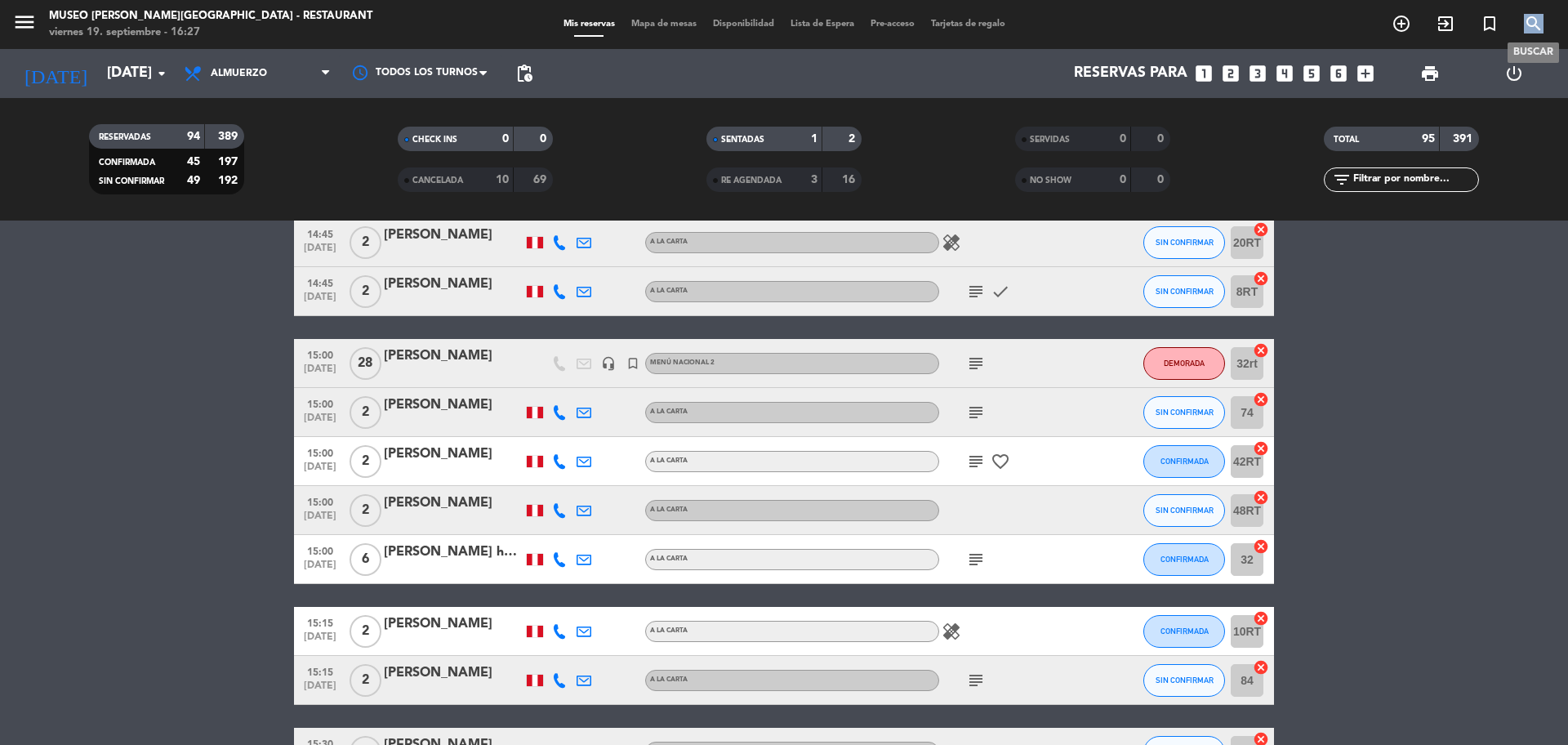
click at [1538, 22] on icon "search" at bounding box center [1533, 24] width 20 height 20
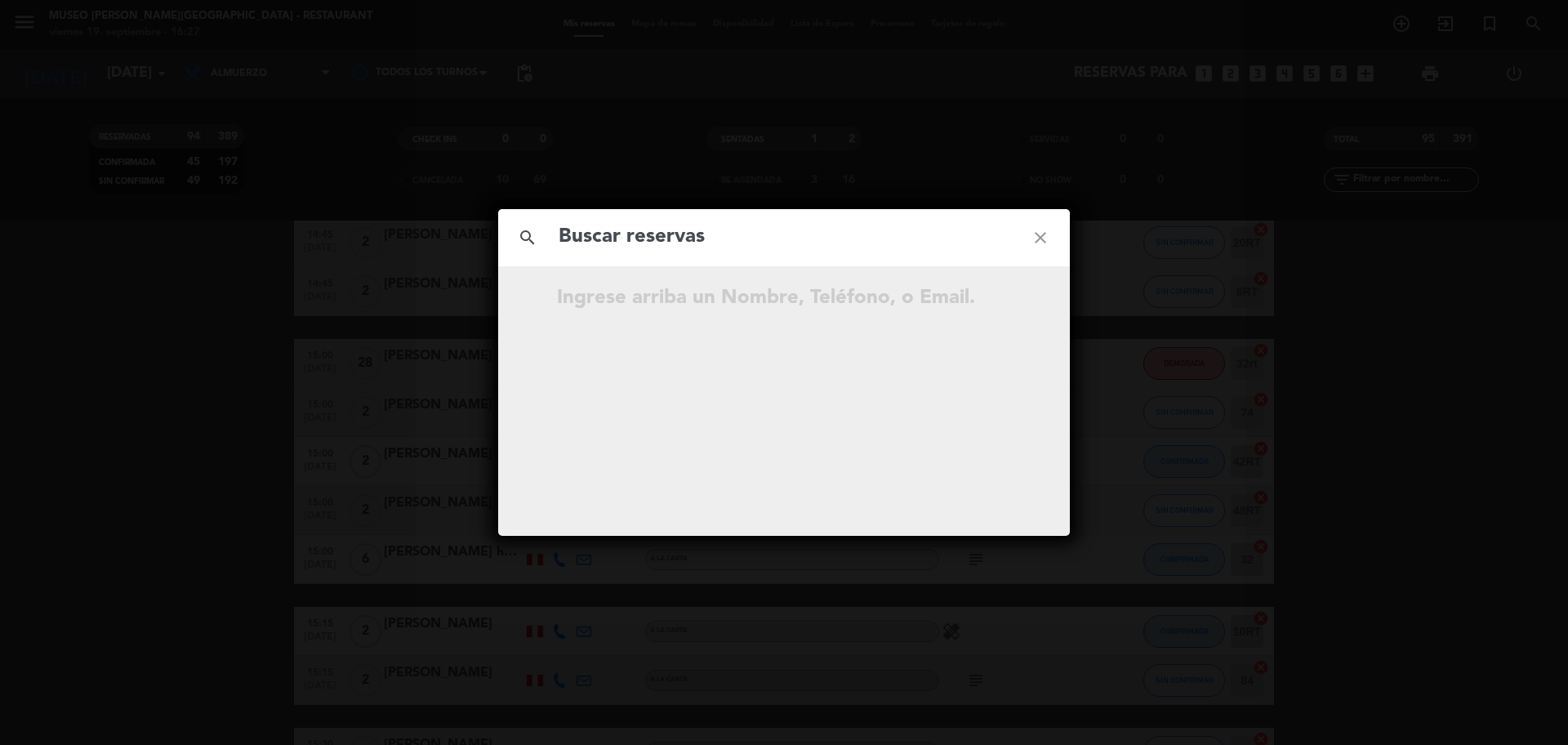
click at [700, 236] on input "text" at bounding box center [784, 238] width 454 height 34
click at [639, 242] on input "992 287 270" at bounding box center [784, 238] width 454 height 34
type input "992287270"
click at [680, 233] on input "992287270" at bounding box center [784, 238] width 454 height 34
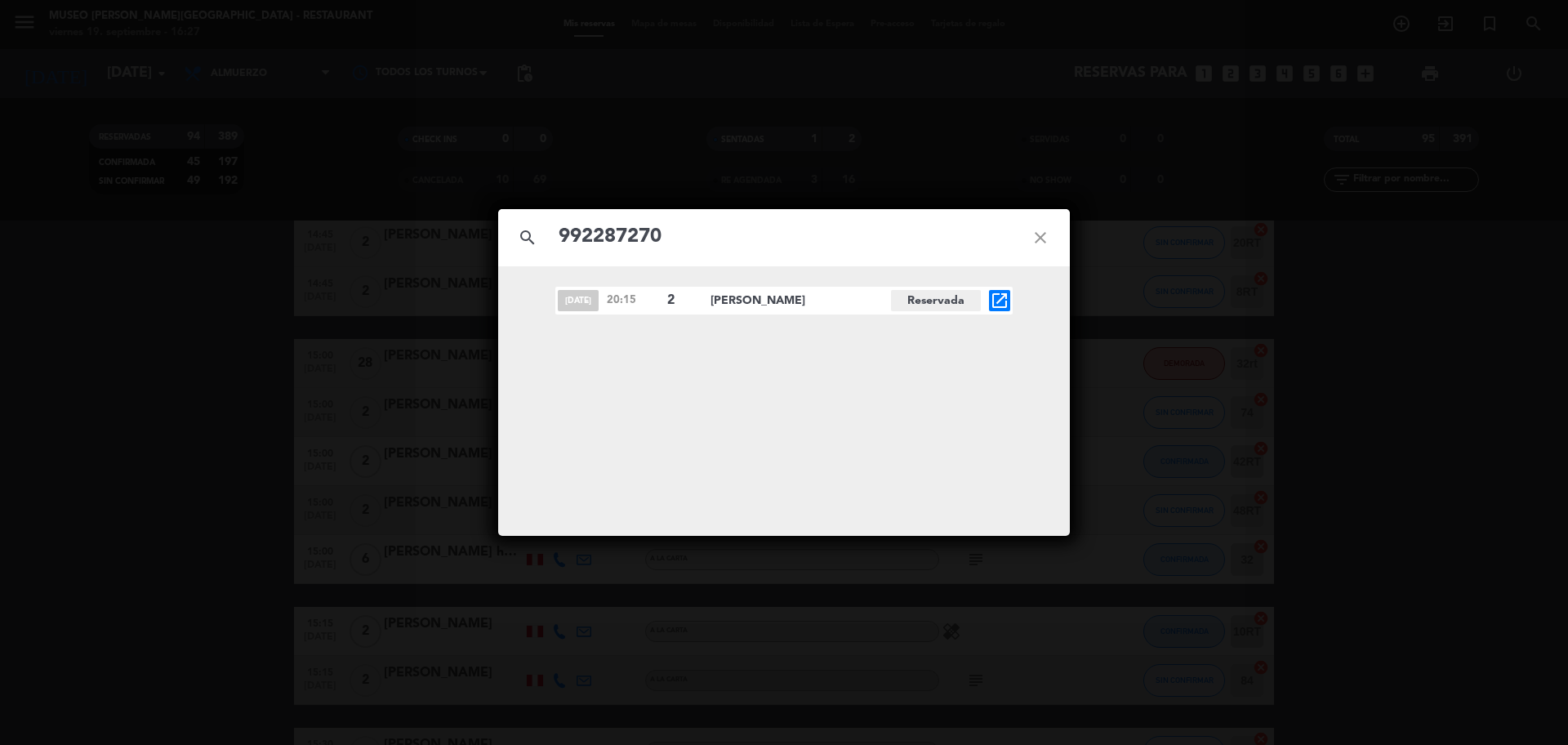
click at [1003, 310] on span "open_in_new" at bounding box center [999, 300] width 22 height 22
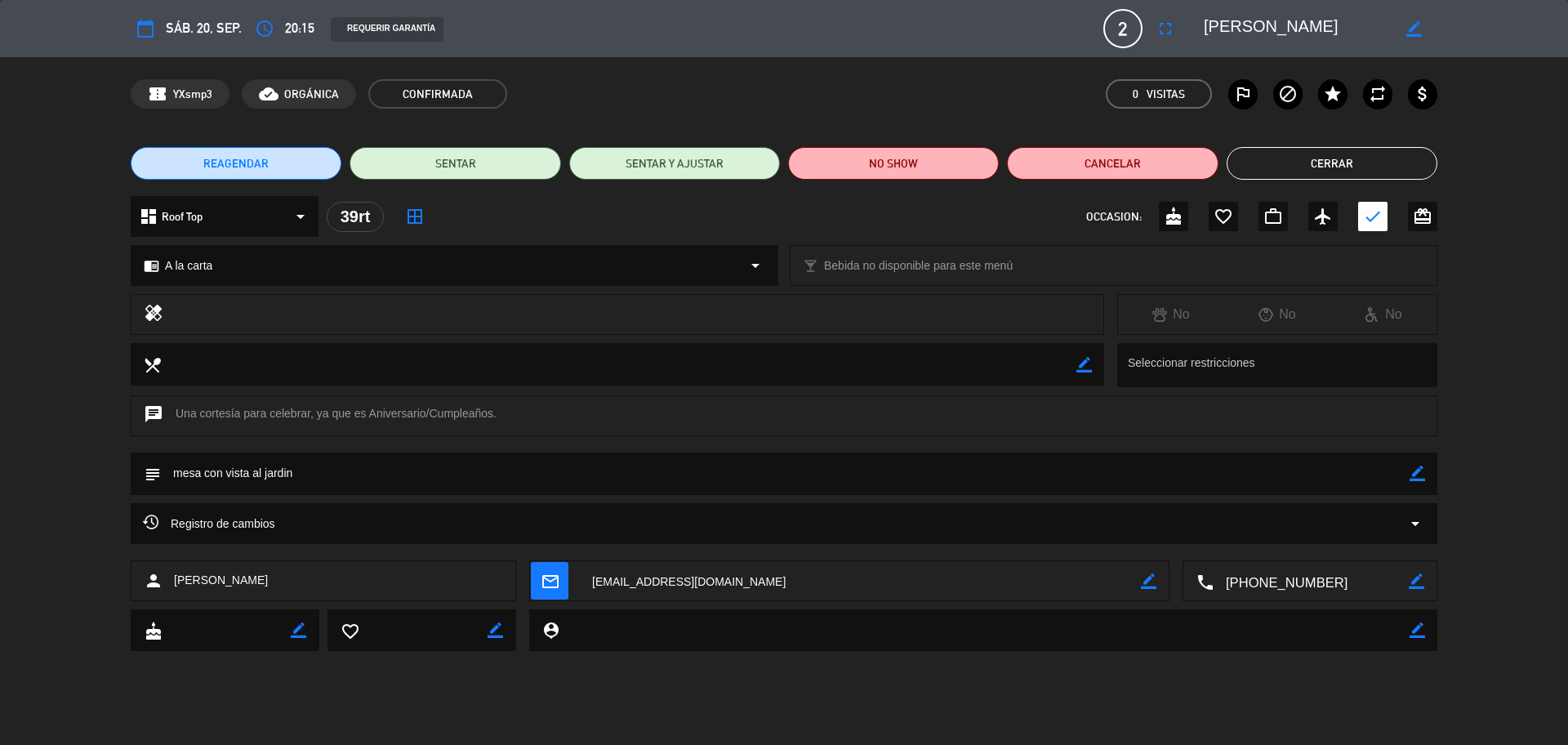
click at [1252, 163] on button "Cerrar" at bounding box center [1332, 163] width 211 height 33
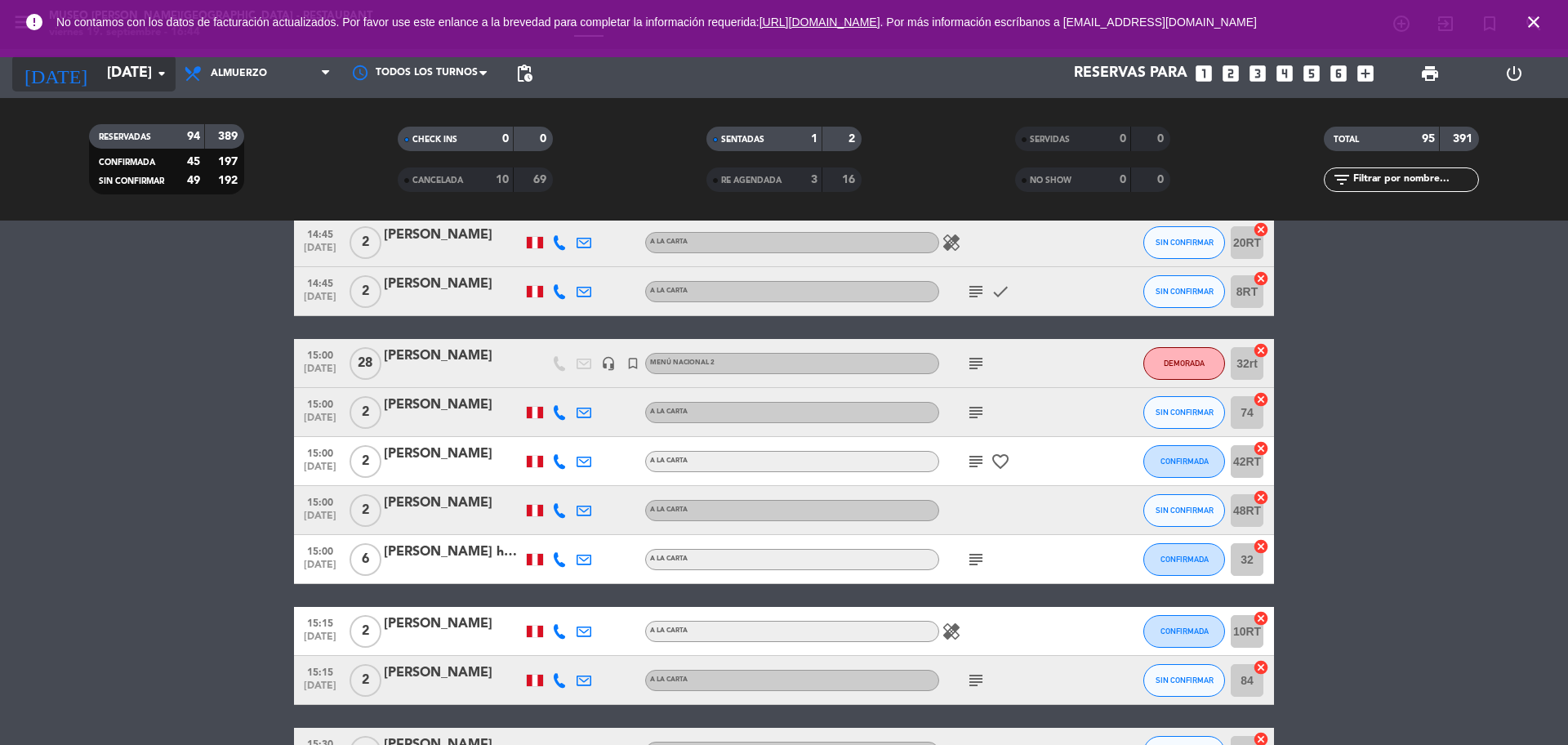
click at [141, 79] on input "sáb. 20 sep." at bounding box center [194, 73] width 190 height 33
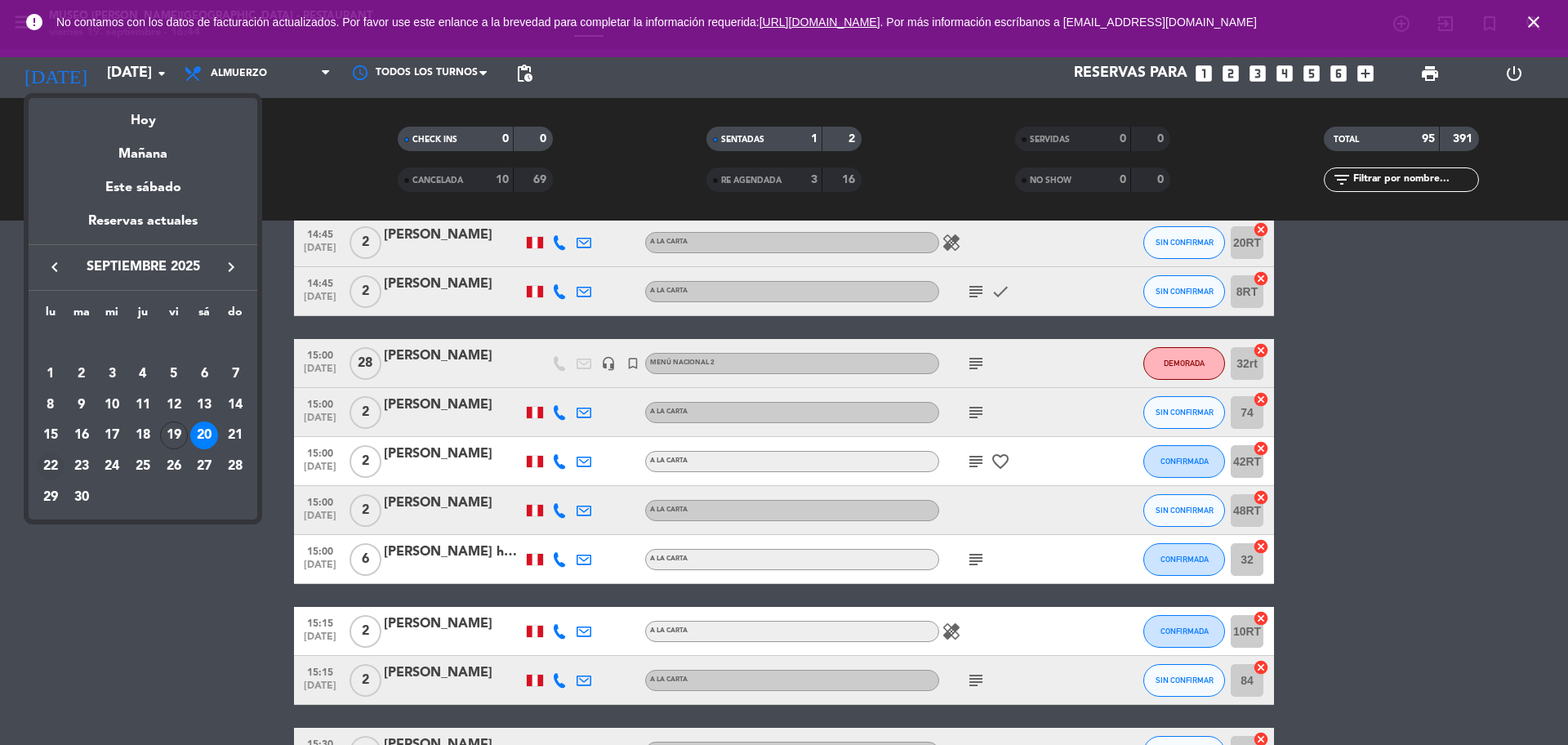
click at [52, 468] on div "22" at bounding box center [51, 467] width 28 height 28
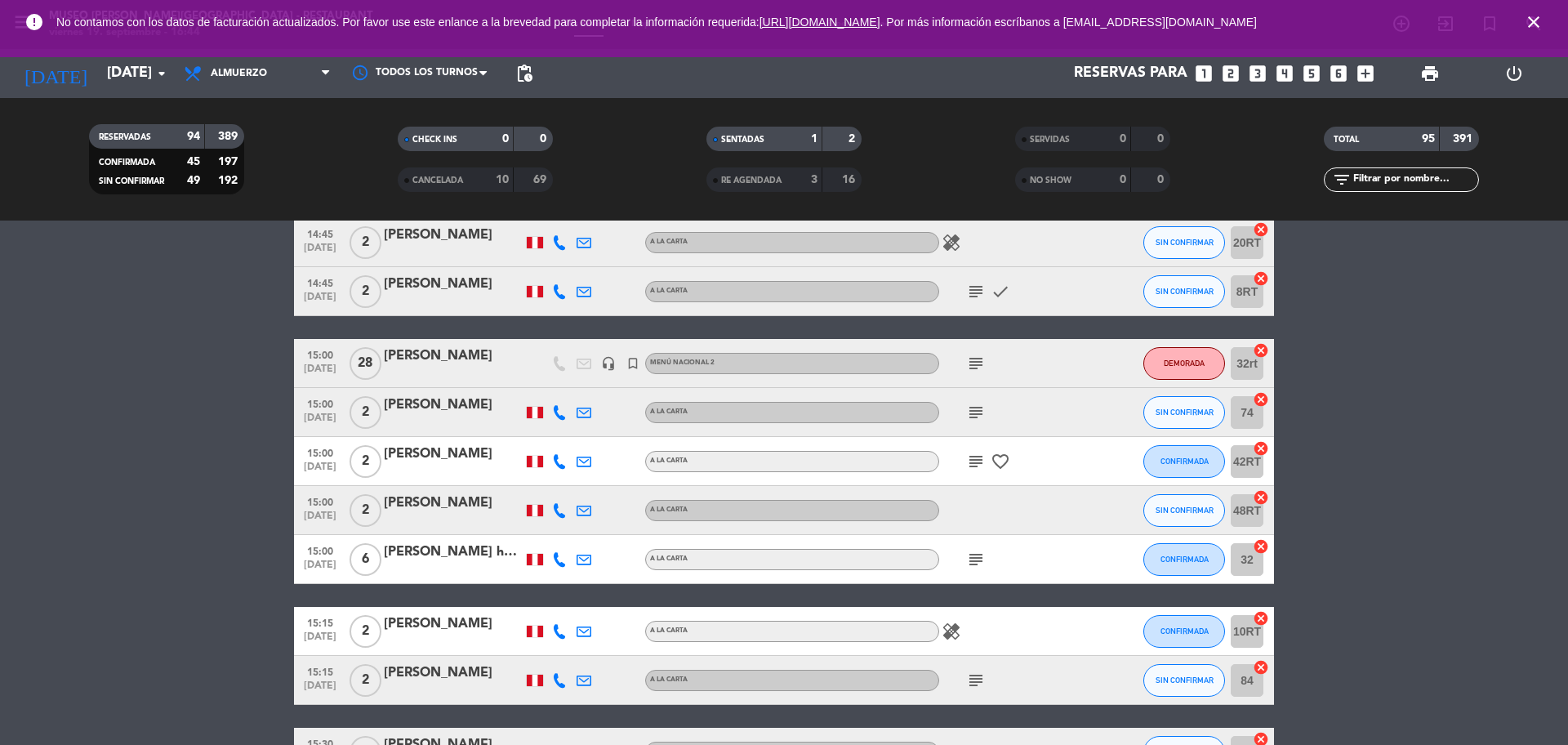
type input "lun. 22 sep."
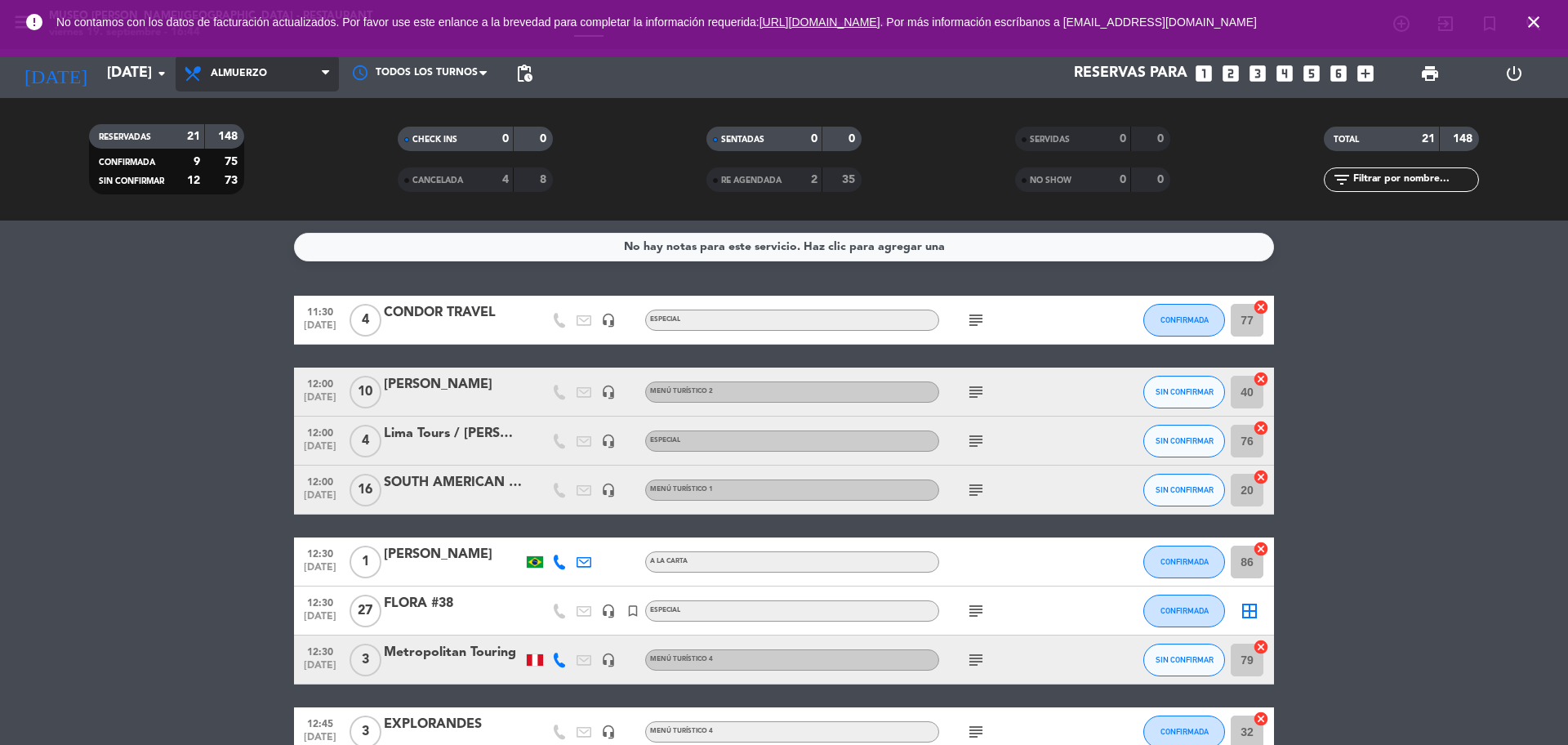
click at [281, 86] on span "Almuerzo" at bounding box center [258, 73] width 164 height 36
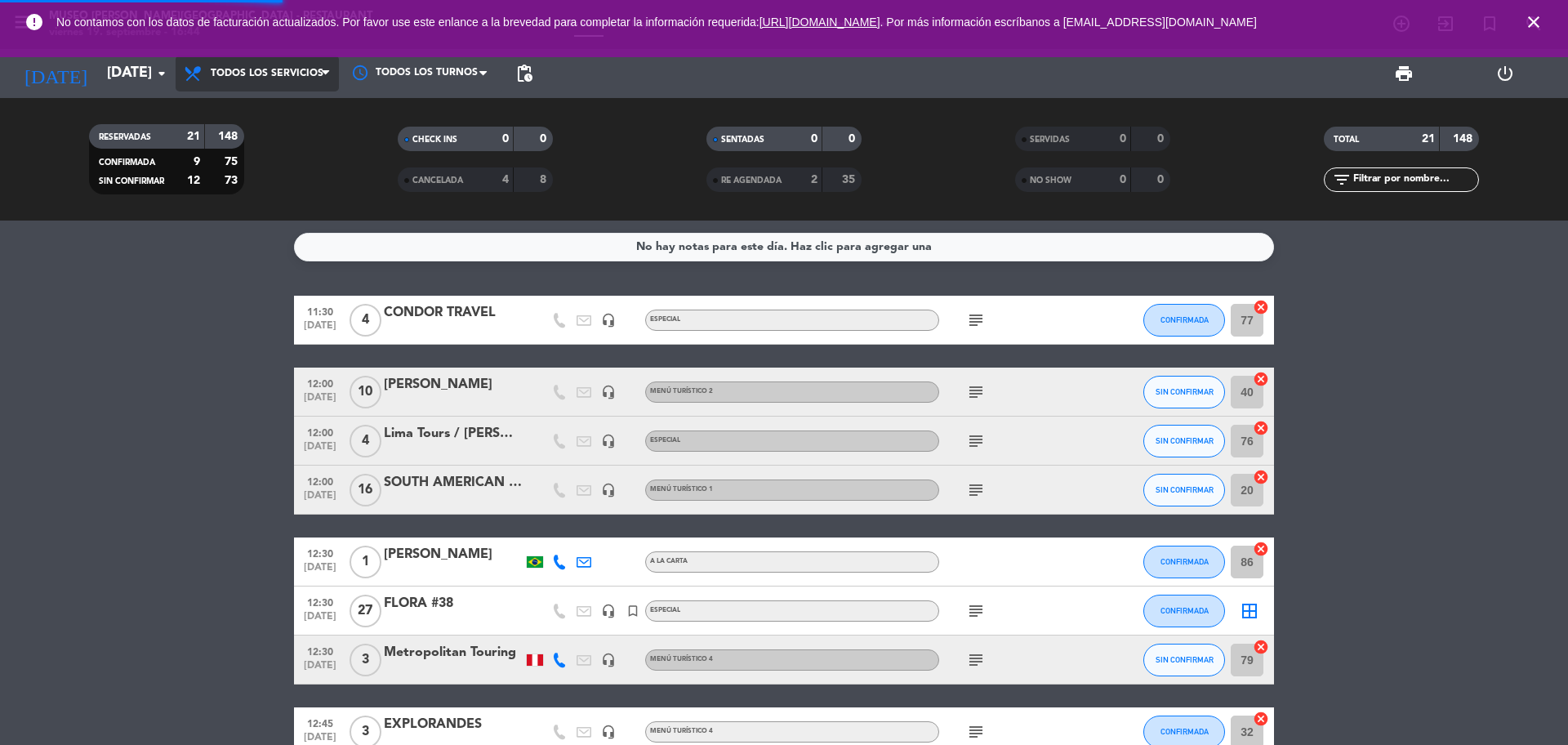
click at [278, 122] on div "menu Museo Larco Café - Restaurant viernes 19. septiembre - 16:44 Mis reservas …" at bounding box center [784, 110] width 1568 height 221
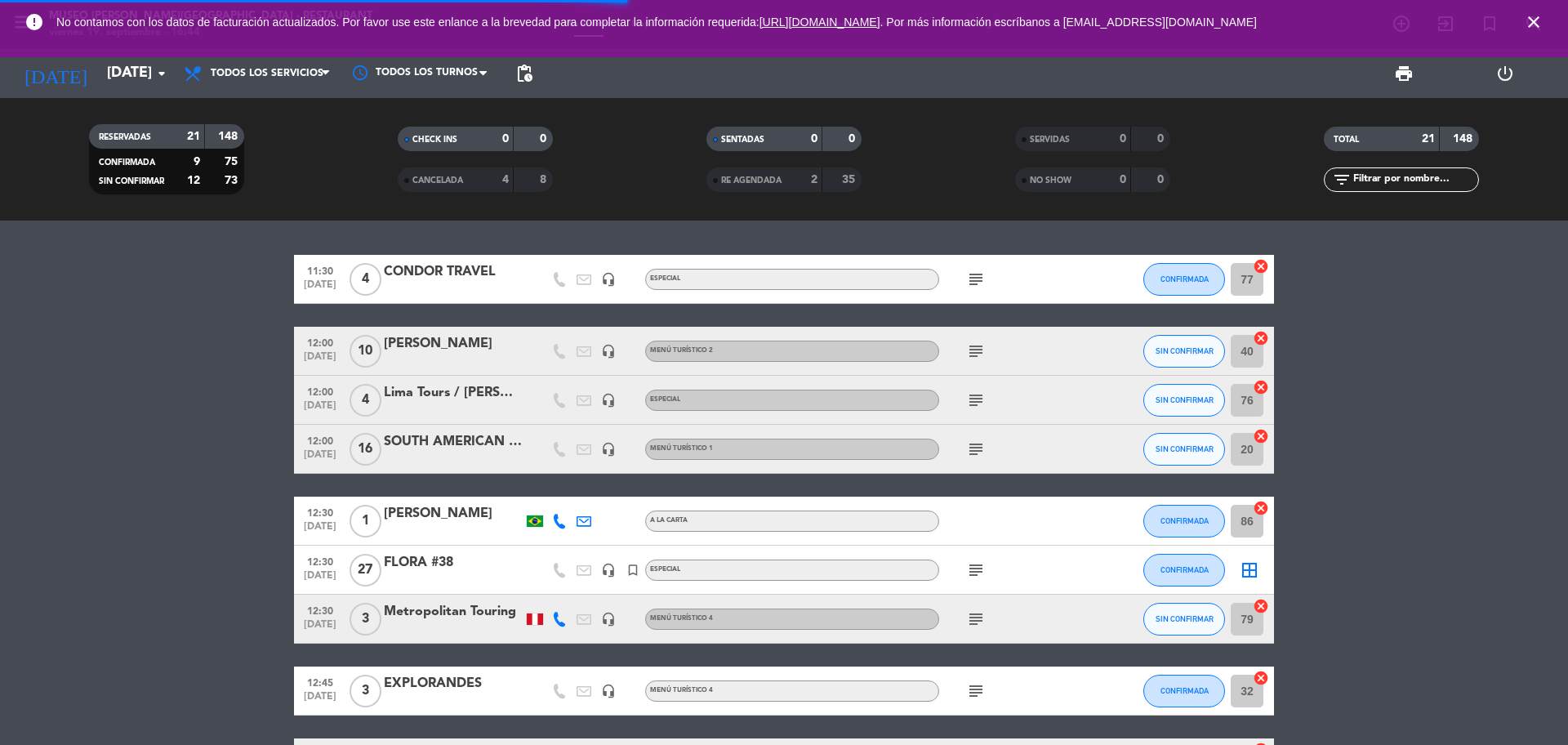
click at [1375, 182] on input "text" at bounding box center [1415, 180] width 127 height 18
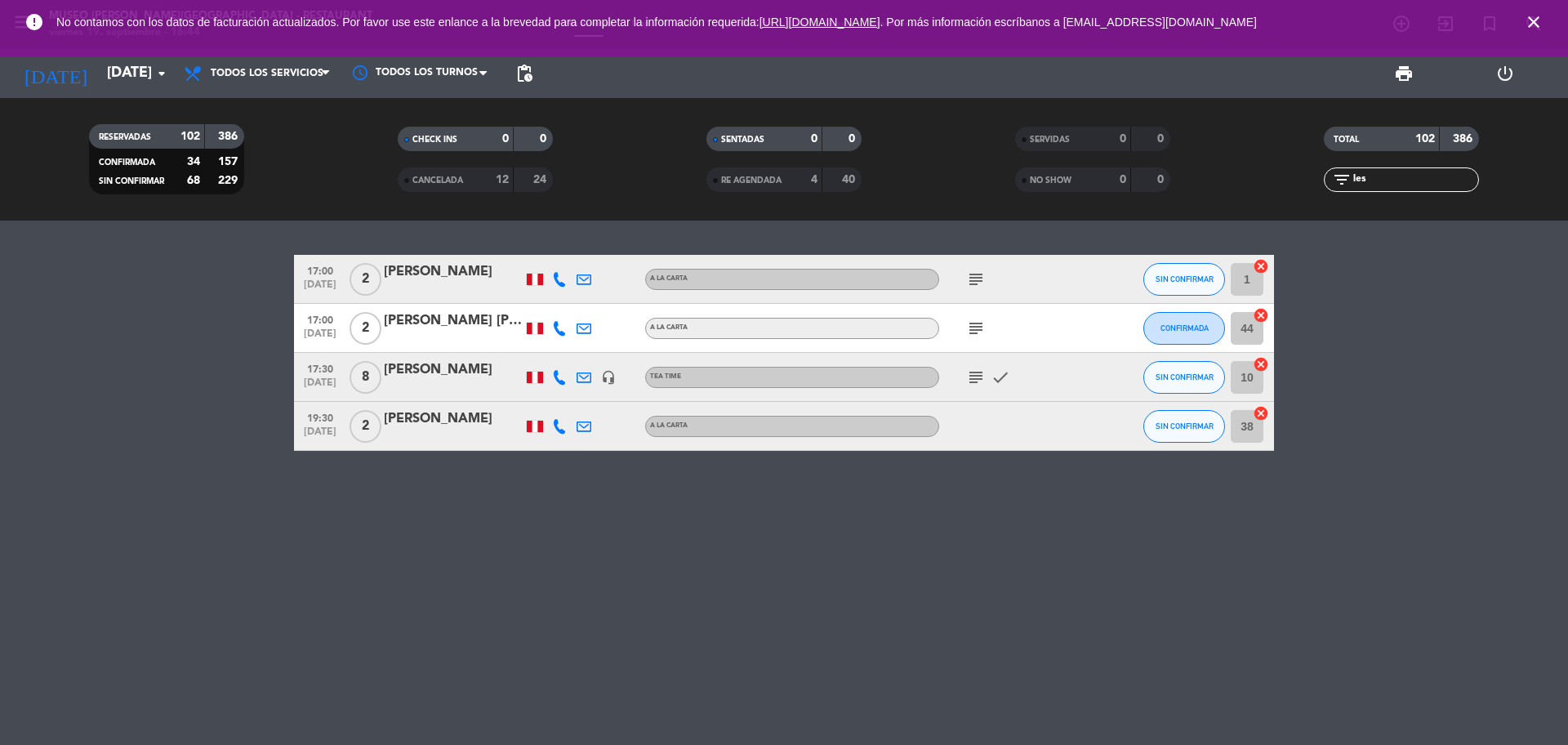
type input "les"
click at [438, 374] on div "LESLIE MERINO" at bounding box center [453, 370] width 139 height 22
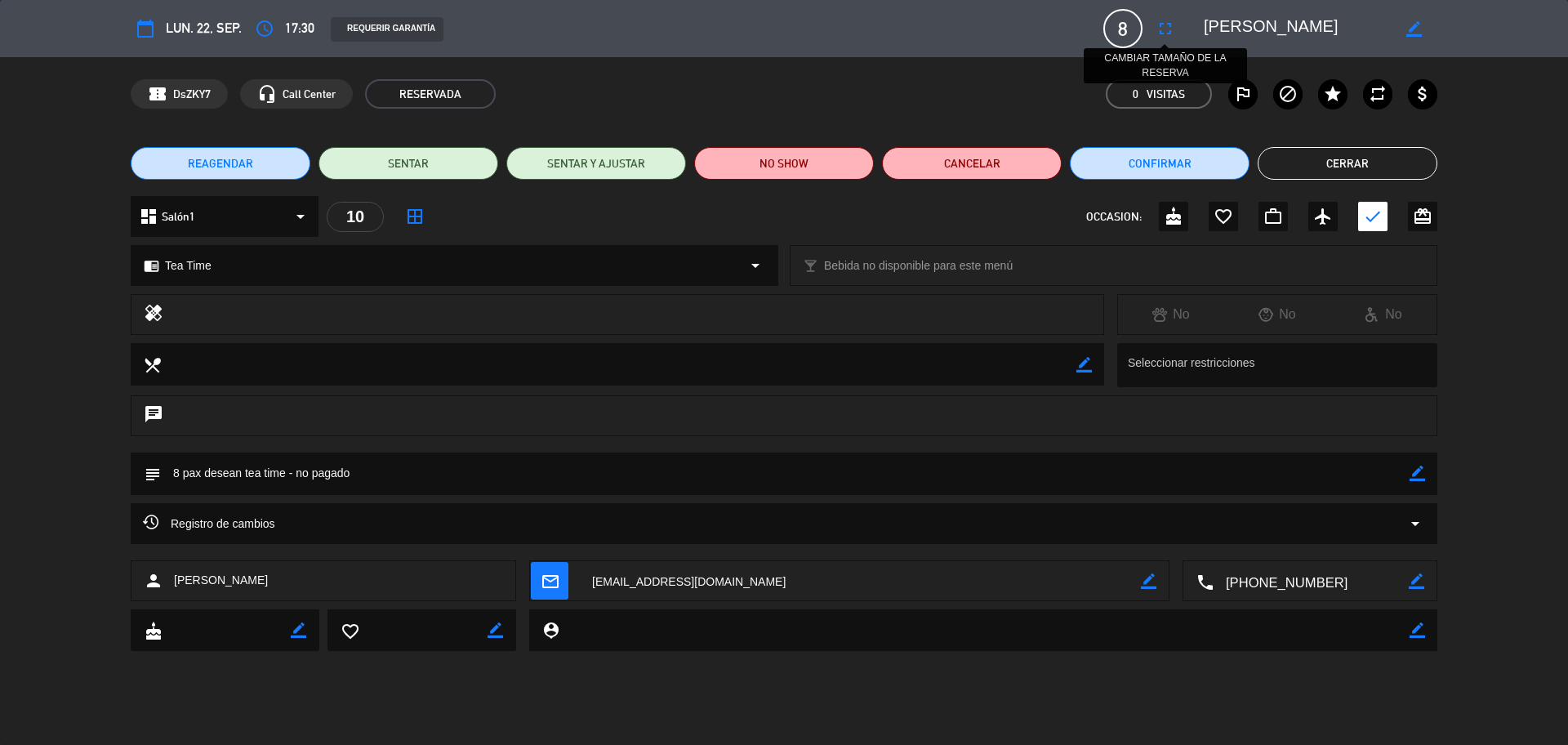
click at [1166, 24] on icon "fullscreen" at bounding box center [1166, 28] width 20 height 20
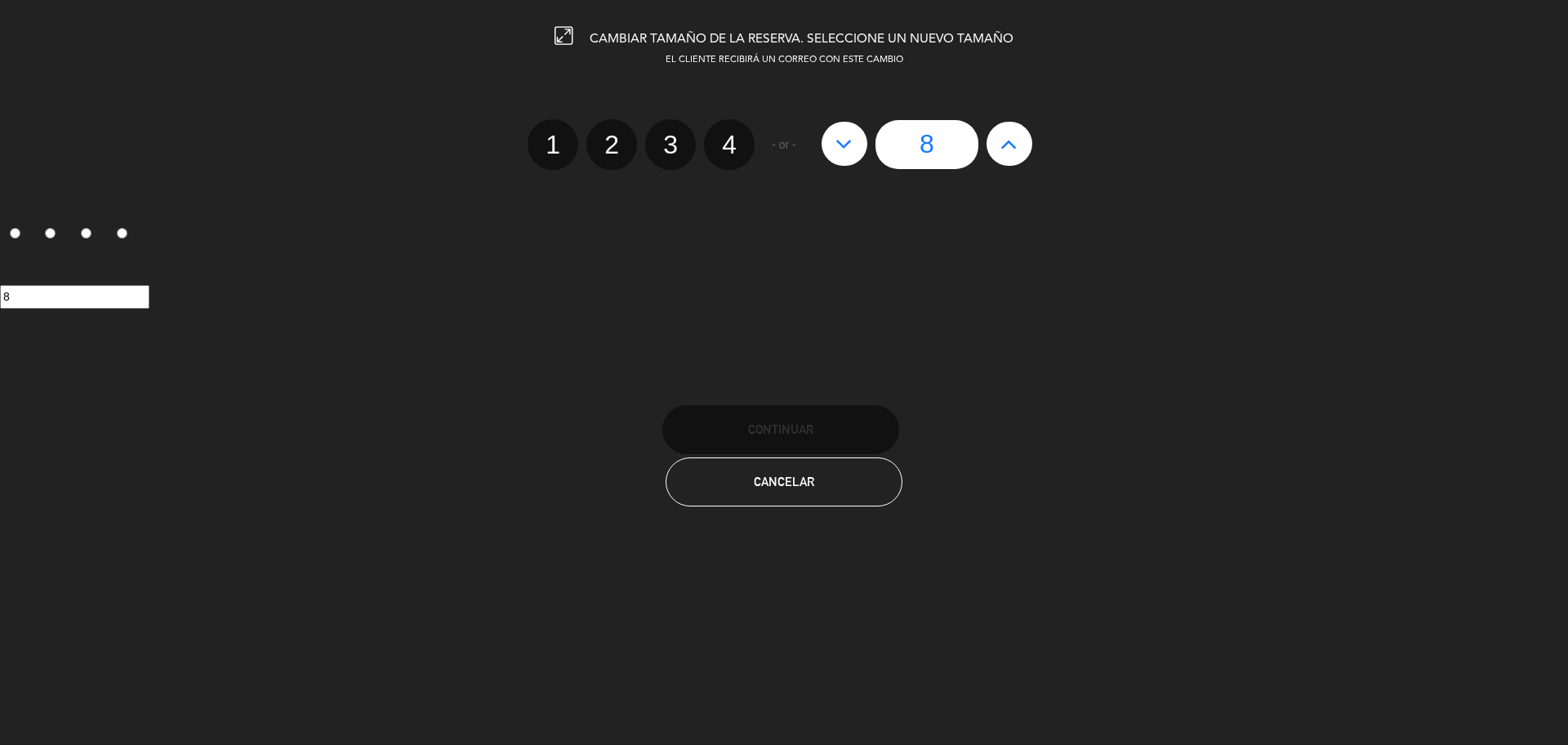
click at [1007, 147] on icon at bounding box center [1009, 144] width 17 height 26
type input "9"
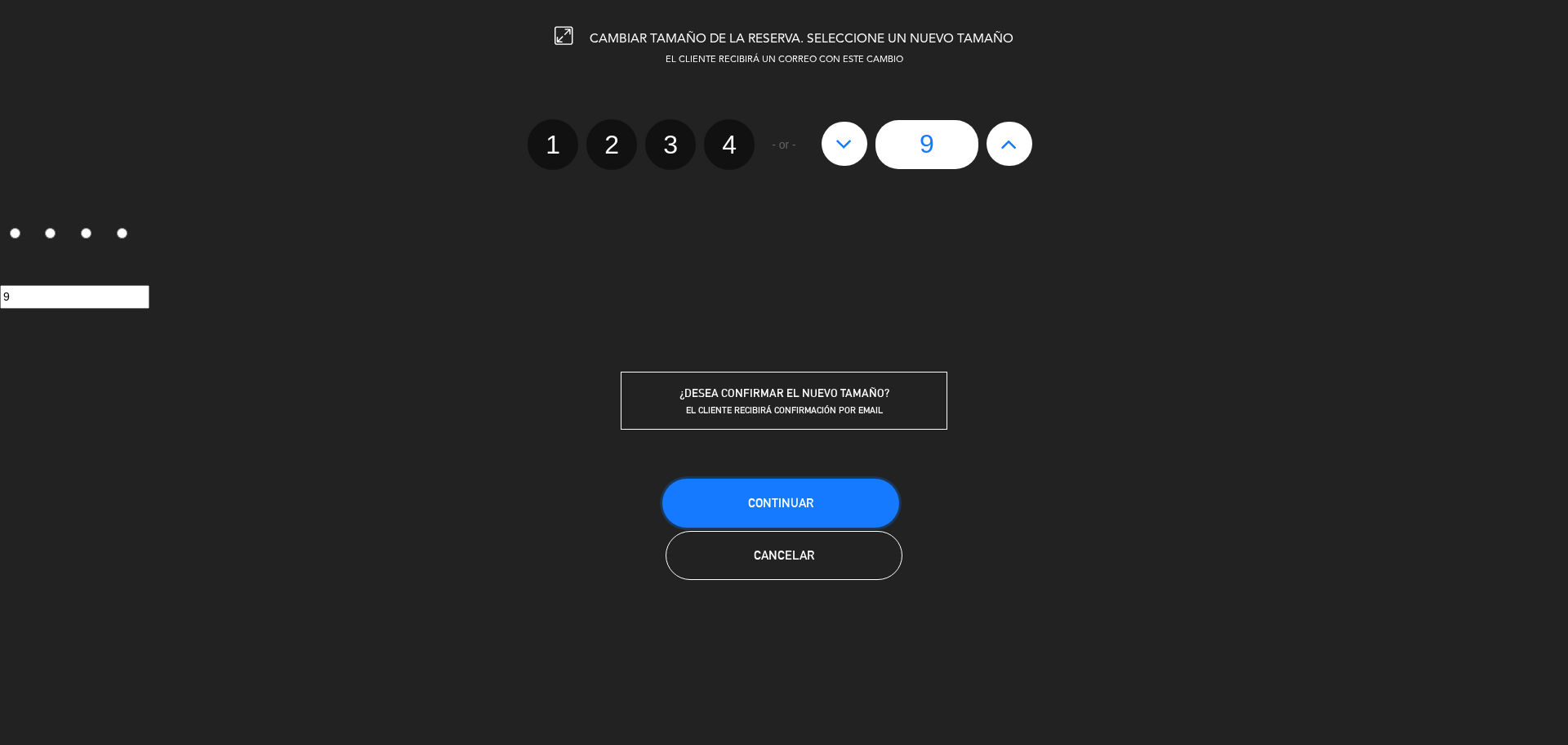
click at [812, 499] on span "Continuar" at bounding box center [781, 502] width 66 height 14
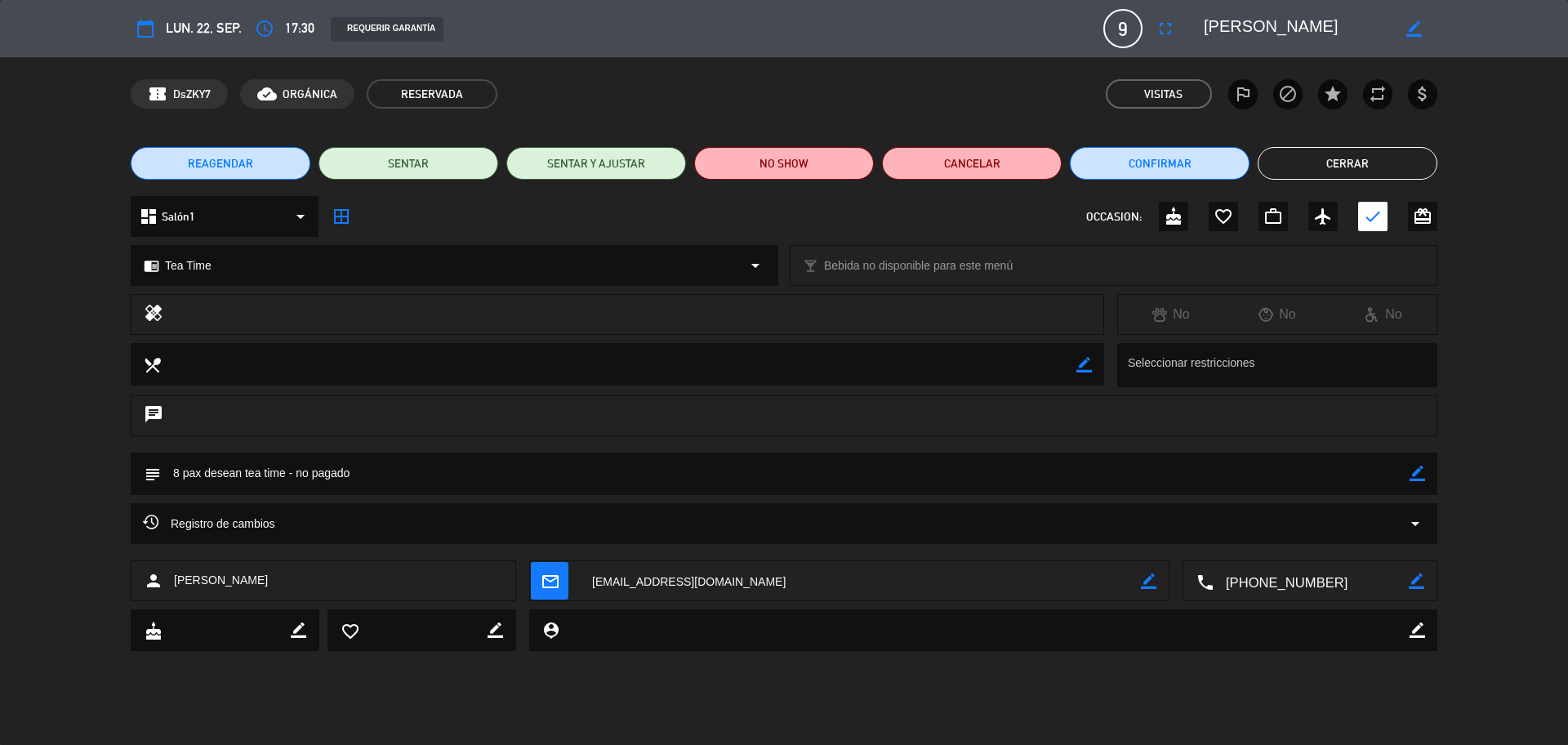
click at [1416, 476] on icon "border_color" at bounding box center [1418, 473] width 16 height 16
click at [1273, 480] on textarea at bounding box center [785, 473] width 1249 height 41
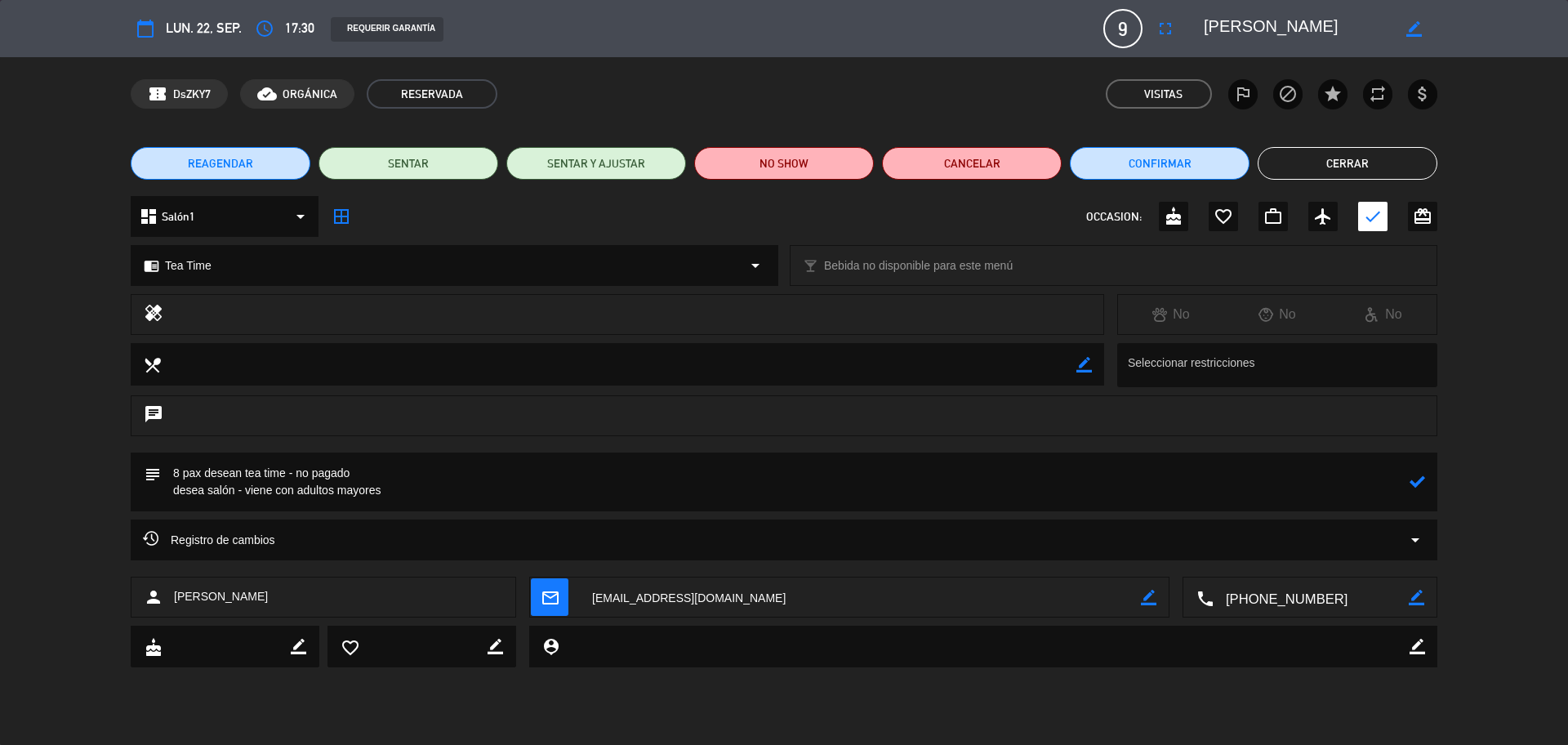
type textarea "8 pax desean tea time - no pagado desea salón - viene con adultos mayores"
click at [1415, 482] on icon at bounding box center [1418, 482] width 16 height 16
click at [565, 593] on span "mail_outline" at bounding box center [550, 597] width 38 height 38
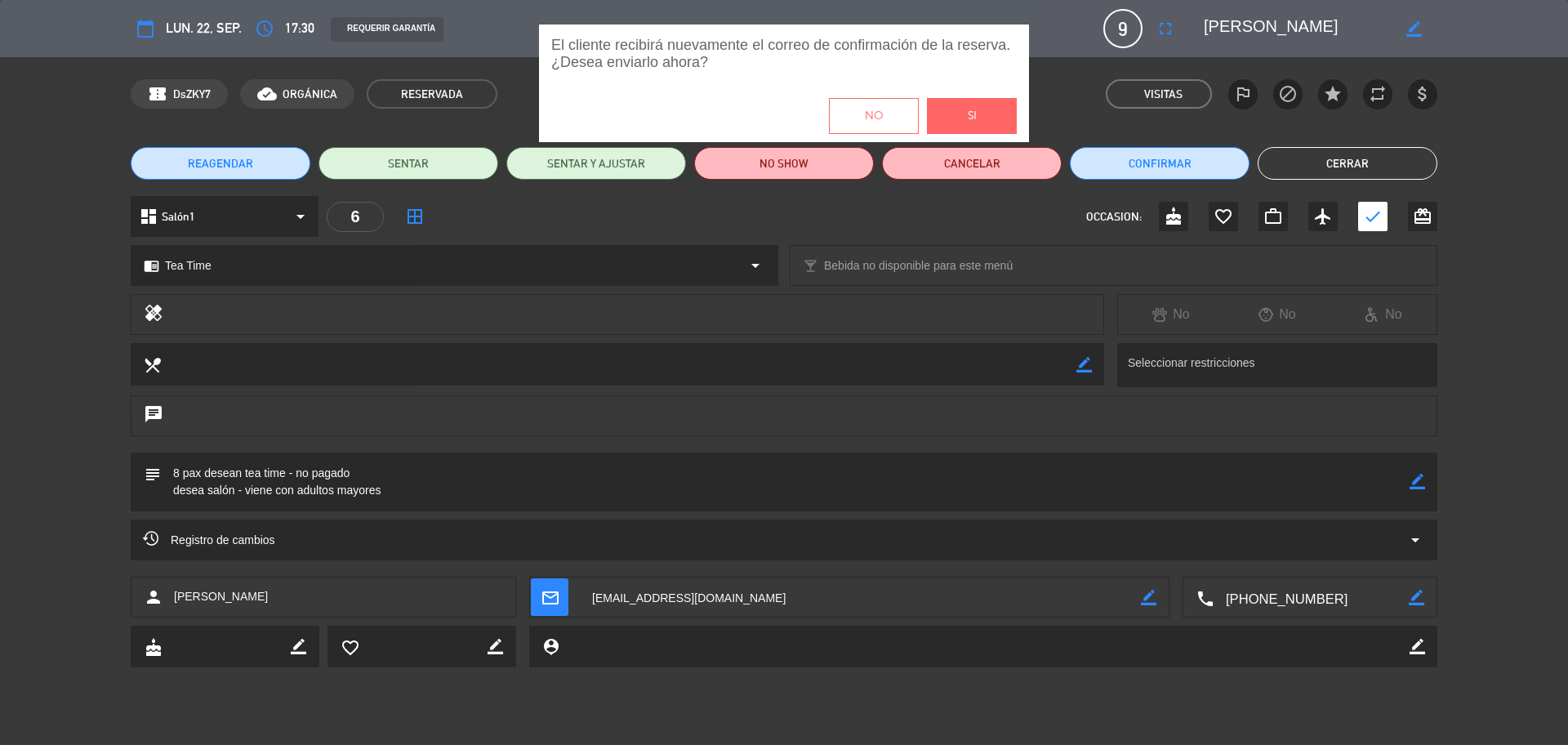
click at [978, 120] on button "Si" at bounding box center [972, 116] width 90 height 36
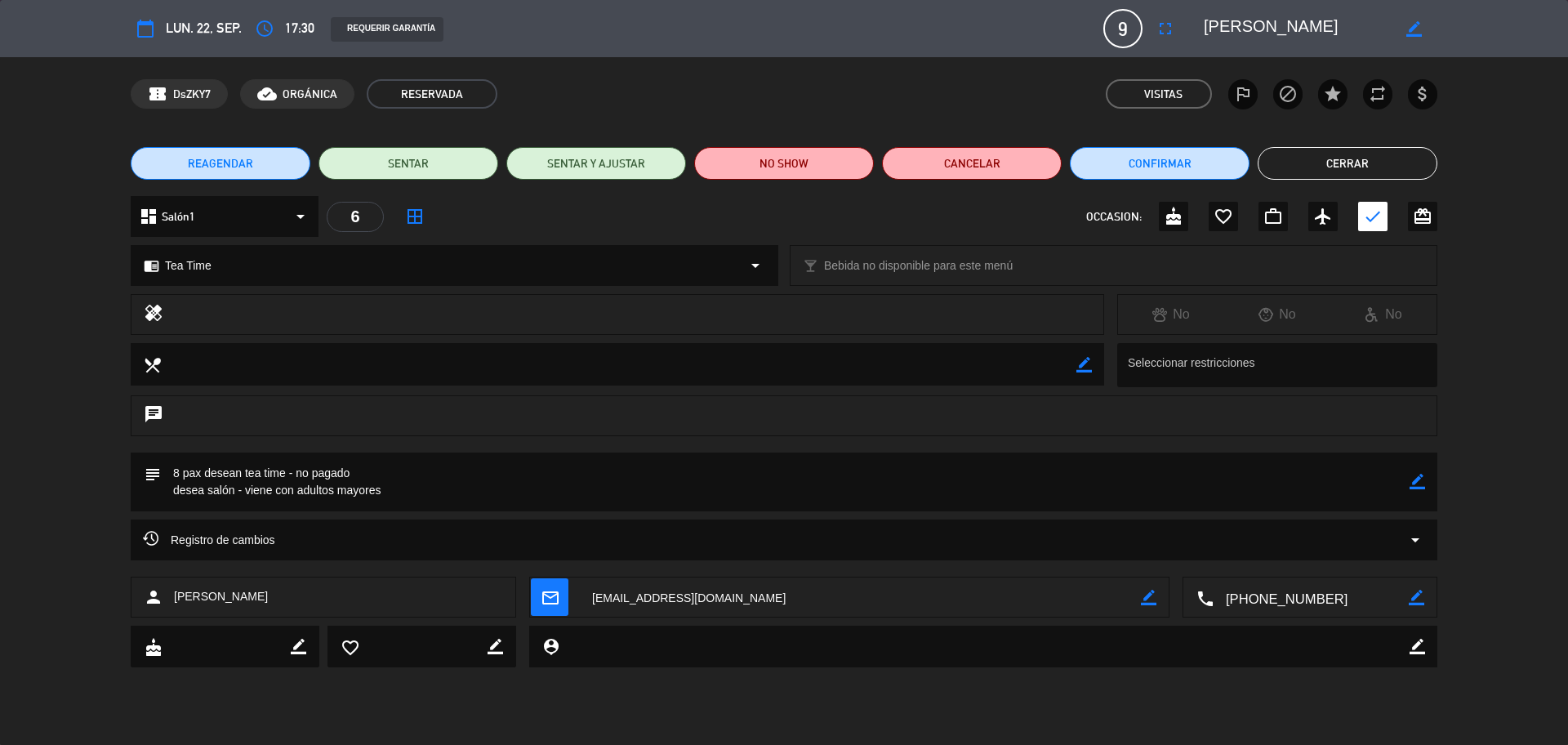
drag, startPoint x: 1305, startPoint y: 159, endPoint x: 1215, endPoint y: 124, distance: 96.6
click at [1306, 159] on button "Cerrar" at bounding box center [1347, 163] width 180 height 33
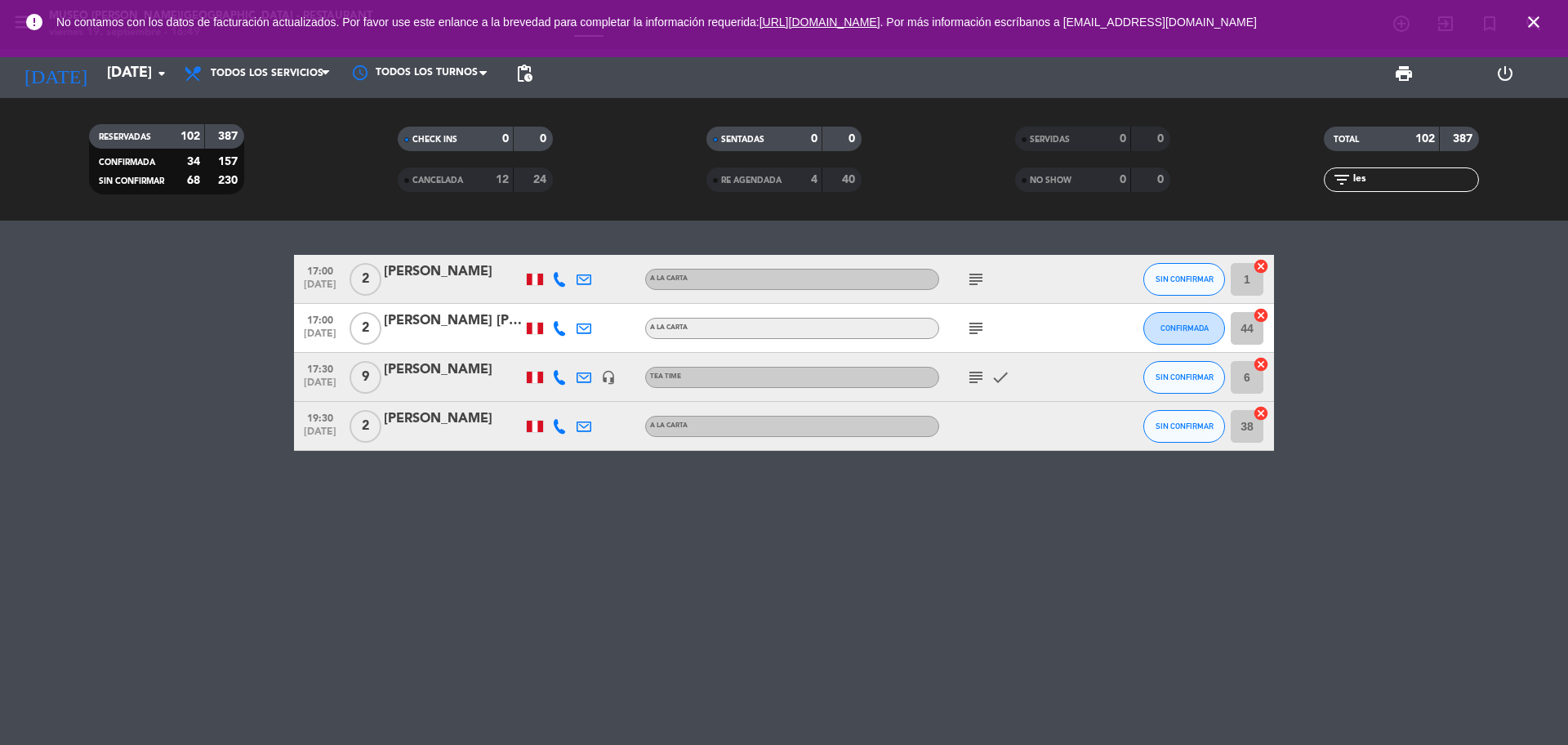
click at [1548, 22] on span "close" at bounding box center [1533, 22] width 44 height 44
click at [1539, 20] on icon "close" at bounding box center [1533, 22] width 20 height 20
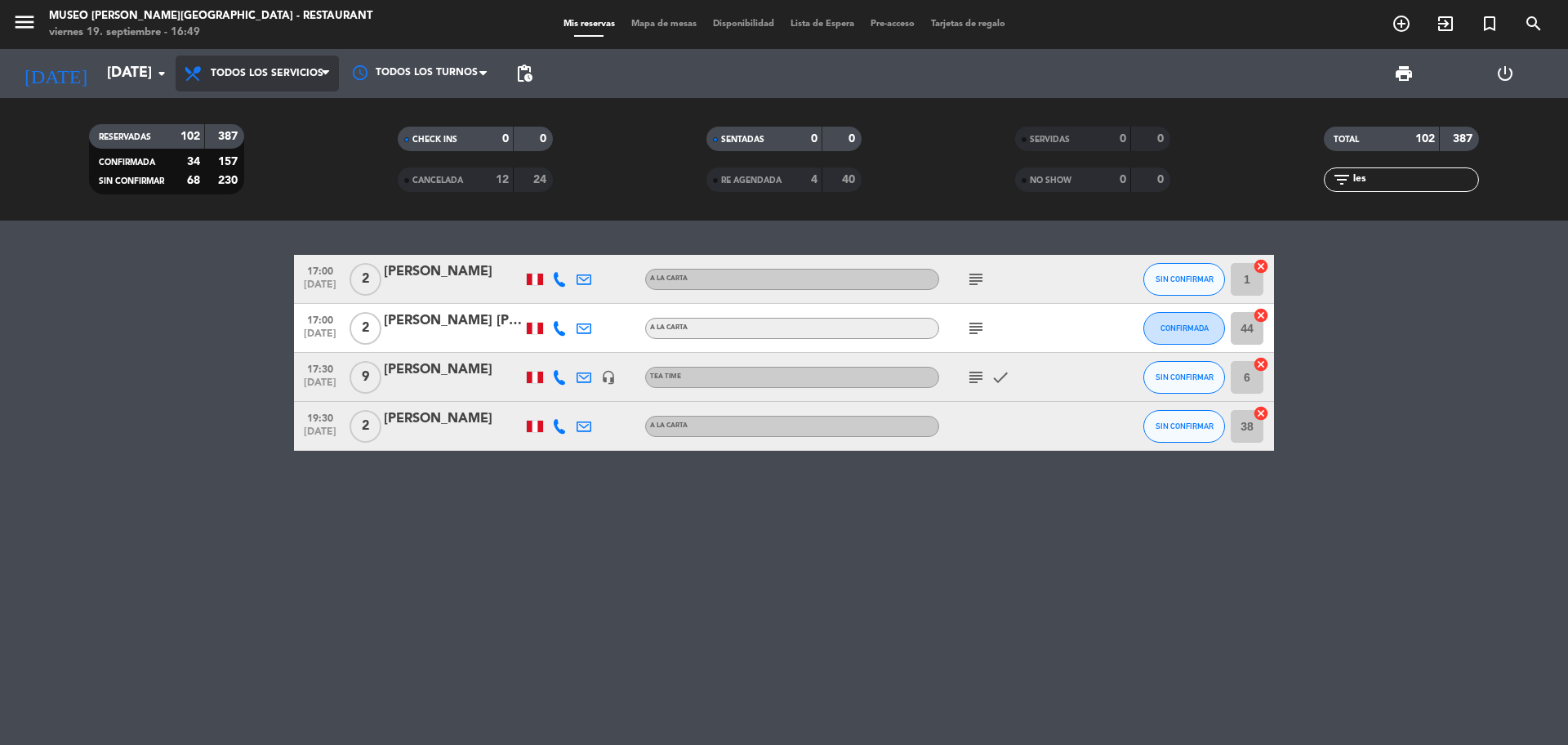
drag, startPoint x: 270, startPoint y: 64, endPoint x: 271, endPoint y: 71, distance: 7.1
click at [271, 65] on span "Todos los servicios" at bounding box center [258, 73] width 164 height 36
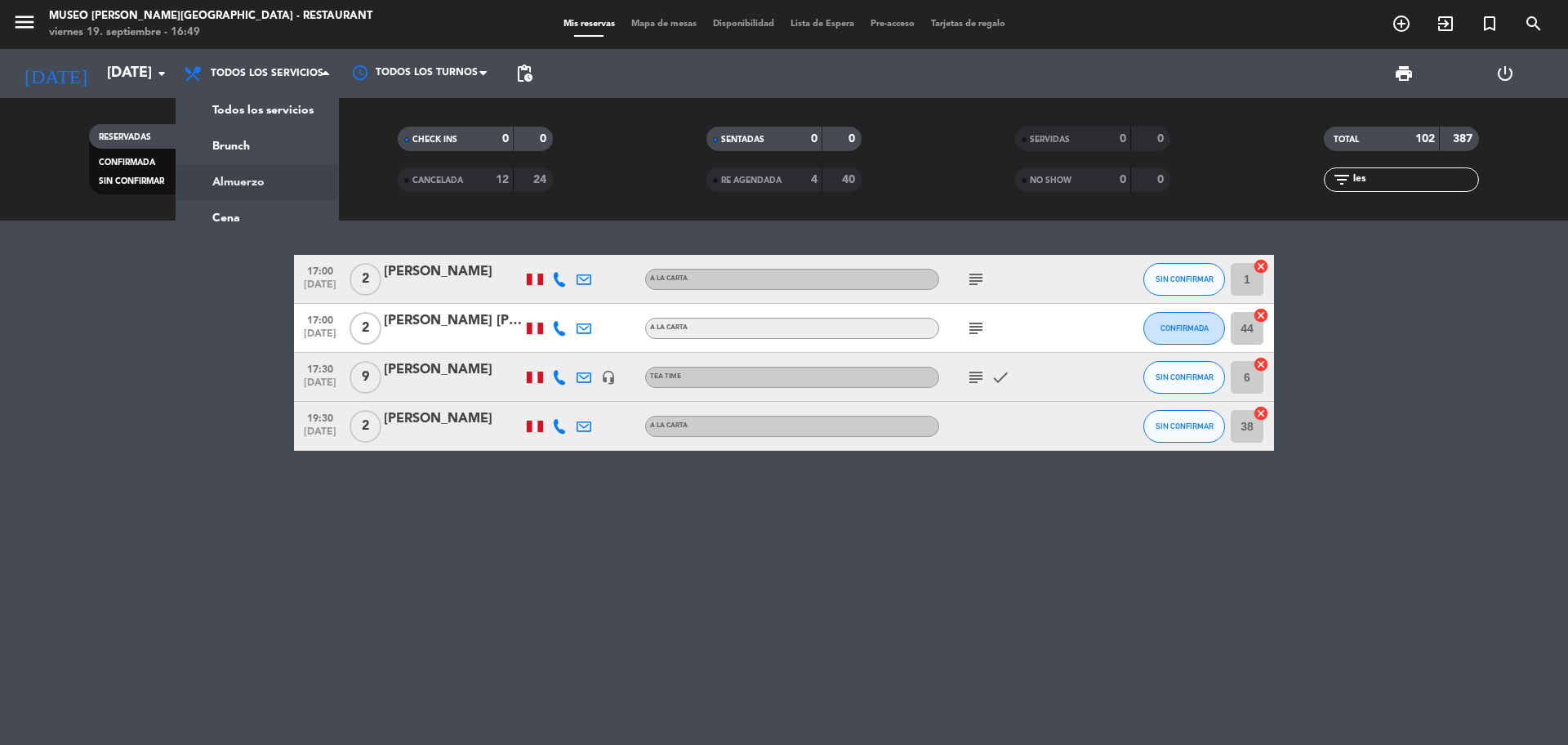
click at [306, 189] on div "menu Museo Larco Café - Restaurant viernes 19. septiembre - 16:49 Mis reservas …" at bounding box center [784, 110] width 1568 height 221
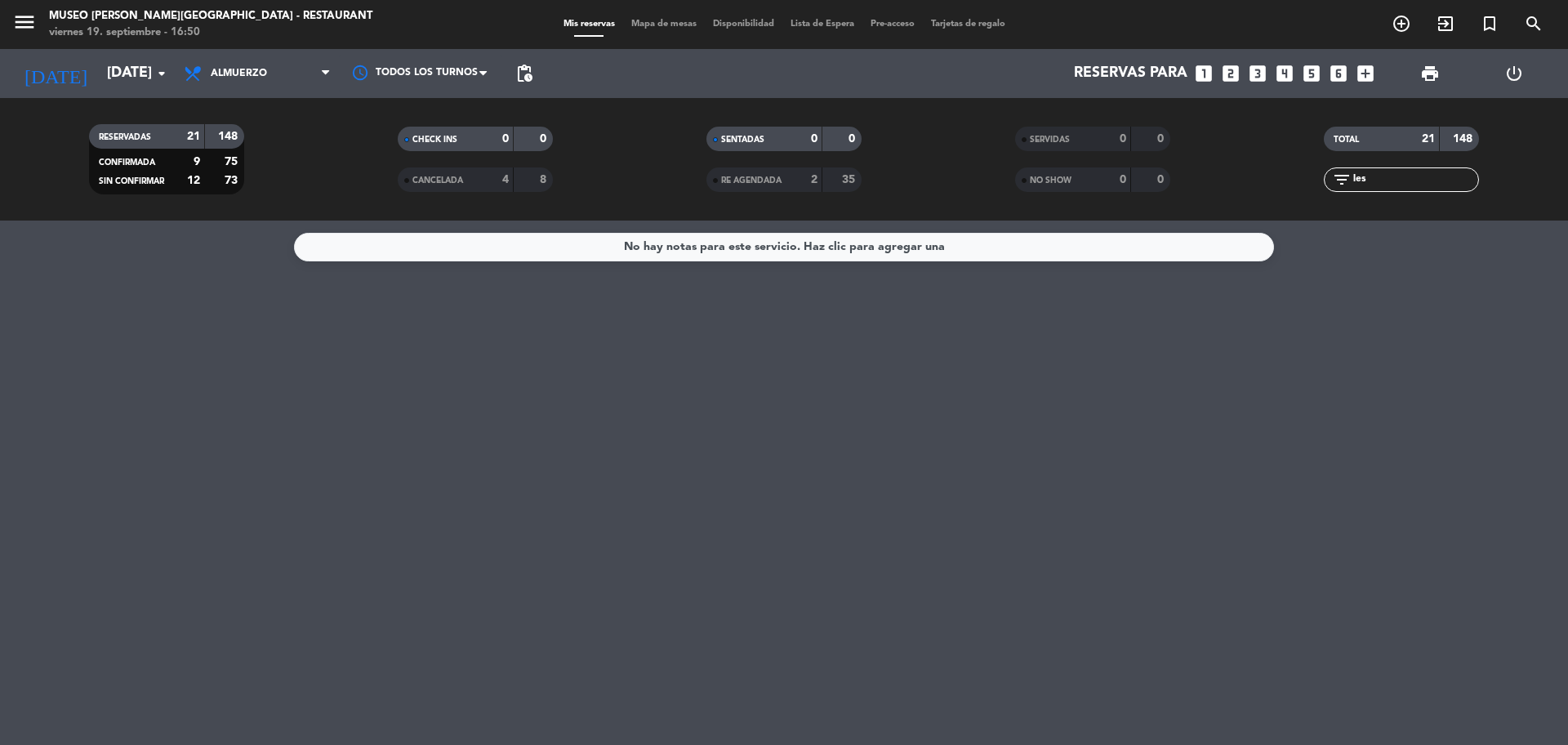
click at [1313, 72] on icon "looks_5" at bounding box center [1311, 73] width 22 height 22
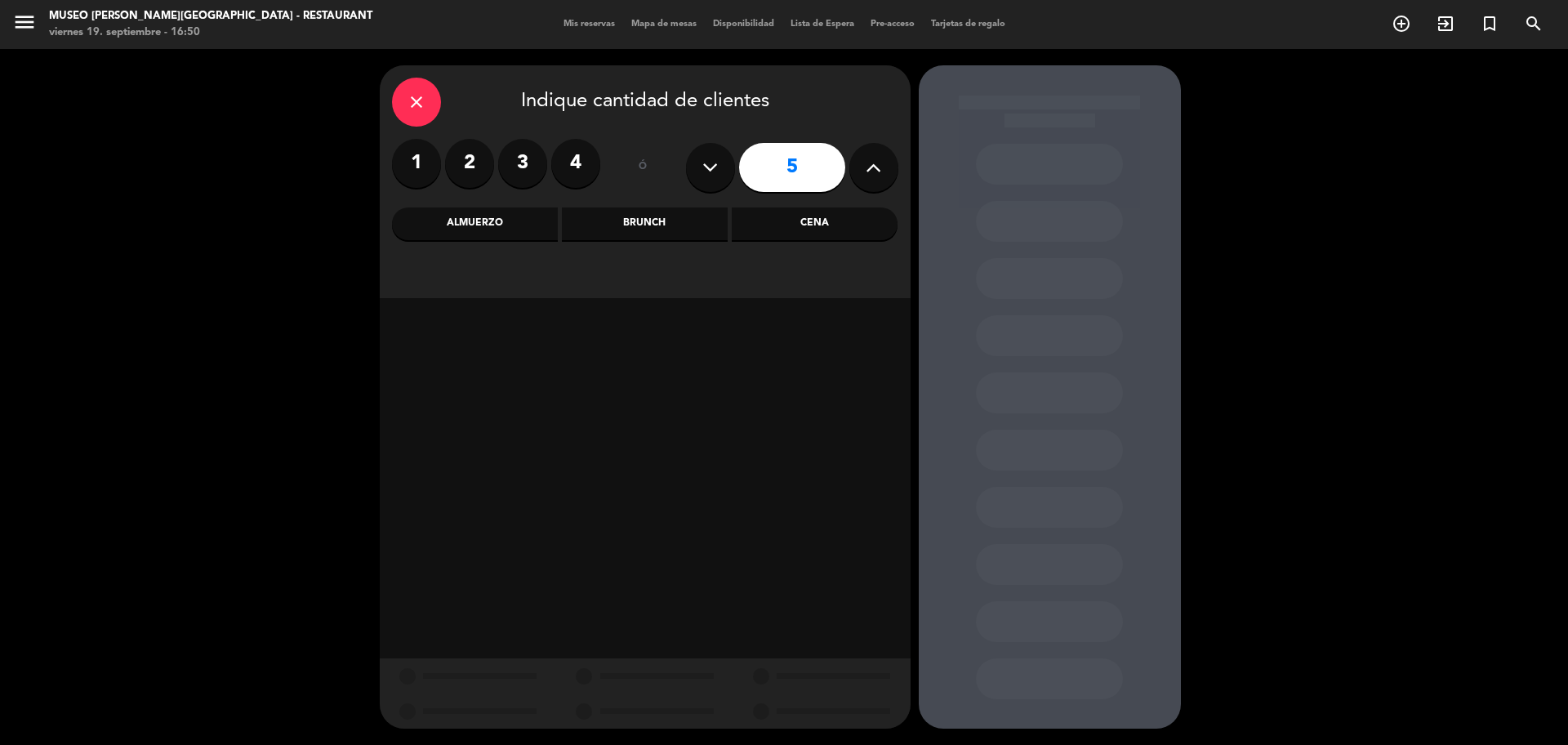
click at [453, 215] on div "Almuerzo" at bounding box center [475, 224] width 165 height 33
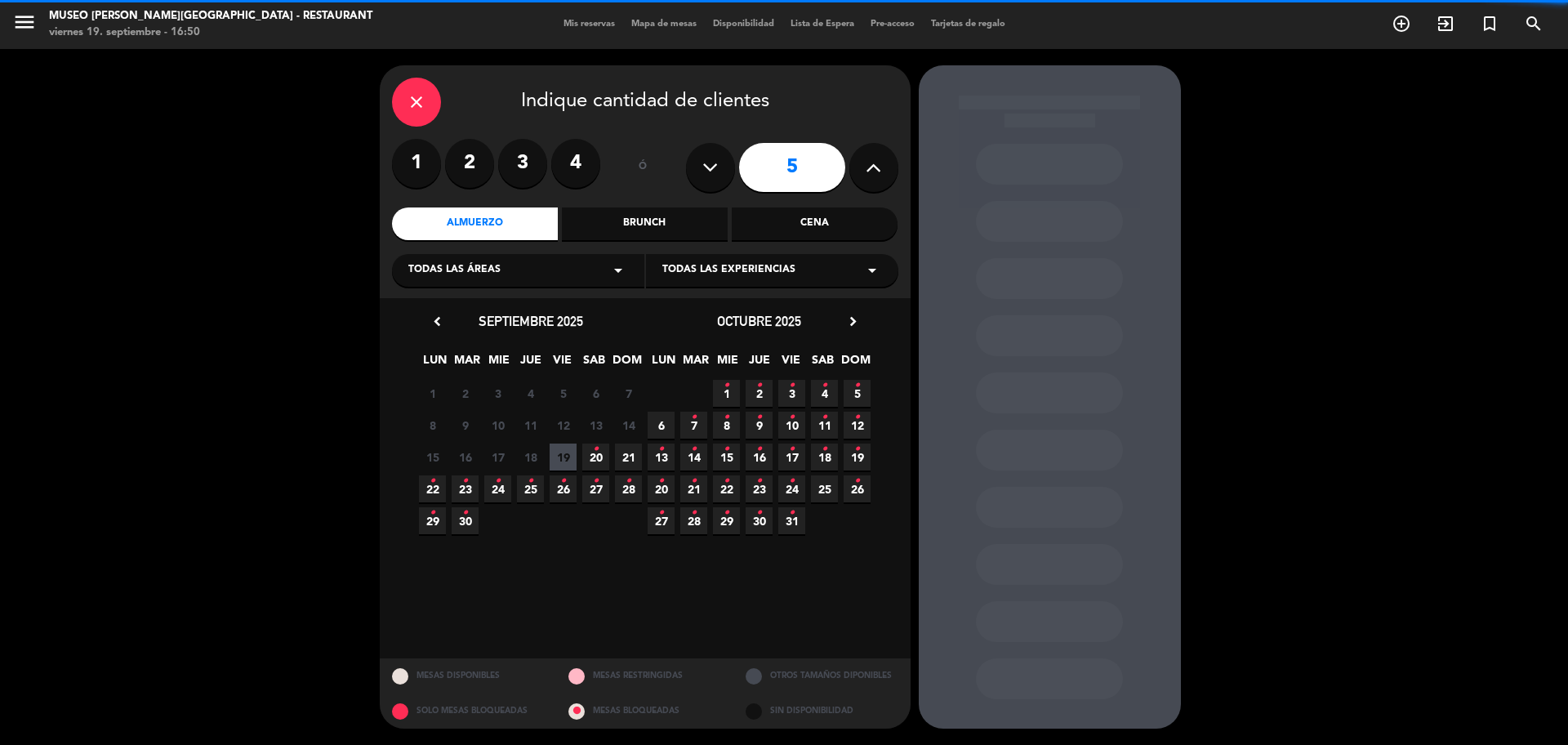
click at [635, 446] on span "21" at bounding box center [628, 457] width 27 height 27
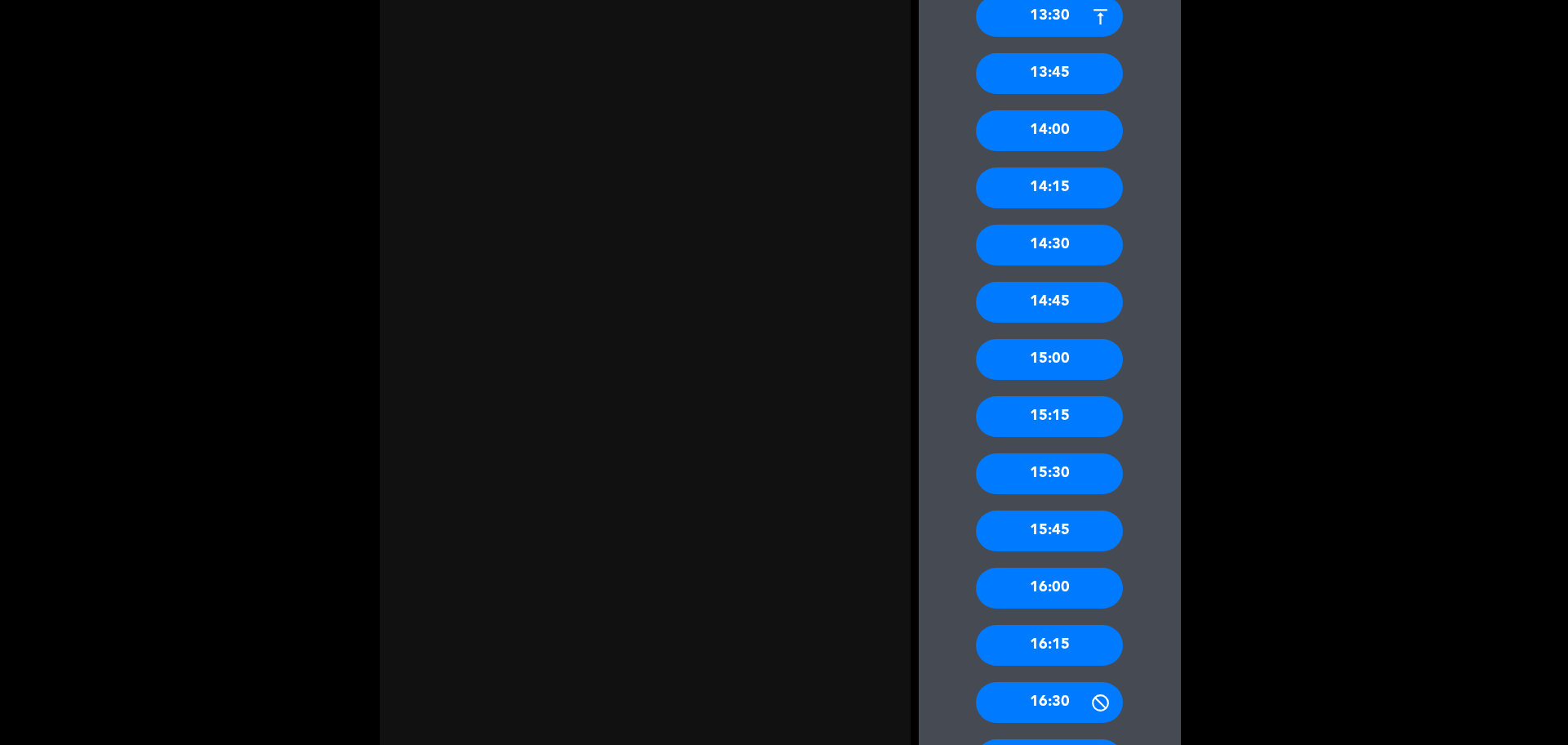
scroll to position [817, 0]
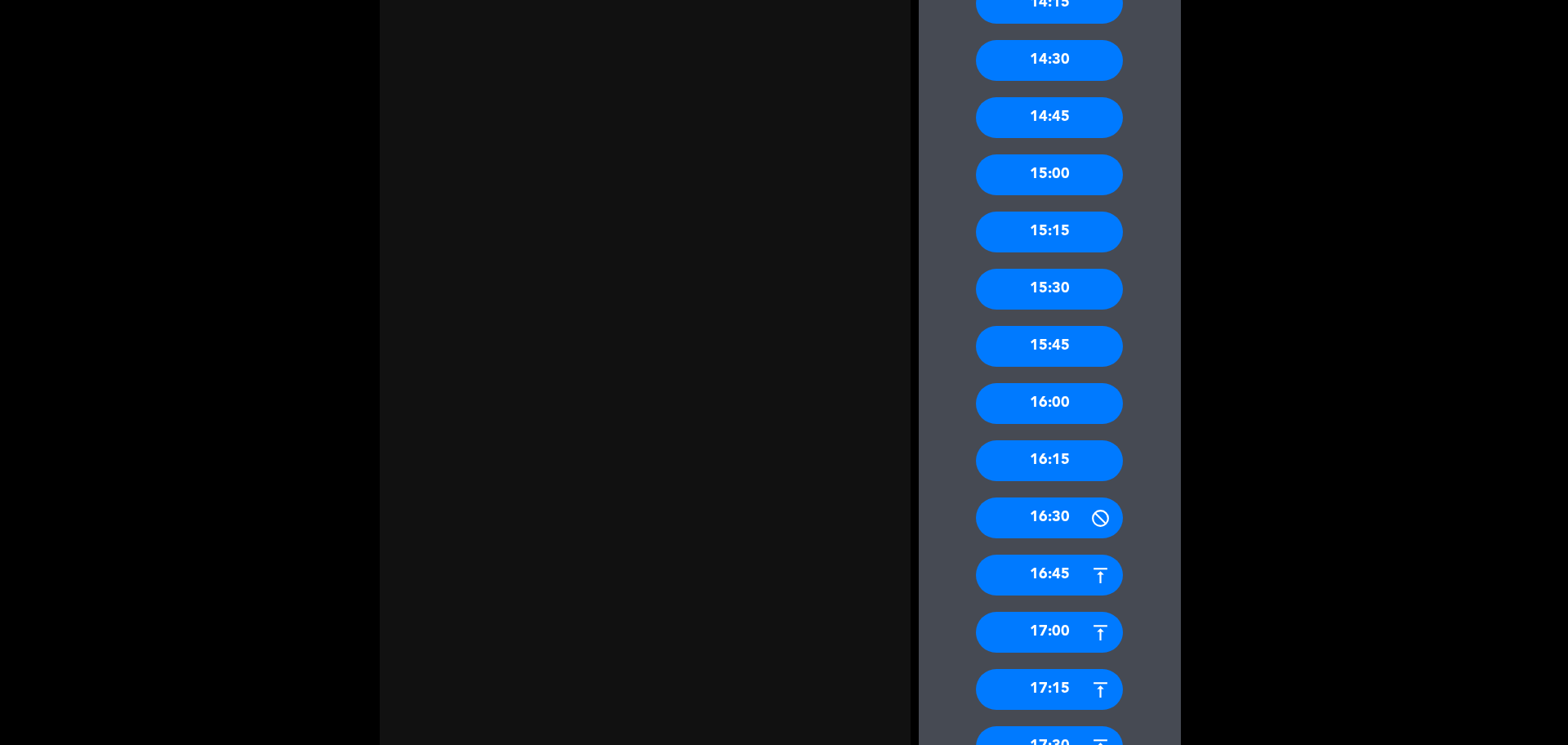
click at [1079, 410] on div "16:00" at bounding box center [1049, 404] width 147 height 40
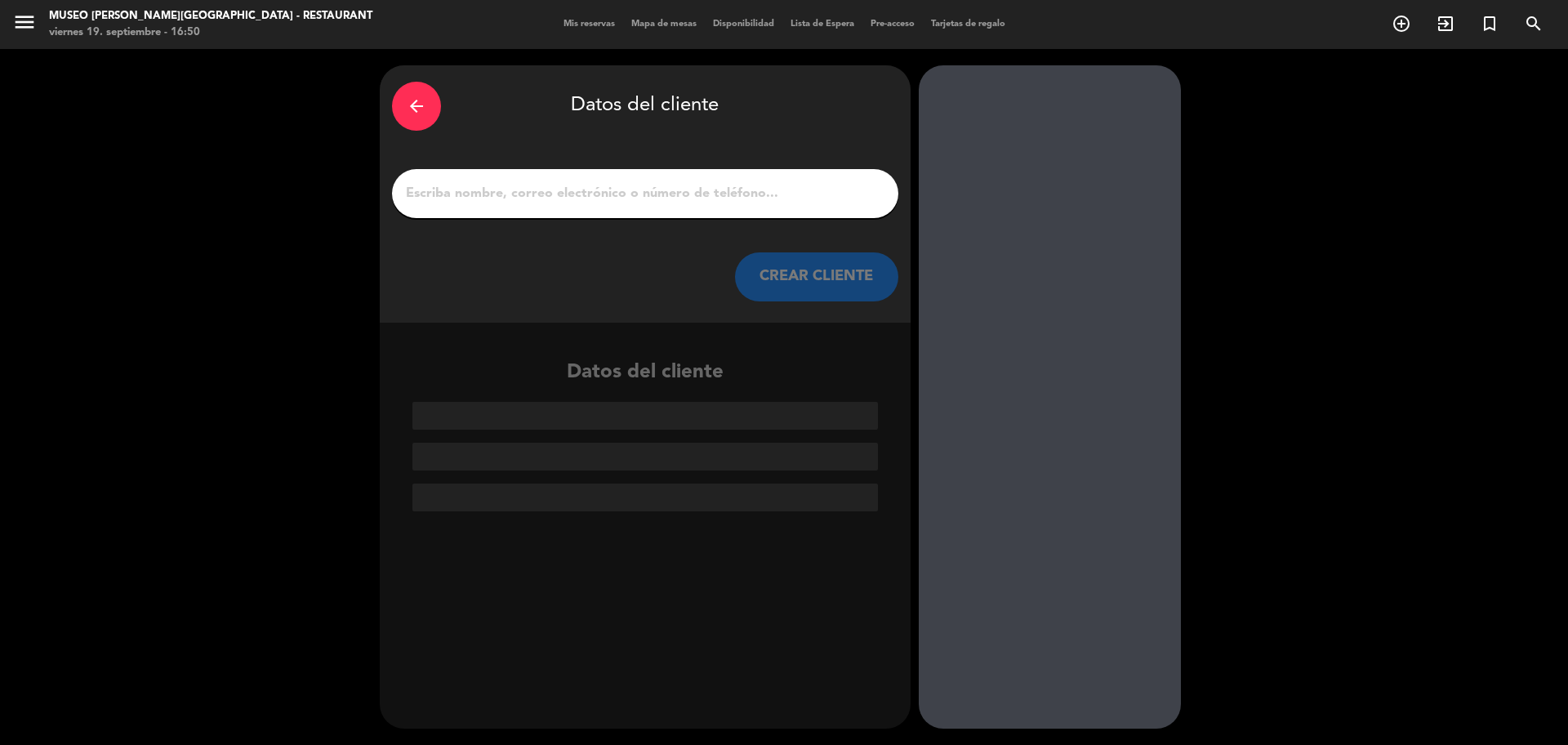
click at [633, 199] on input "1" at bounding box center [645, 194] width 482 height 23
paste input "Omar Luis Mangini Mena"
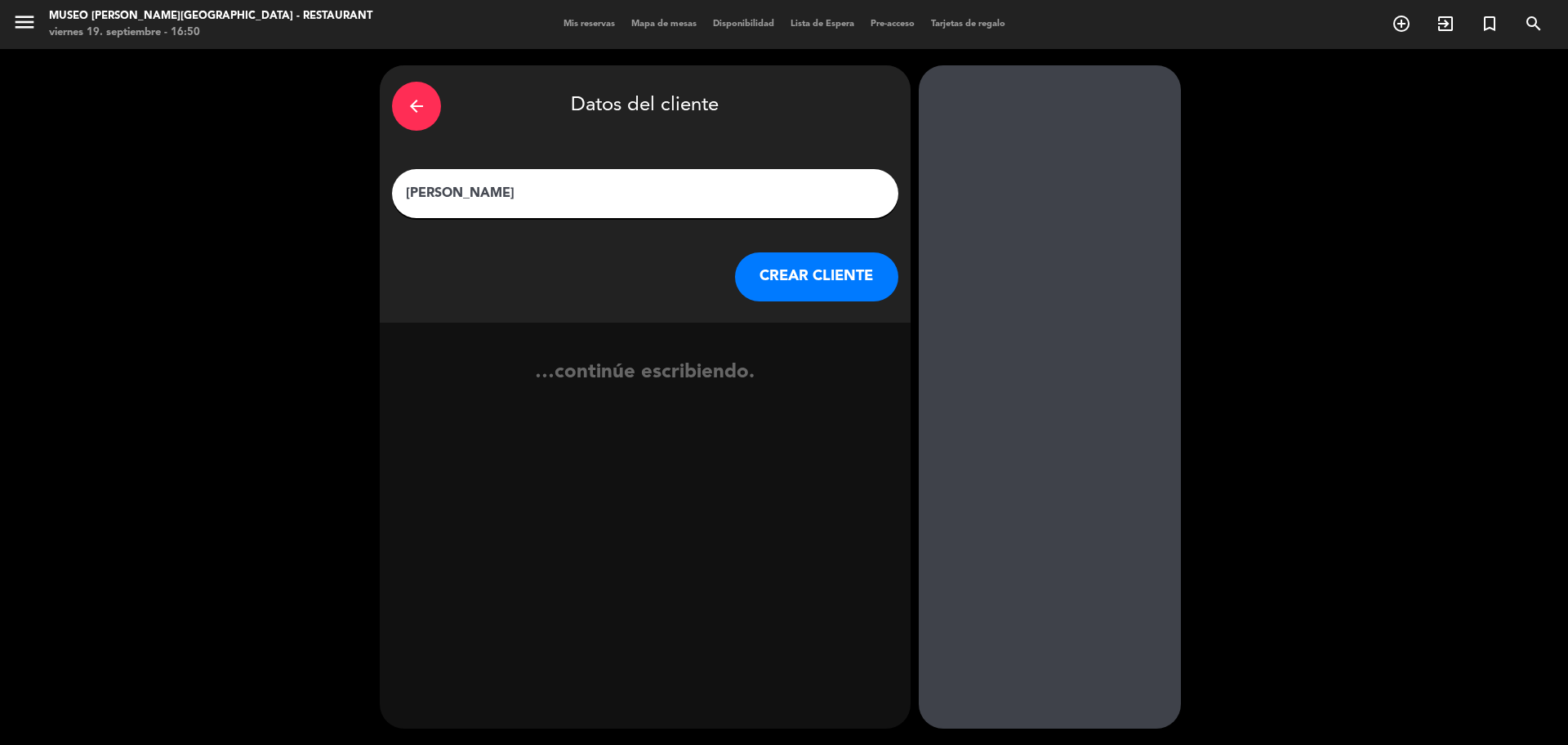
type input "Omar Luis Mangini Mena"
click at [813, 284] on button "CREAR CLIENTE" at bounding box center [817, 277] width 164 height 49
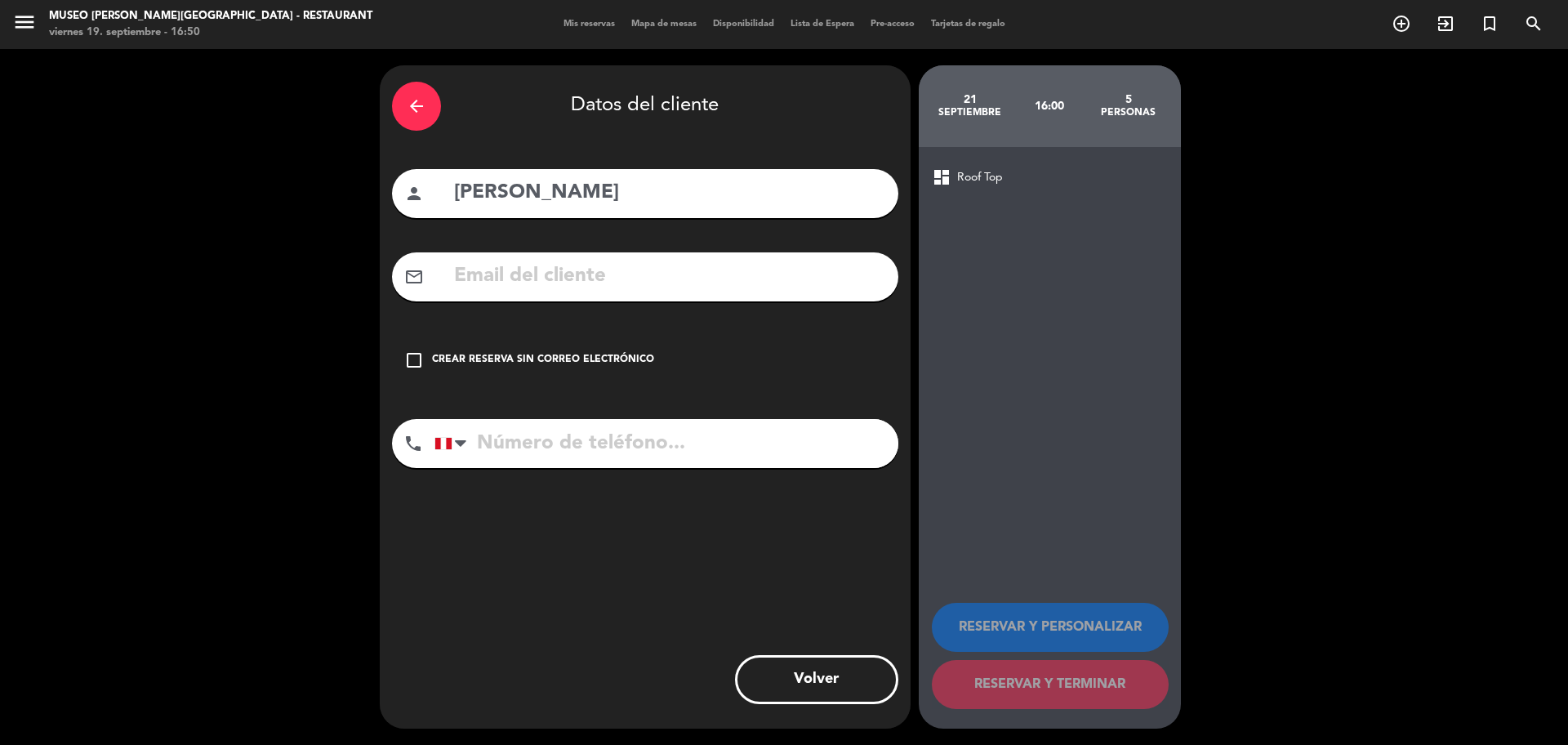
click at [549, 286] on input "text" at bounding box center [668, 277] width 433 height 34
paste input "Omanginimena@gmail.com"
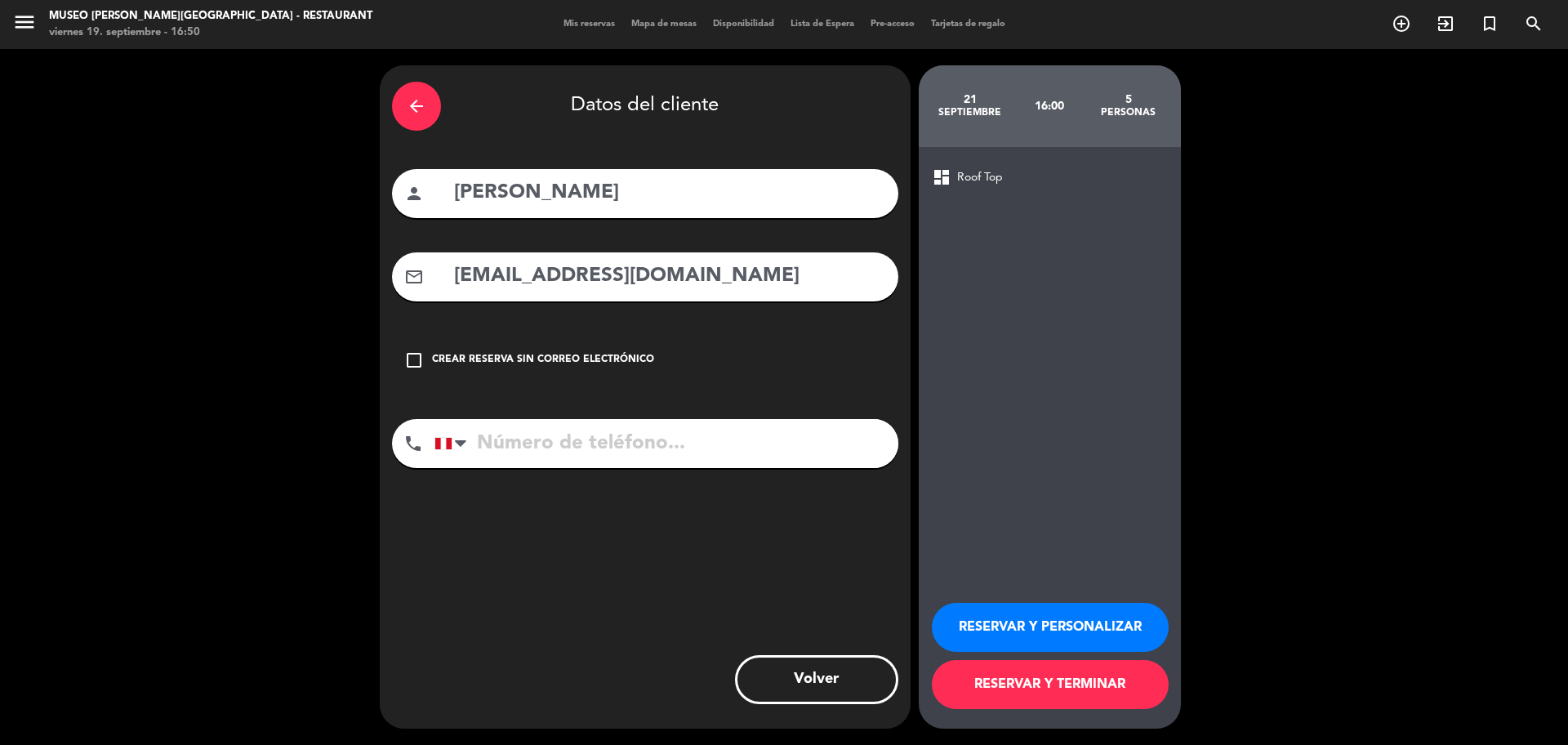
type input "Omanginimena@gmail.com"
click at [502, 444] on input "tel" at bounding box center [666, 444] width 464 height 49
paste input "987971719"
type input "987971719"
click at [1074, 621] on button "RESERVAR Y PERSONALIZAR" at bounding box center [1050, 627] width 237 height 49
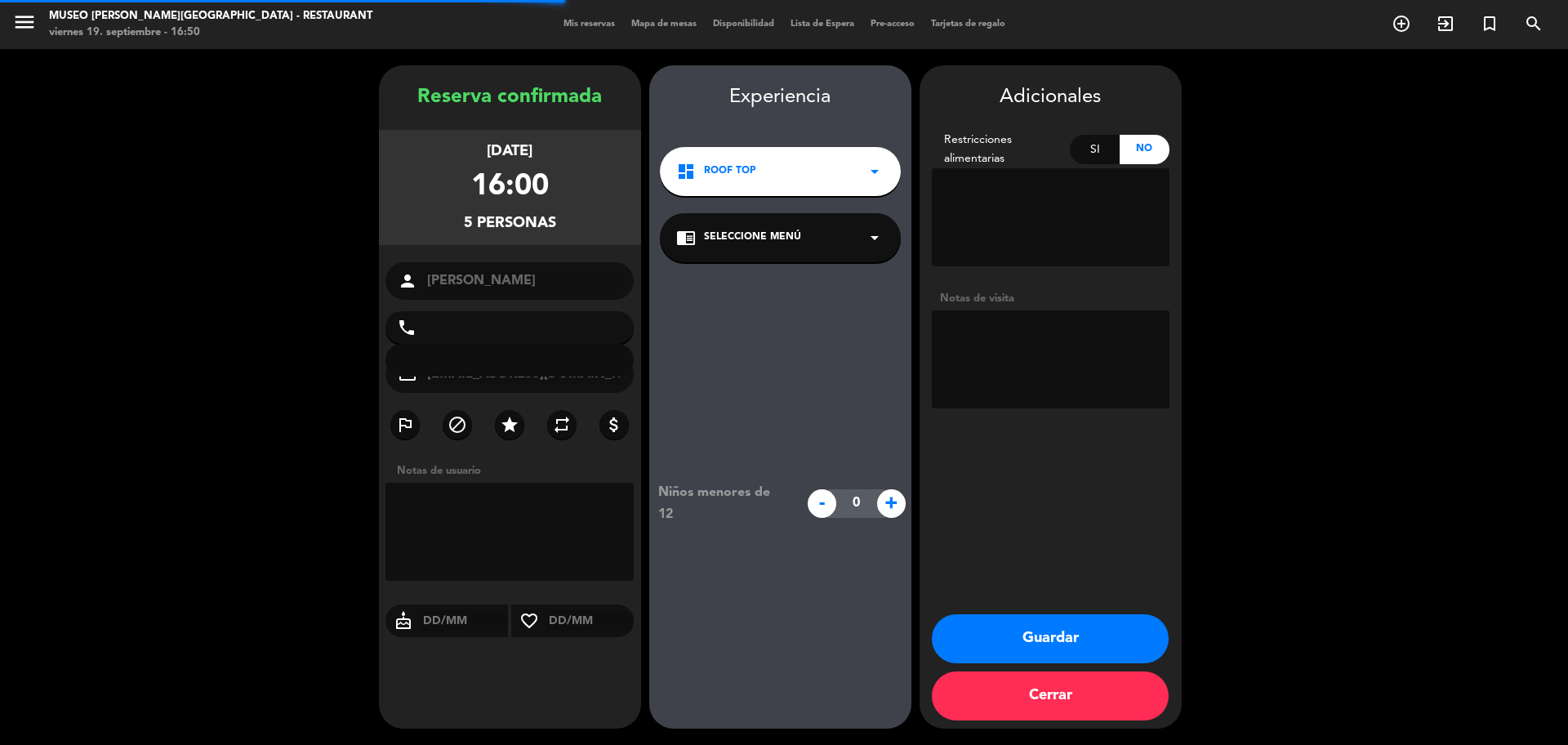
type input "+51987971719"
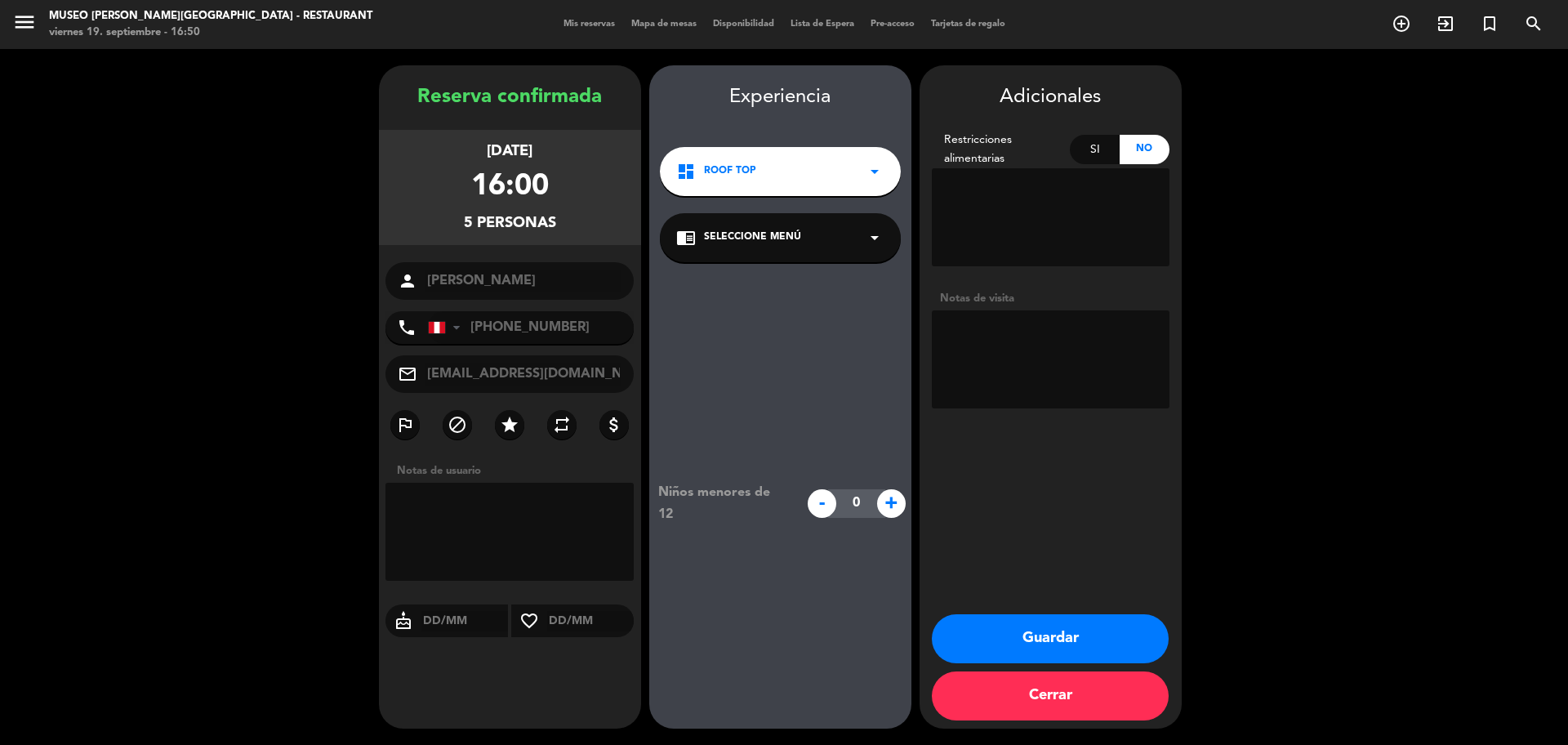
click at [726, 240] on span "Seleccione Menú" at bounding box center [752, 237] width 97 height 16
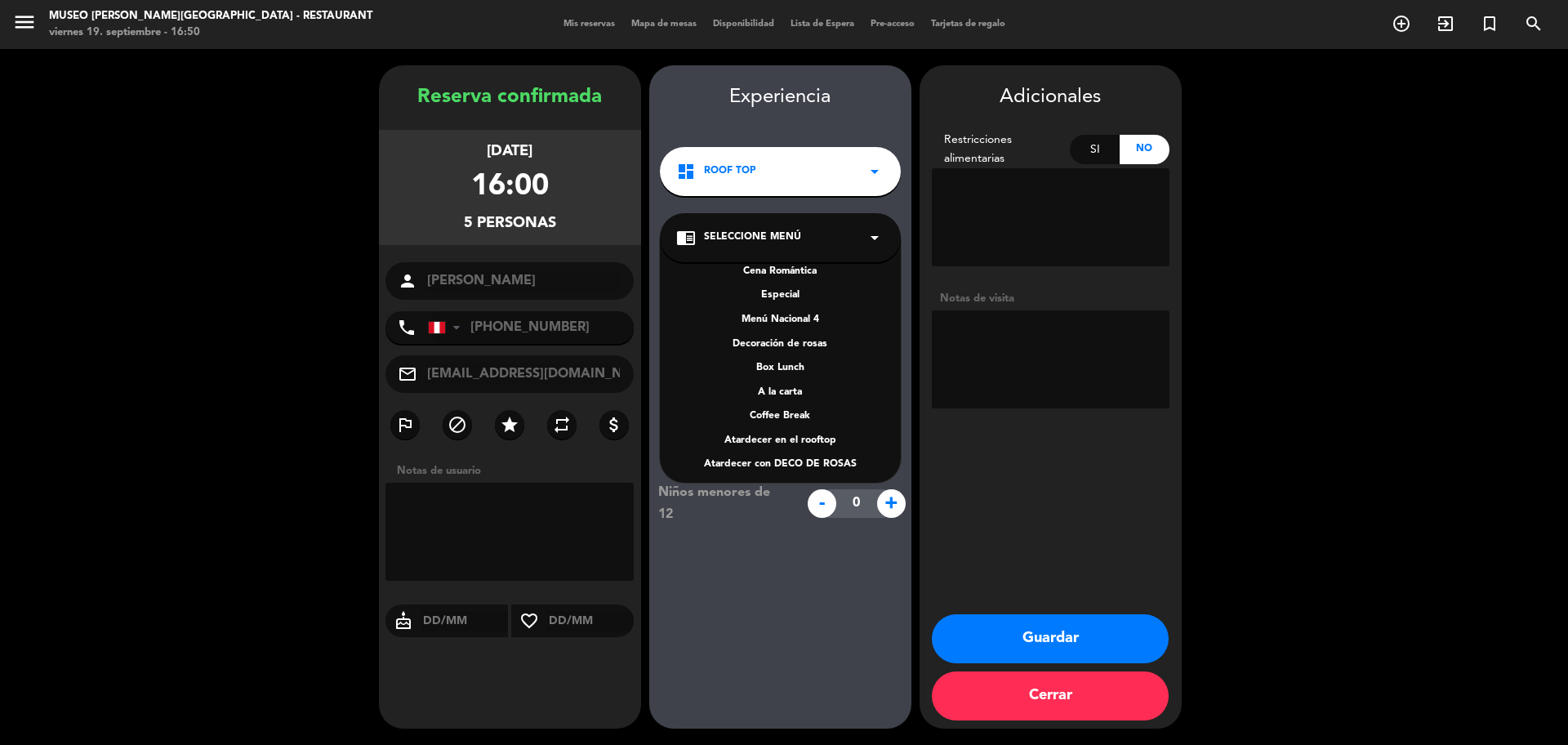
scroll to position [211, 0]
click at [771, 386] on div "A la carta" at bounding box center [780, 386] width 209 height 16
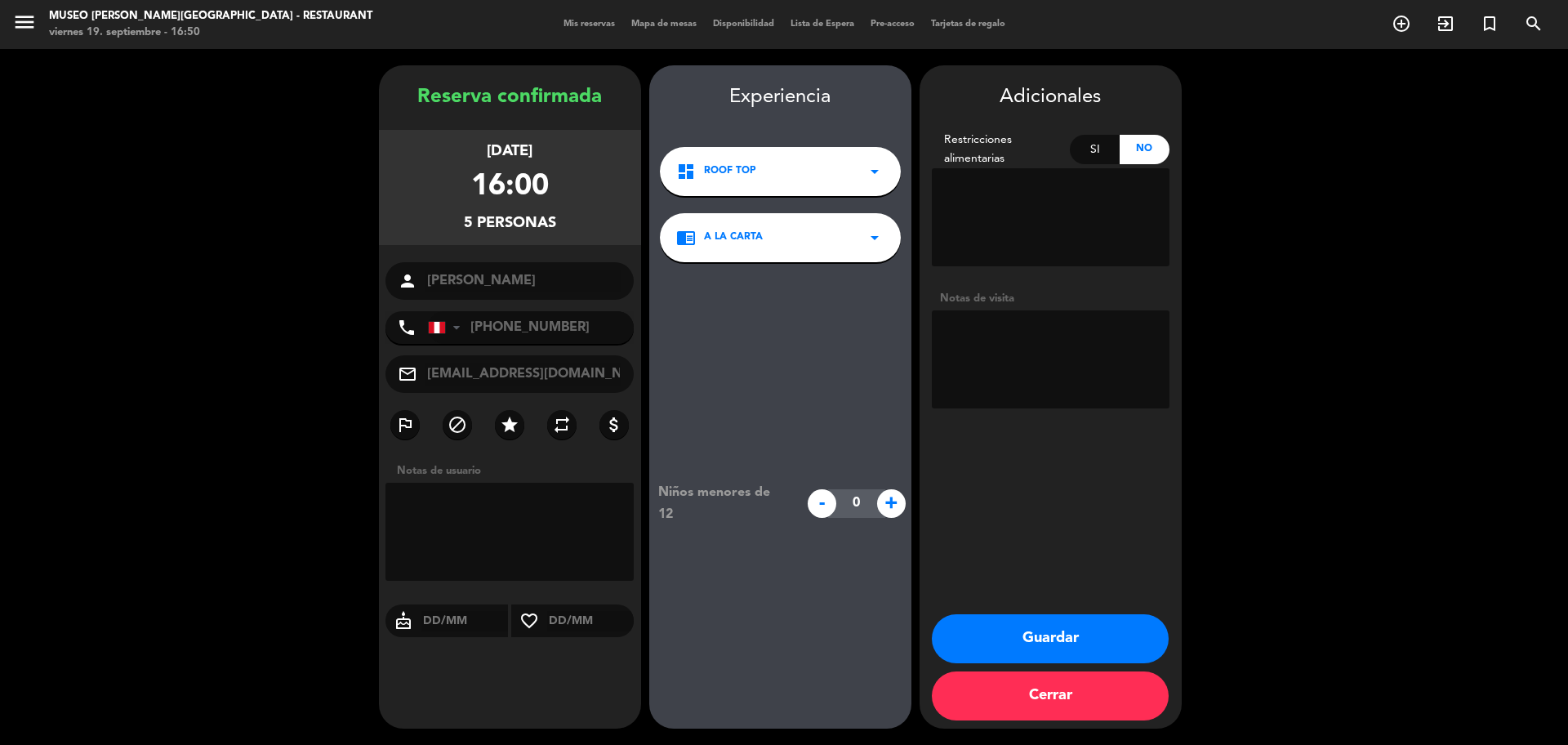
click at [937, 366] on textarea at bounding box center [1050, 359] width 238 height 98
paste textarea "Distrito de procedencia: San Miguel Alergias: Ninguna"
type textarea "Distrito de procedencia: San Miguel Alergias: Ninguna"
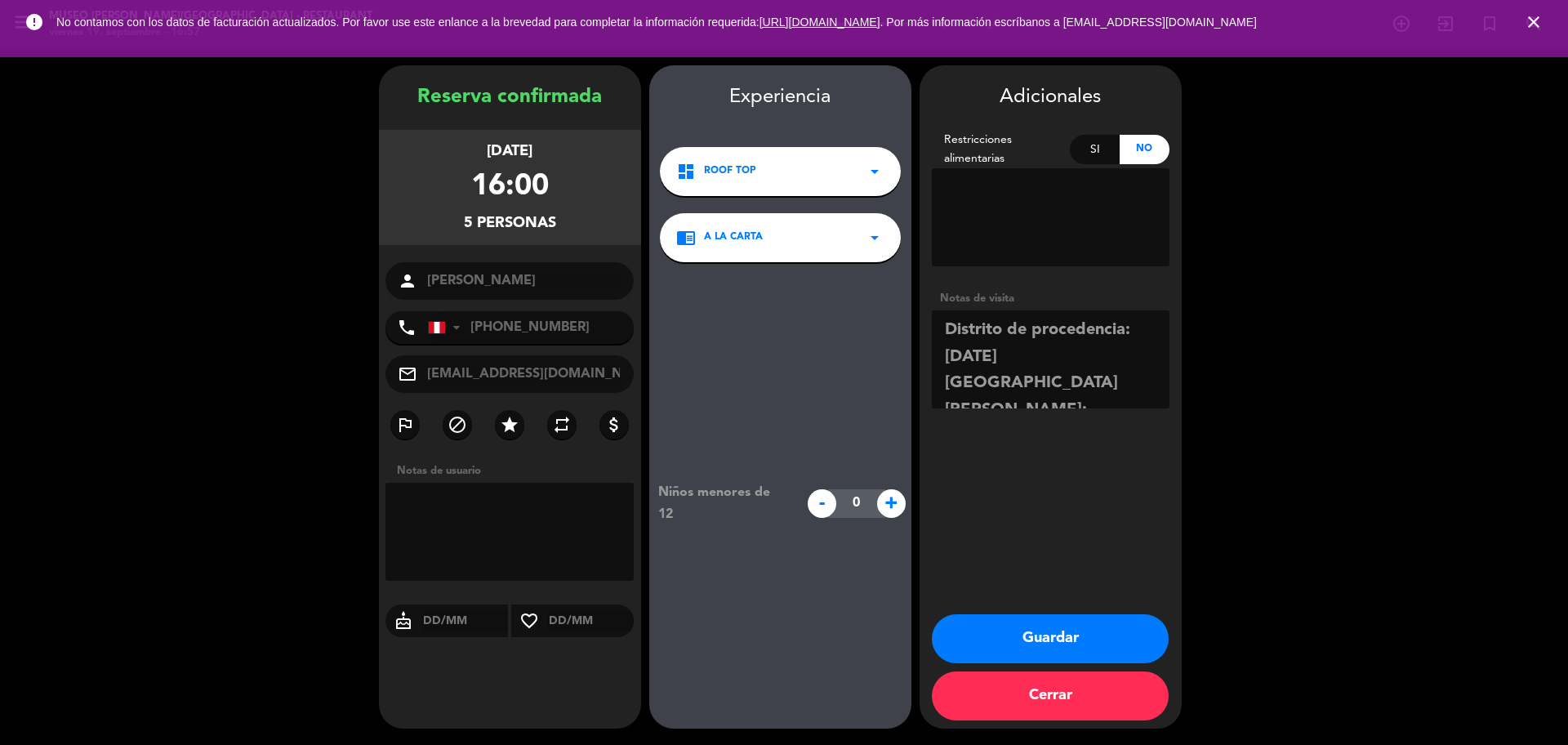
click at [1043, 642] on button "Guardar" at bounding box center [1050, 639] width 237 height 49
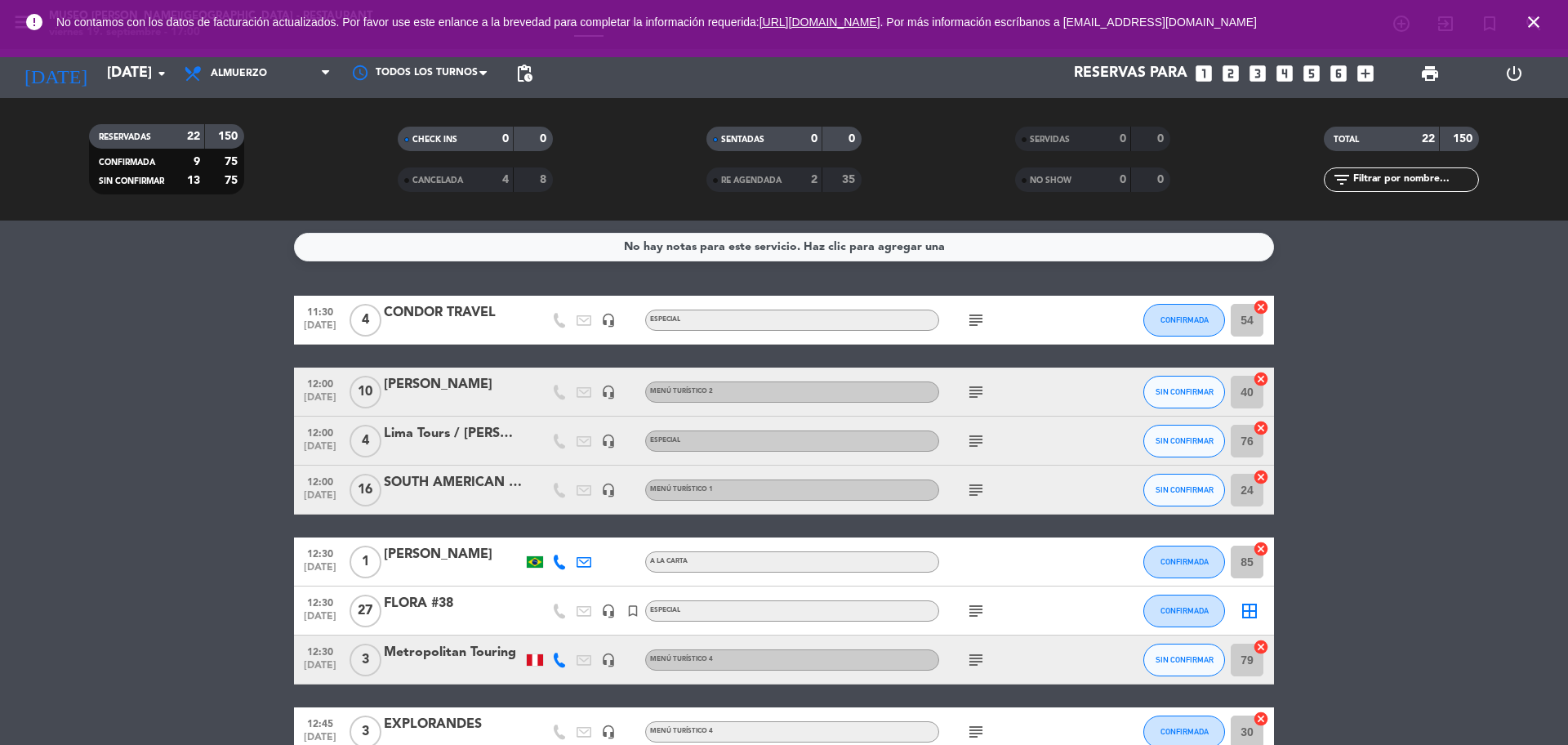
click at [1532, 35] on span "close" at bounding box center [1533, 22] width 44 height 44
click at [1532, 27] on icon "close" at bounding box center [1533, 22] width 20 height 20
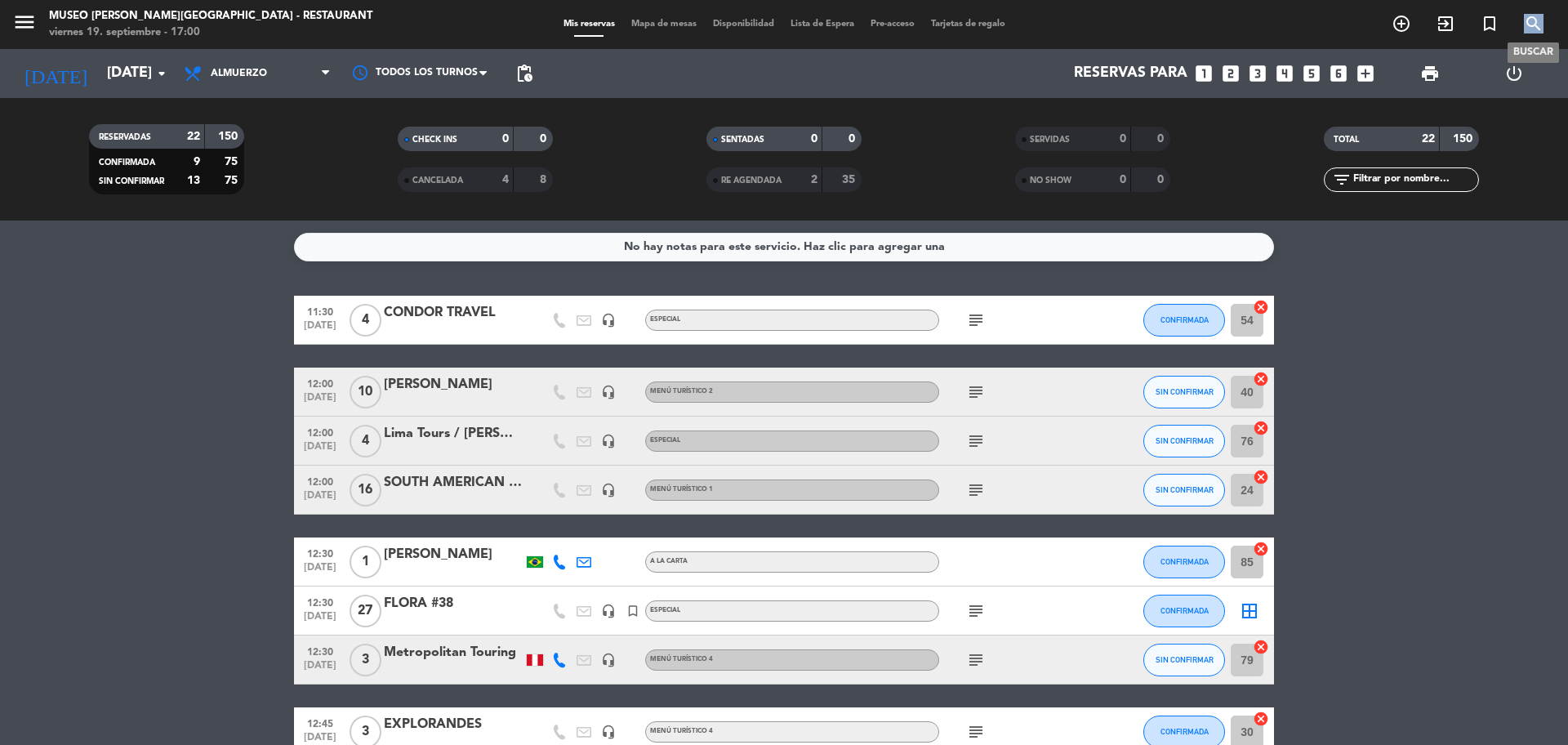
click at [1532, 27] on icon "search" at bounding box center [1533, 24] width 20 height 20
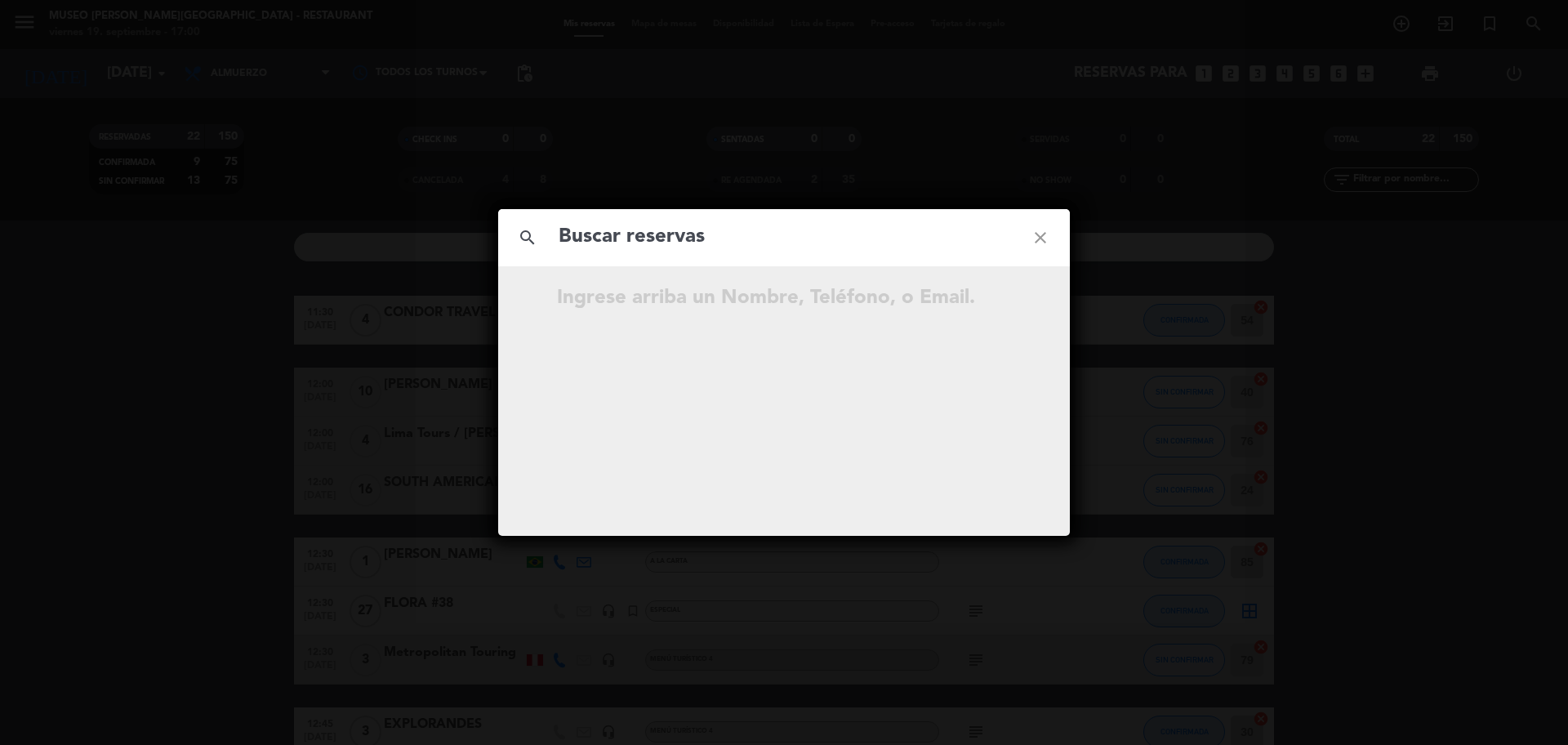
click at [718, 242] on input "text" at bounding box center [784, 238] width 454 height 34
click at [643, 243] on input "932 714 706" at bounding box center [784, 238] width 454 height 34
type input "932714706"
click at [681, 234] on input "932714706" at bounding box center [784, 238] width 454 height 34
click at [1005, 353] on icon "open_in_new" at bounding box center [999, 349] width 20 height 20
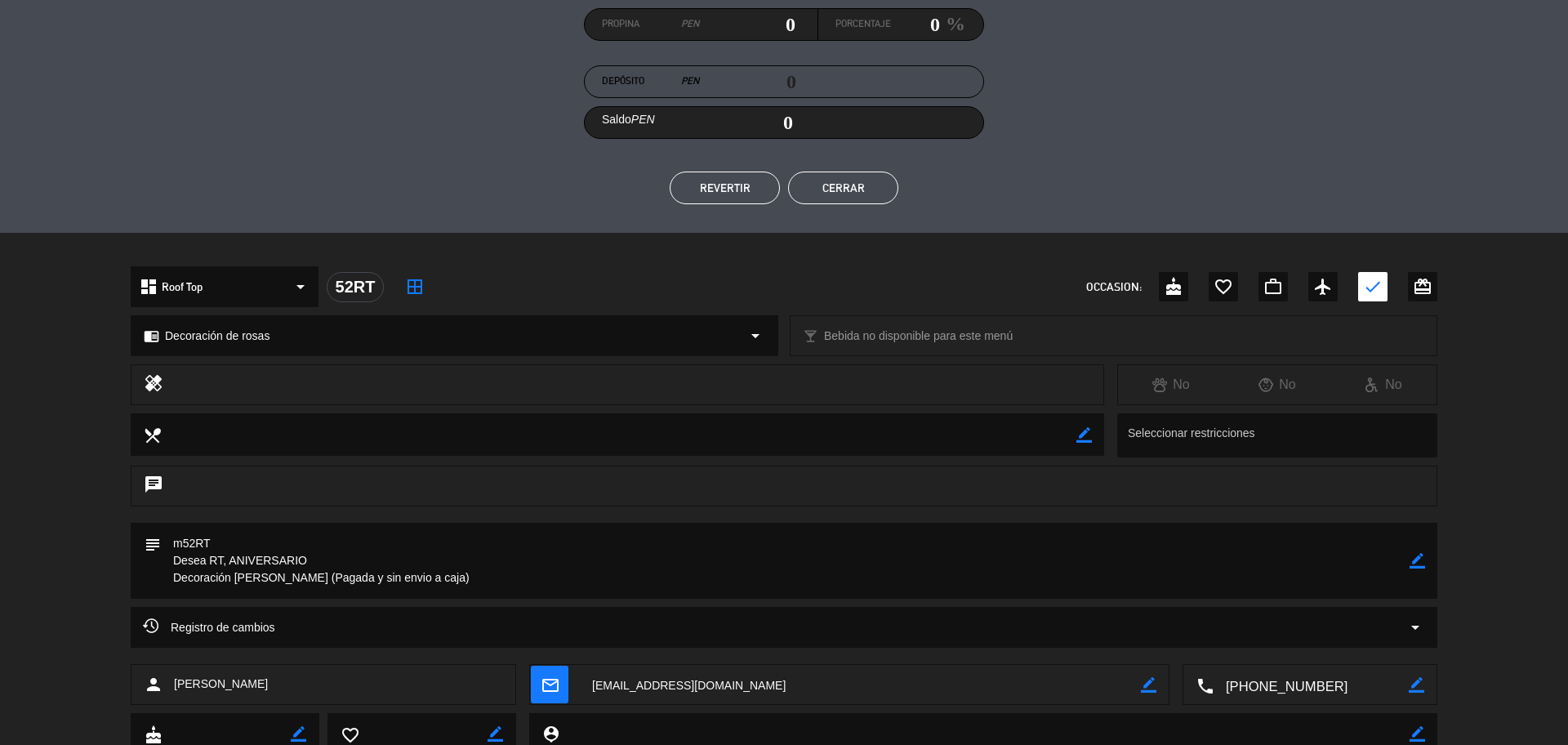
scroll to position [357, 0]
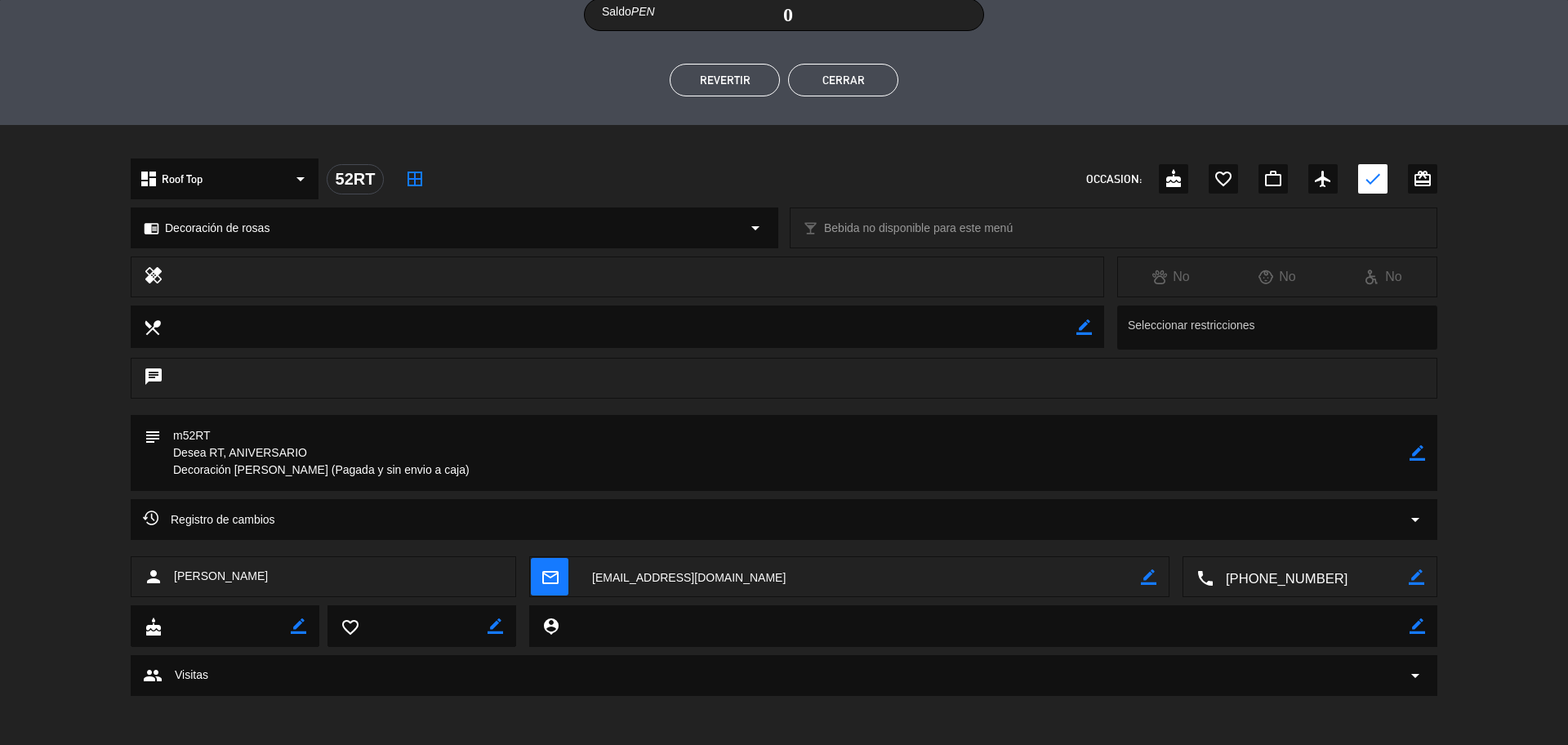
click at [676, 586] on textarea at bounding box center [860, 578] width 561 height 40
click at [1412, 458] on icon "border_color" at bounding box center [1418, 453] width 16 height 16
drag, startPoint x: 381, startPoint y: 469, endPoint x: 339, endPoint y: 471, distance: 42.0
click at [339, 471] on textarea at bounding box center [785, 452] width 1249 height 76
type textarea "m52RT Desea RT, ANIVERSARIO Decoración de rosas (Pagada y enviado a caja)"
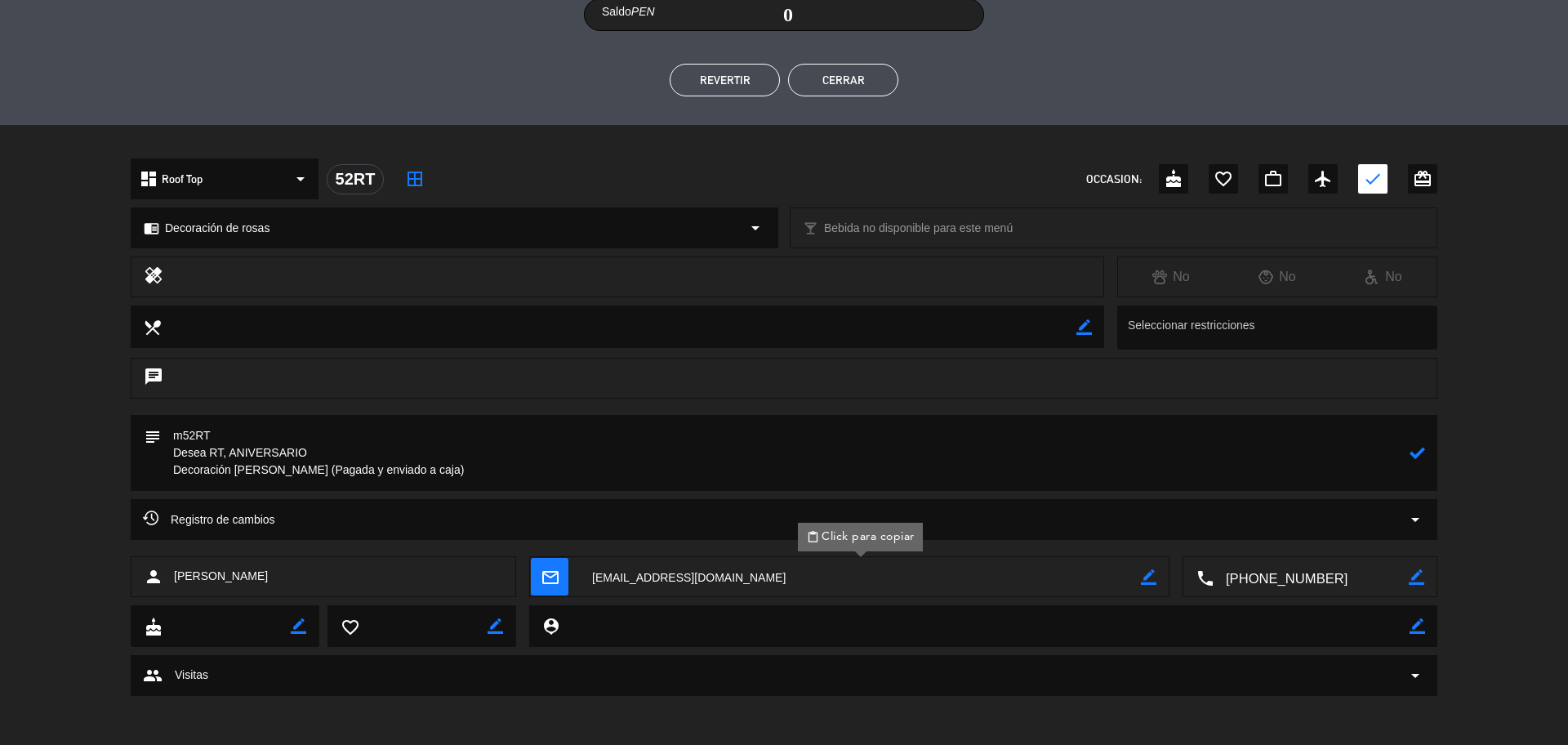
click at [1416, 446] on icon at bounding box center [1418, 453] width 16 height 16
click at [855, 87] on button "Cerrar" at bounding box center [843, 80] width 110 height 33
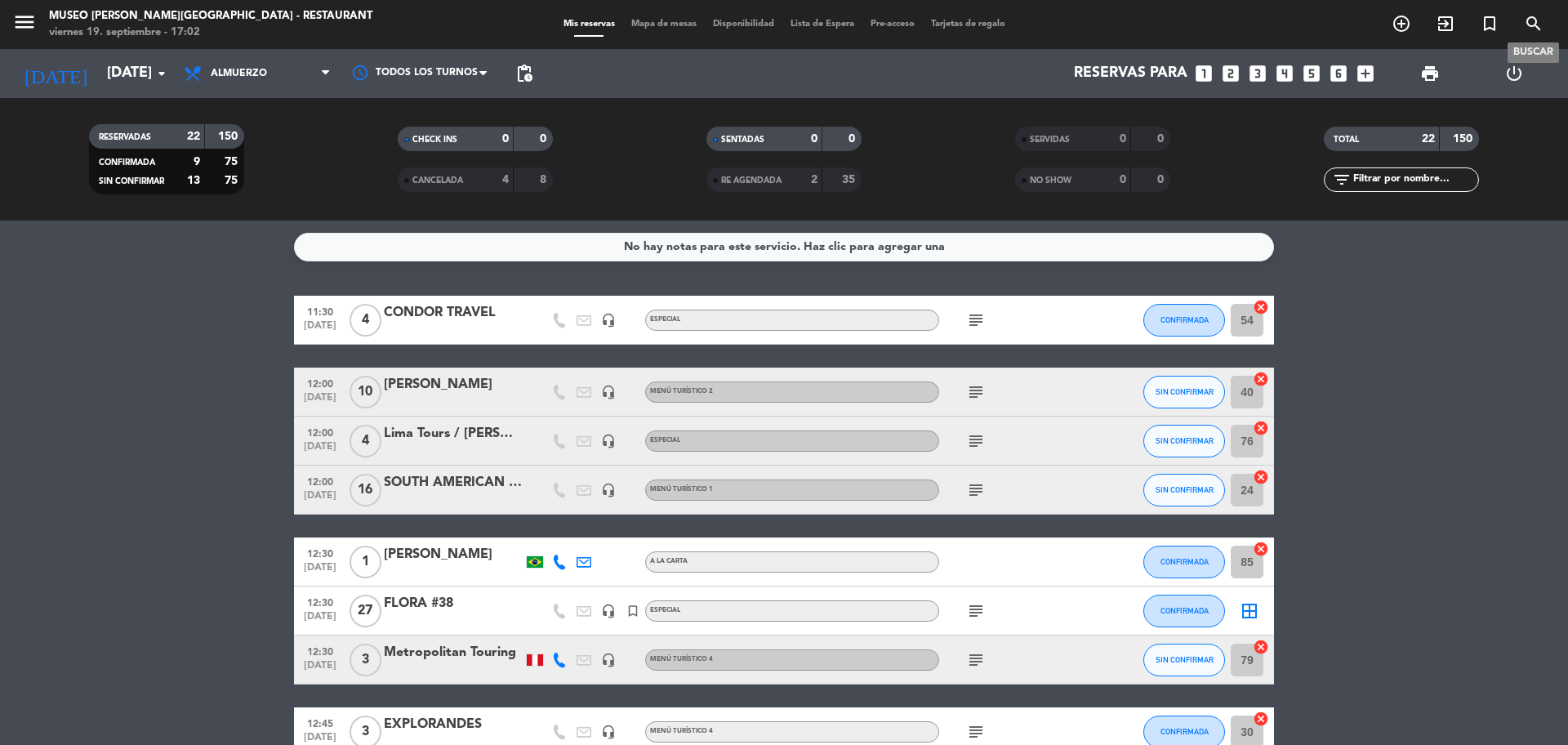
click at [1530, 22] on icon "search" at bounding box center [1533, 24] width 20 height 20
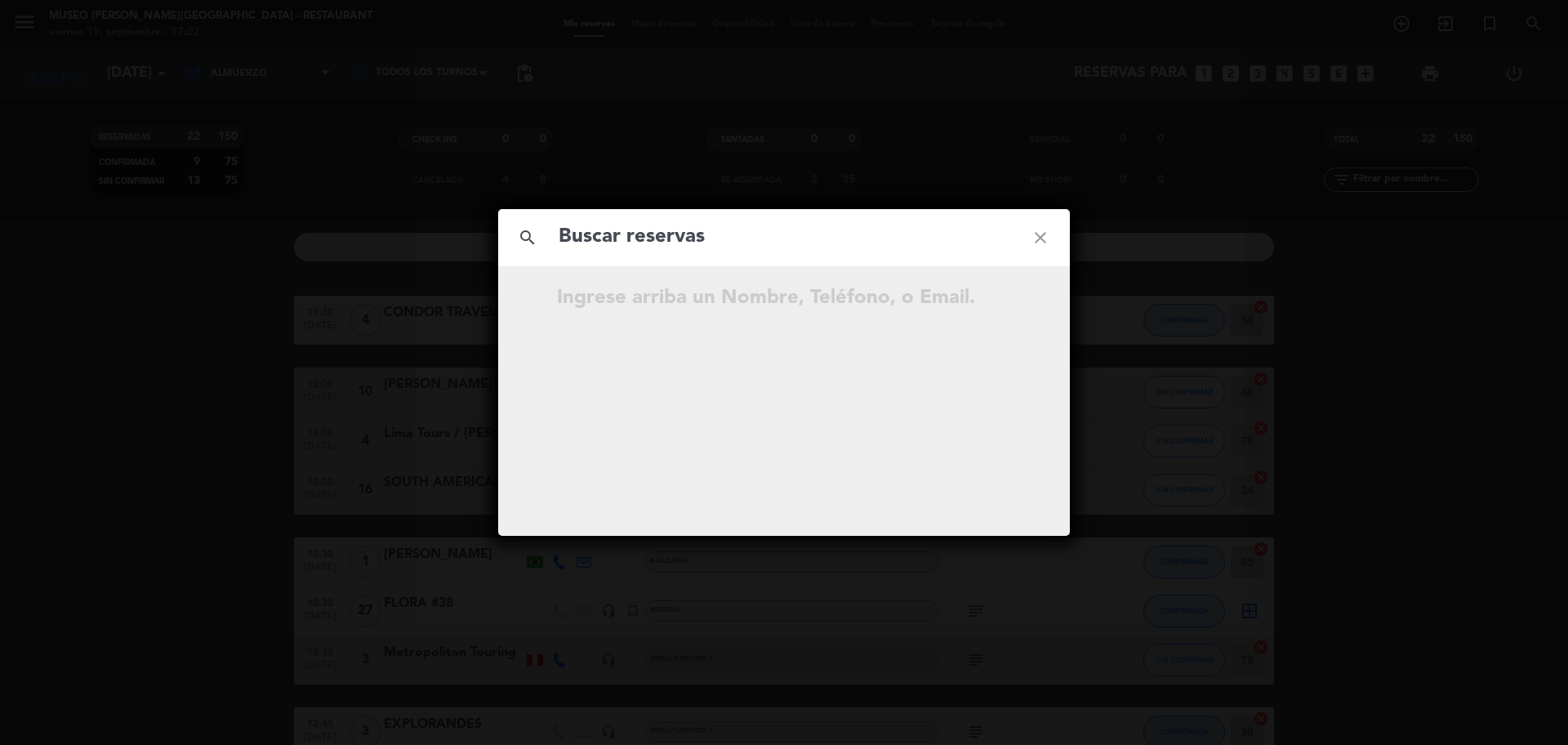
click at [726, 238] on input "text" at bounding box center [784, 238] width 454 height 34
click at [644, 247] on input "989 663 694" at bounding box center [784, 238] width 454 height 34
type input "989663694"
click at [683, 247] on input "989663694" at bounding box center [784, 238] width 454 height 34
click at [996, 304] on icon "open_in_new" at bounding box center [999, 300] width 20 height 20
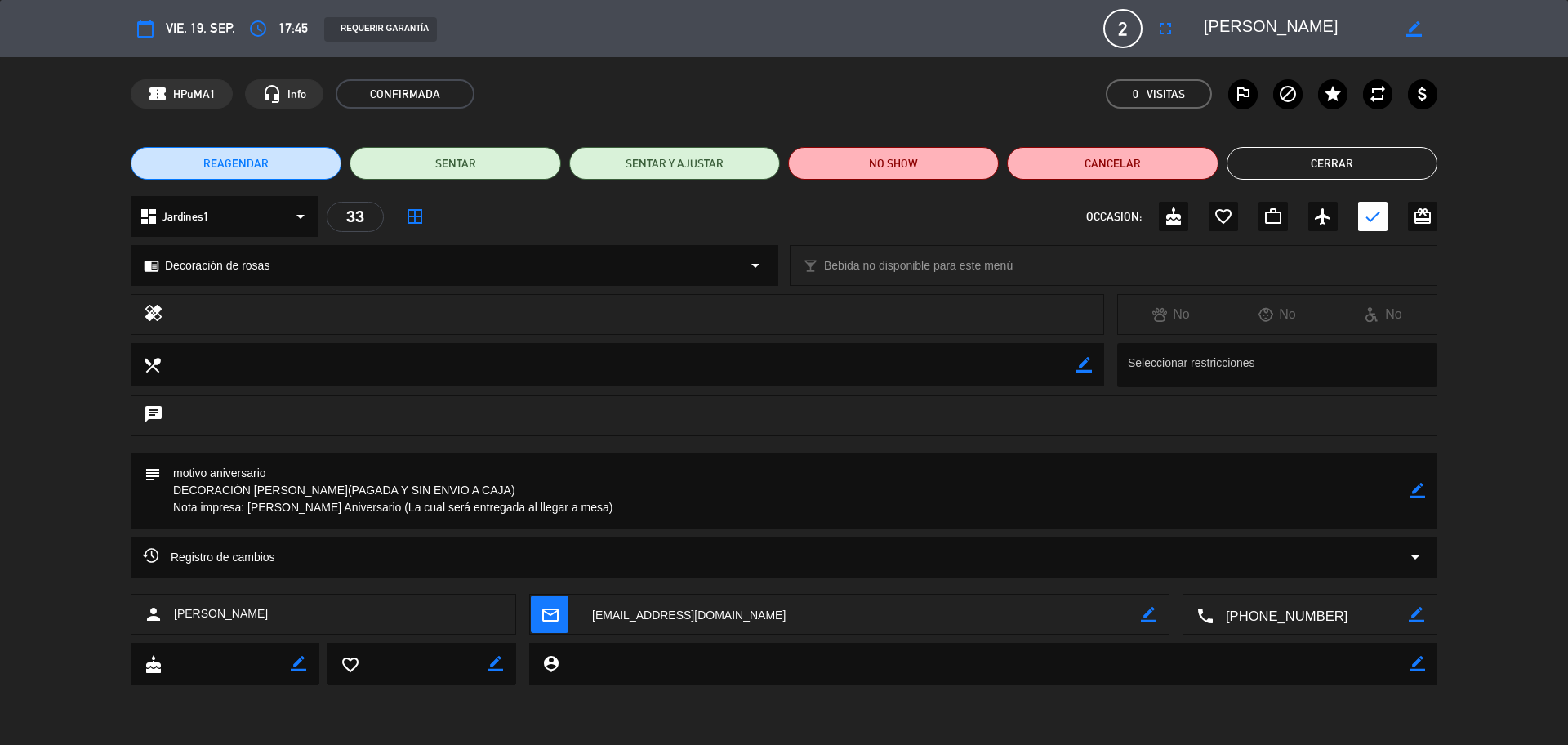
click at [751, 626] on textarea at bounding box center [860, 615] width 561 height 40
click at [1414, 494] on icon "border_color" at bounding box center [1418, 491] width 16 height 16
drag, startPoint x: 431, startPoint y: 492, endPoint x: 378, endPoint y: 489, distance: 53.1
click at [378, 489] on textarea at bounding box center [785, 490] width 1249 height 76
type textarea "motivo aniversario DECORACIÓN DE ROSAS(PAGADA Y enviado A CAJA) Nota impresa: F…"
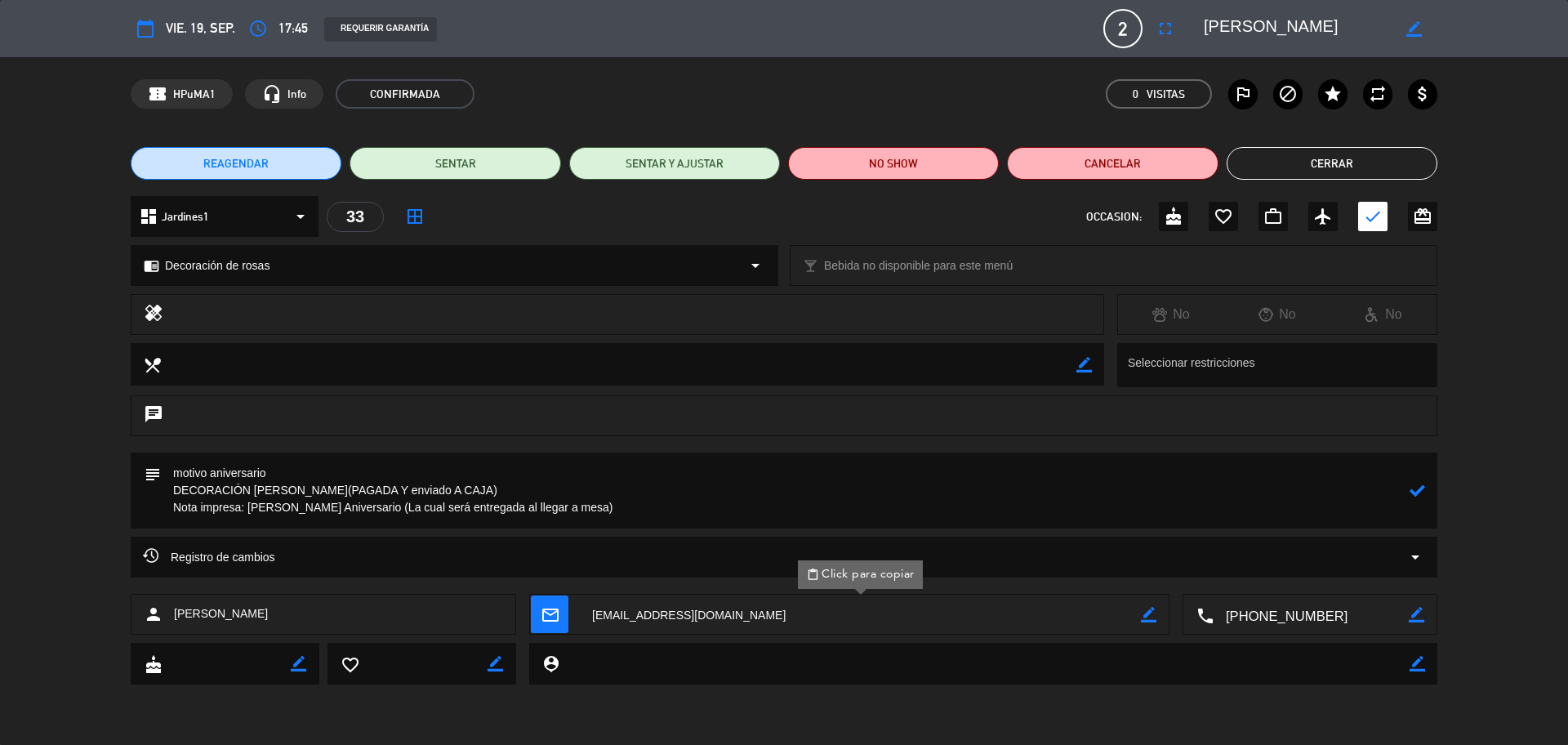
drag, startPoint x: 1412, startPoint y: 498, endPoint x: 1392, endPoint y: 508, distance: 22.4
click at [1412, 498] on icon at bounding box center [1418, 491] width 16 height 16
click at [1249, 166] on button "Cerrar" at bounding box center [1332, 163] width 211 height 33
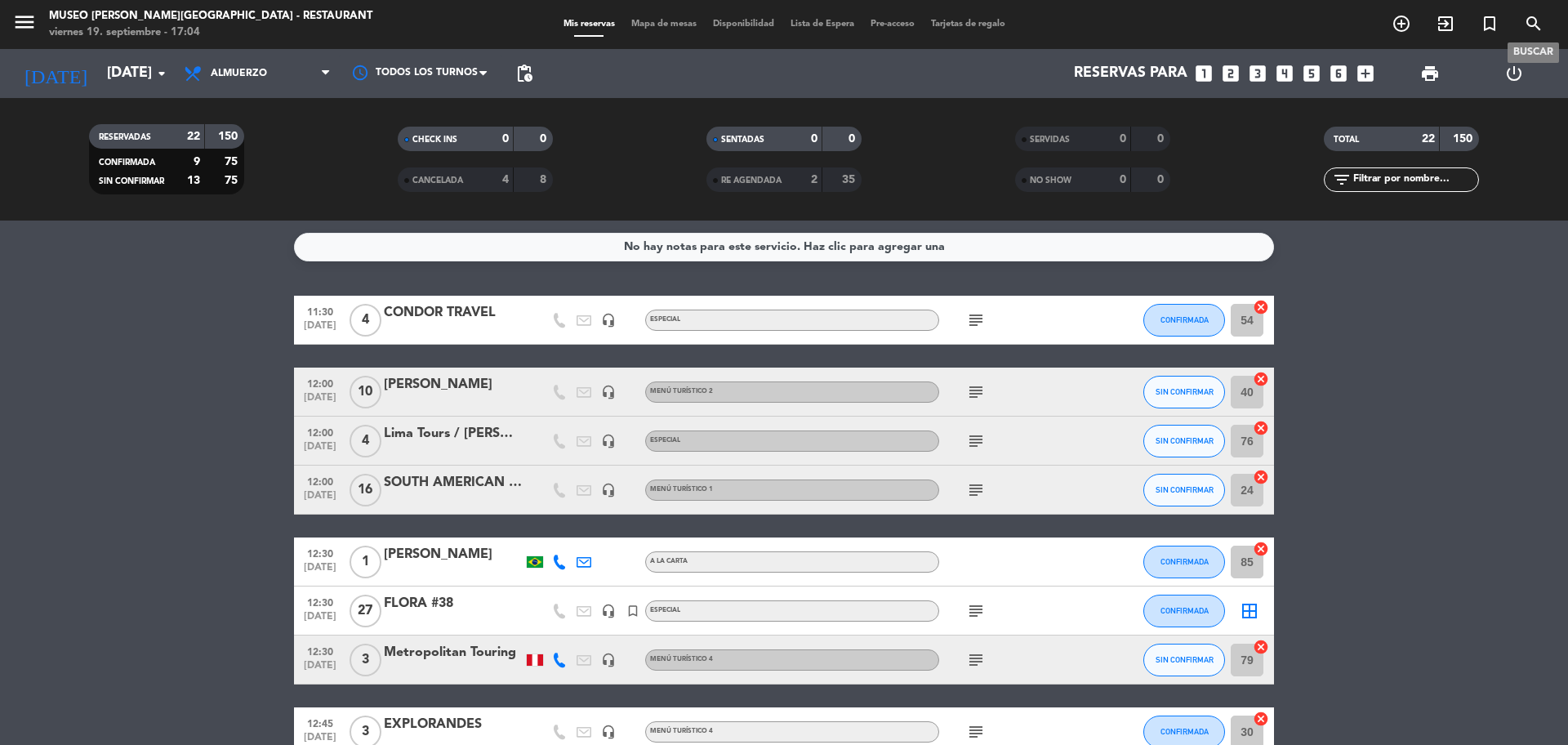
click at [1532, 23] on icon "search" at bounding box center [1533, 24] width 20 height 20
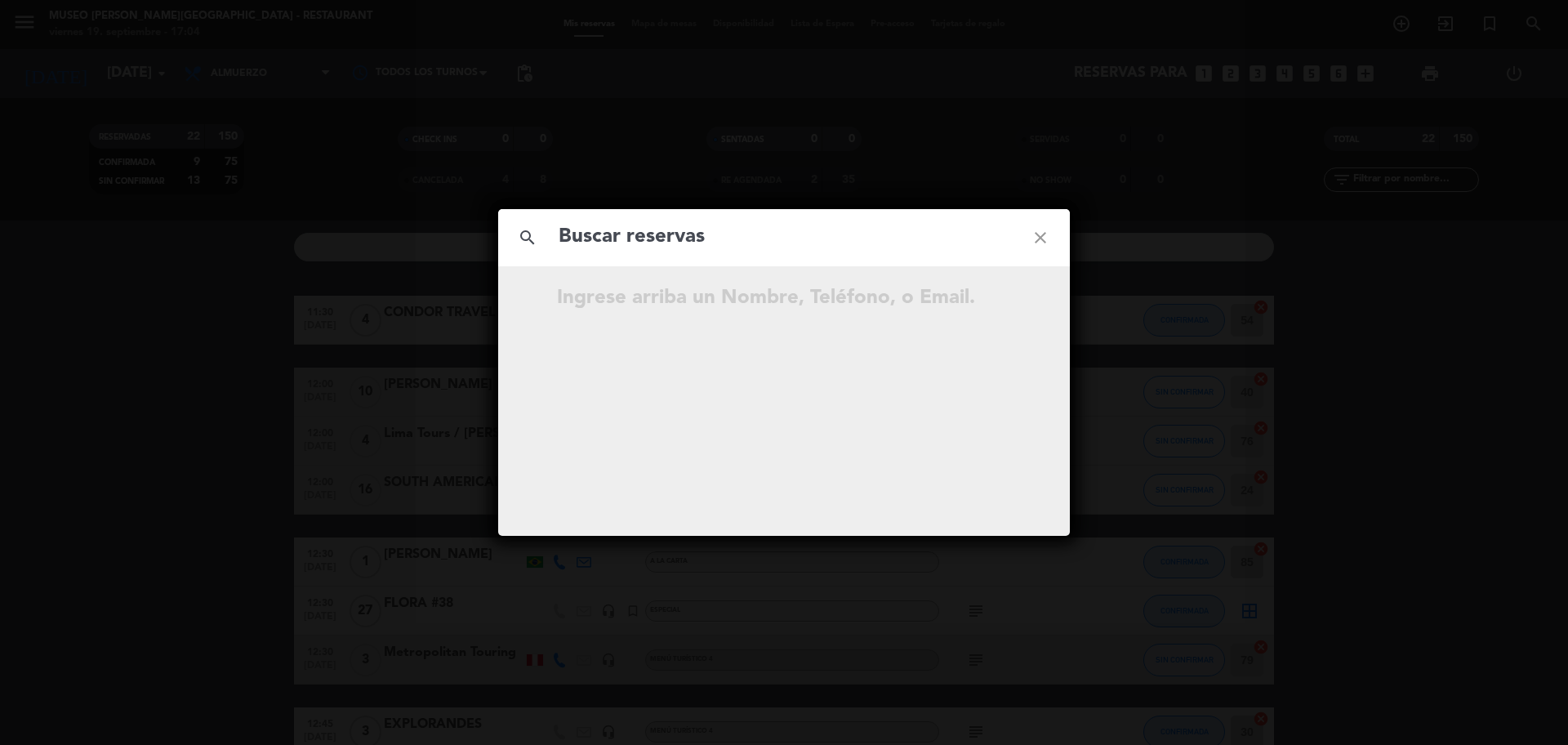
click at [685, 251] on input "text" at bounding box center [784, 238] width 454 height 34
click at [648, 243] on input "947 798 220" at bounding box center [784, 238] width 454 height 34
click at [643, 243] on input "947 798 220" at bounding box center [784, 238] width 454 height 34
type input "947798220"
click at [659, 246] on input "947798220" at bounding box center [784, 238] width 454 height 34
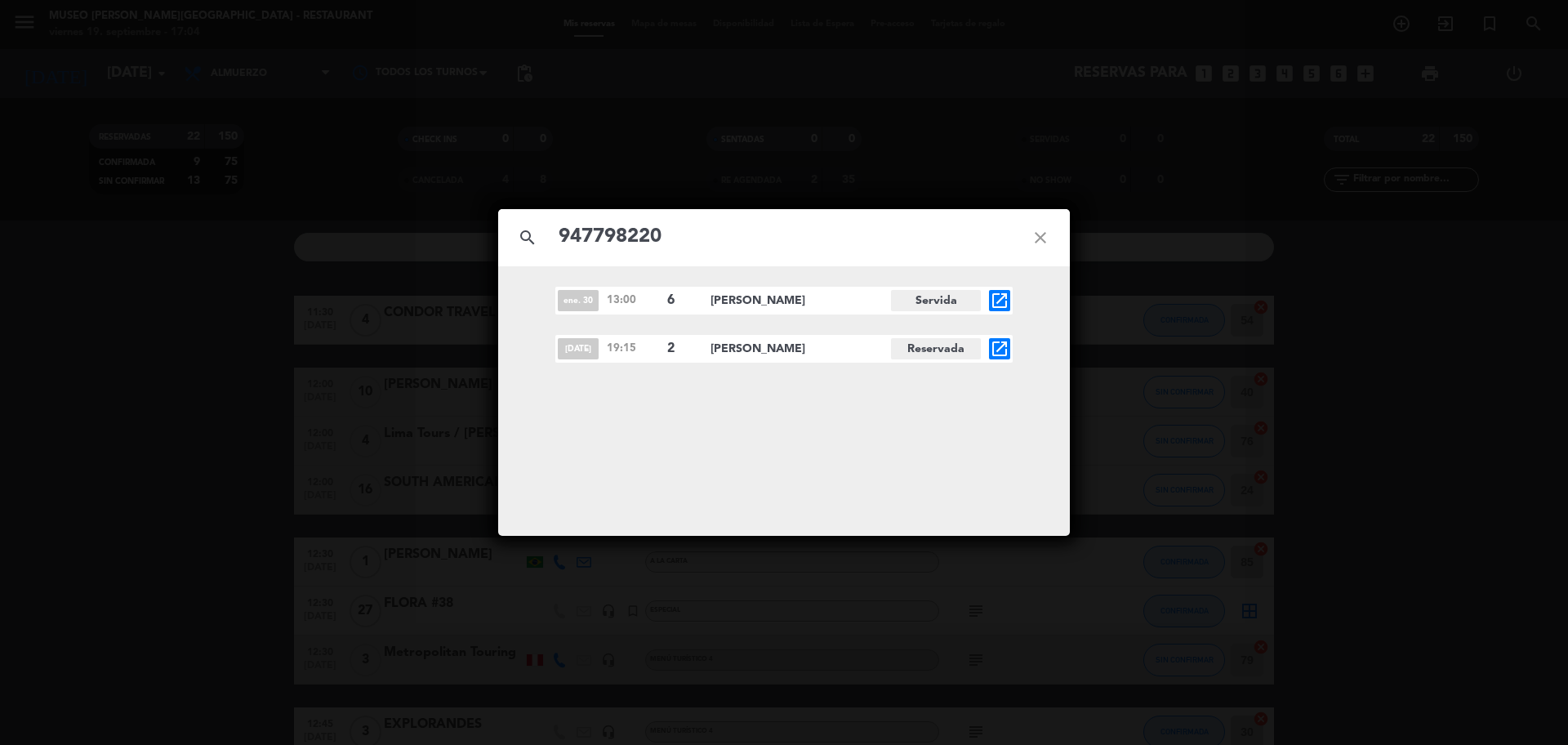
click at [996, 357] on icon "open_in_new" at bounding box center [999, 349] width 20 height 20
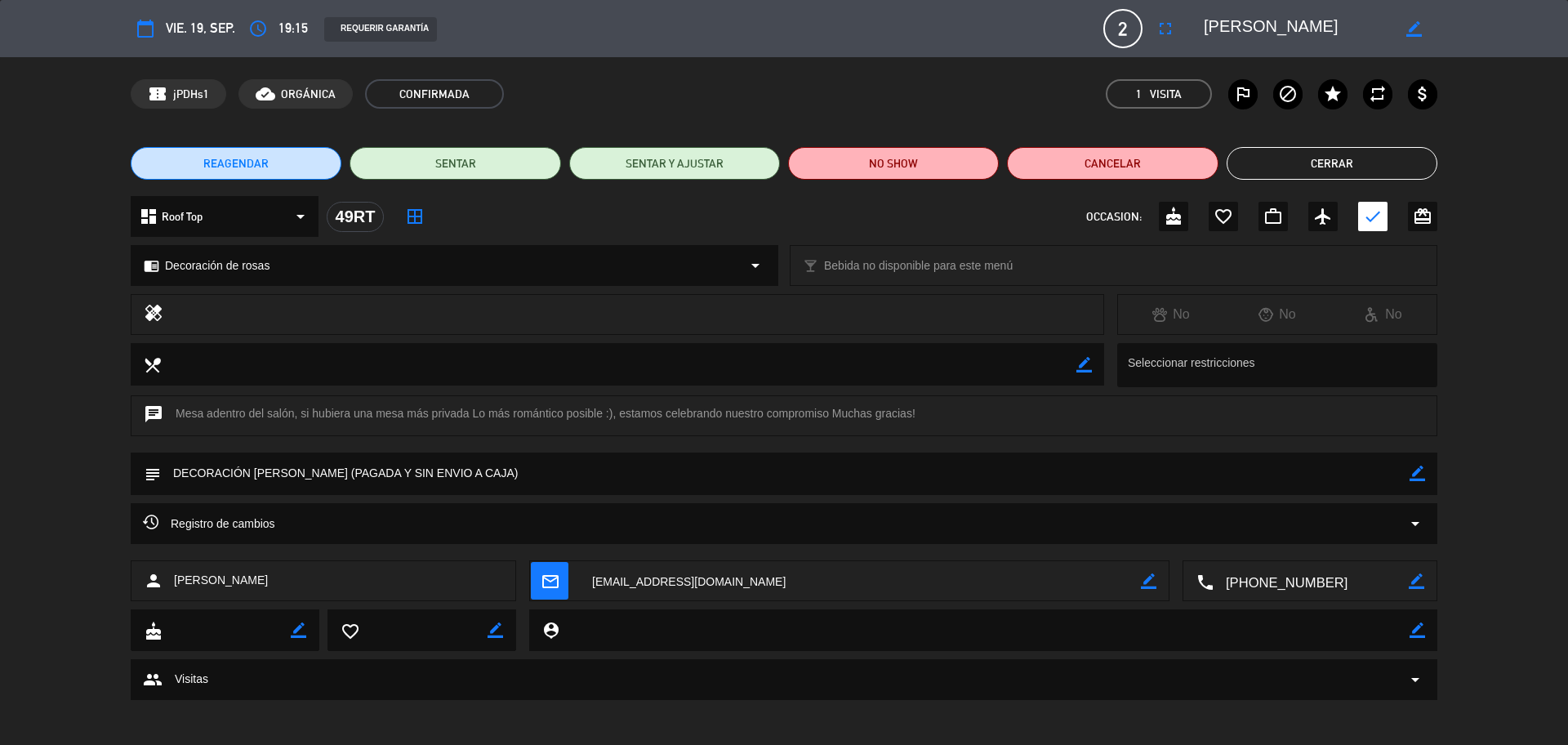
click at [709, 589] on textarea at bounding box center [860, 581] width 561 height 40
click at [1428, 470] on div "subject border_color" at bounding box center [784, 473] width 1307 height 42
click at [1419, 471] on icon "border_color" at bounding box center [1418, 473] width 16 height 16
drag, startPoint x: 436, startPoint y: 482, endPoint x: 382, endPoint y: 483, distance: 54.0
click at [381, 483] on textarea at bounding box center [785, 473] width 1249 height 41
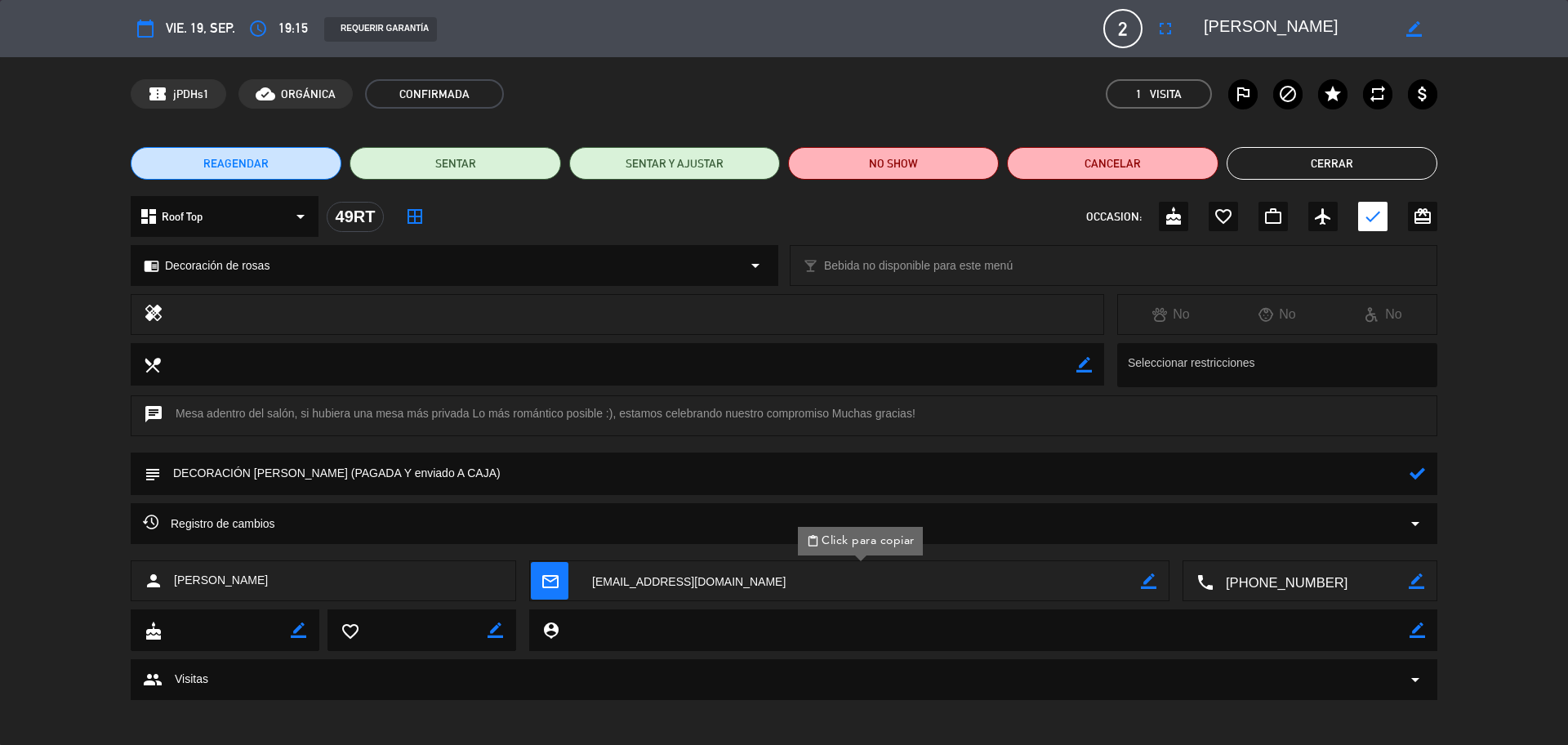
type textarea "DECORACIÓN DE ROSAS (PAGADA Y enviado A CAJA)"
click at [1411, 469] on icon at bounding box center [1418, 473] width 16 height 16
click at [1293, 172] on button "Cerrar" at bounding box center [1332, 163] width 211 height 33
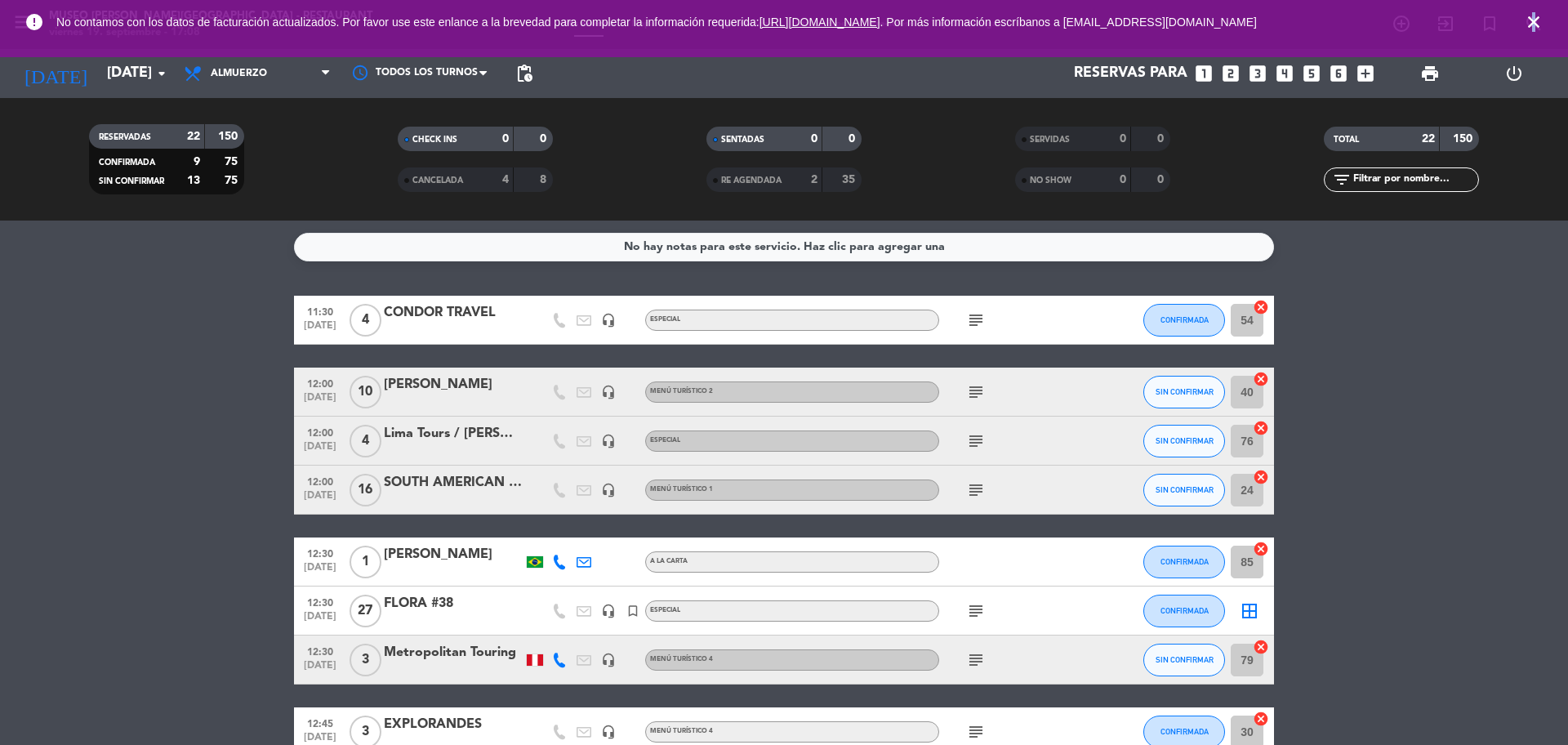
click at [1536, 24] on icon "close" at bounding box center [1533, 22] width 20 height 20
click at [1536, 24] on icon "search" at bounding box center [1533, 24] width 20 height 20
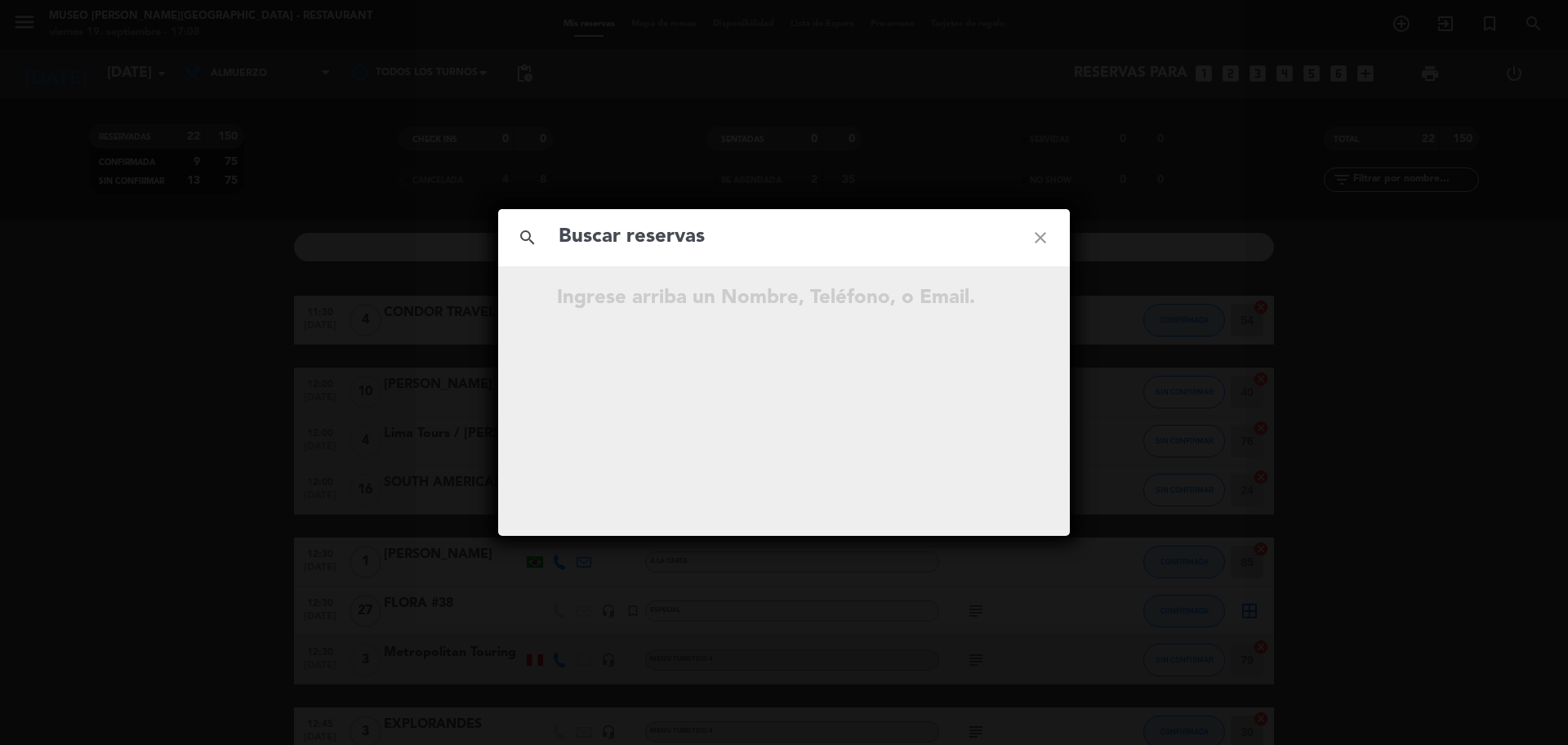
click at [685, 240] on input "text" at bounding box center [784, 238] width 454 height 34
click at [639, 237] on input "965 153 812" at bounding box center [784, 238] width 454 height 34
type input "965153812"
click at [670, 234] on input "965153812" at bounding box center [784, 238] width 454 height 34
click at [997, 303] on icon "open_in_new" at bounding box center [999, 300] width 20 height 20
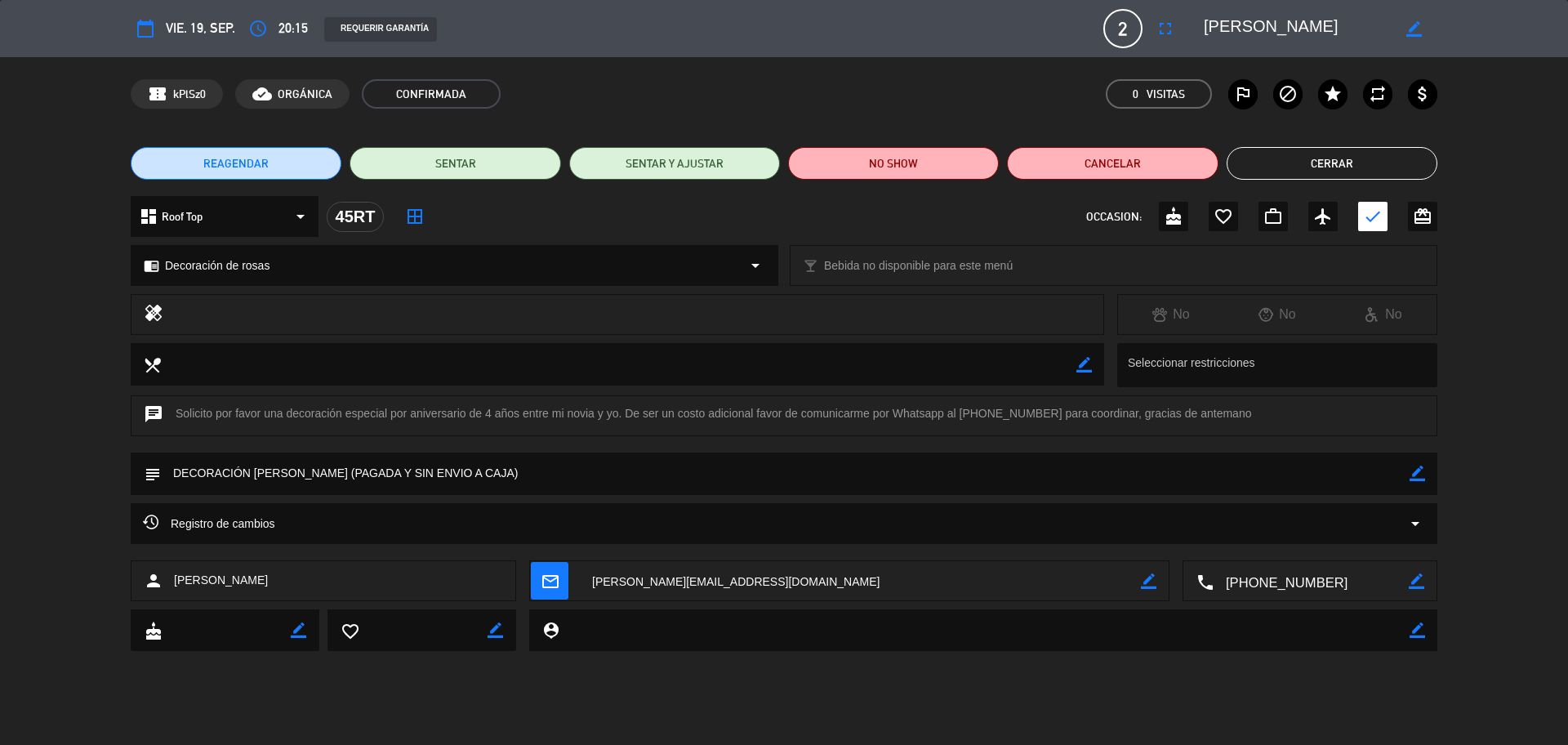
click at [639, 579] on textarea at bounding box center [860, 581] width 561 height 40
click at [1417, 472] on icon "border_color" at bounding box center [1418, 473] width 16 height 16
drag, startPoint x: 439, startPoint y: 483, endPoint x: 386, endPoint y: 478, distance: 53.2
click at [383, 479] on textarea at bounding box center [785, 473] width 1249 height 41
type textarea "DECORACIÓN DE ROSAS (PAGADA Y enviado A CAJA)"
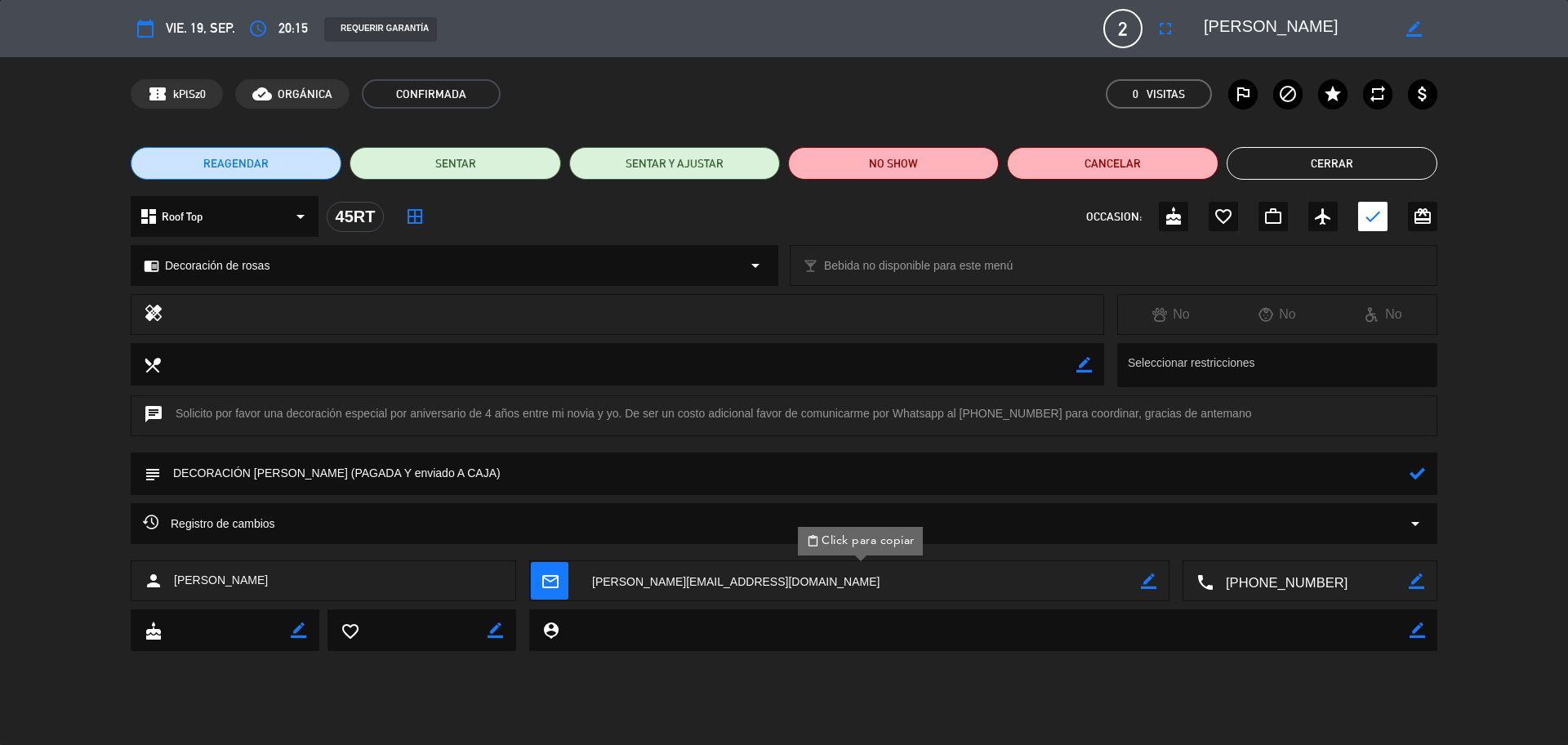
click at [1410, 474] on icon at bounding box center [1418, 473] width 16 height 16
click at [1308, 161] on button "Cerrar" at bounding box center [1332, 163] width 211 height 33
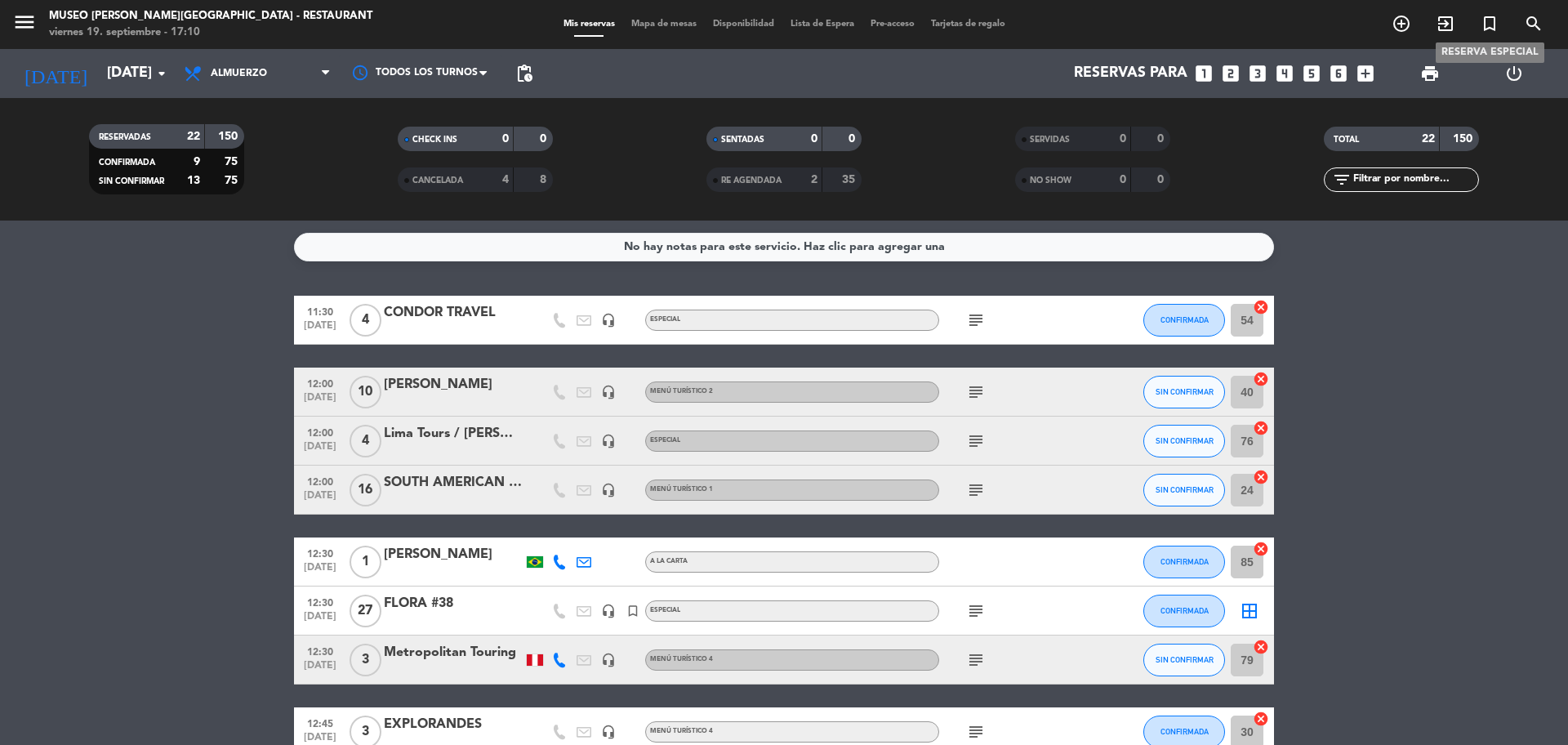
click at [1533, 17] on icon "search" at bounding box center [1533, 24] width 20 height 20
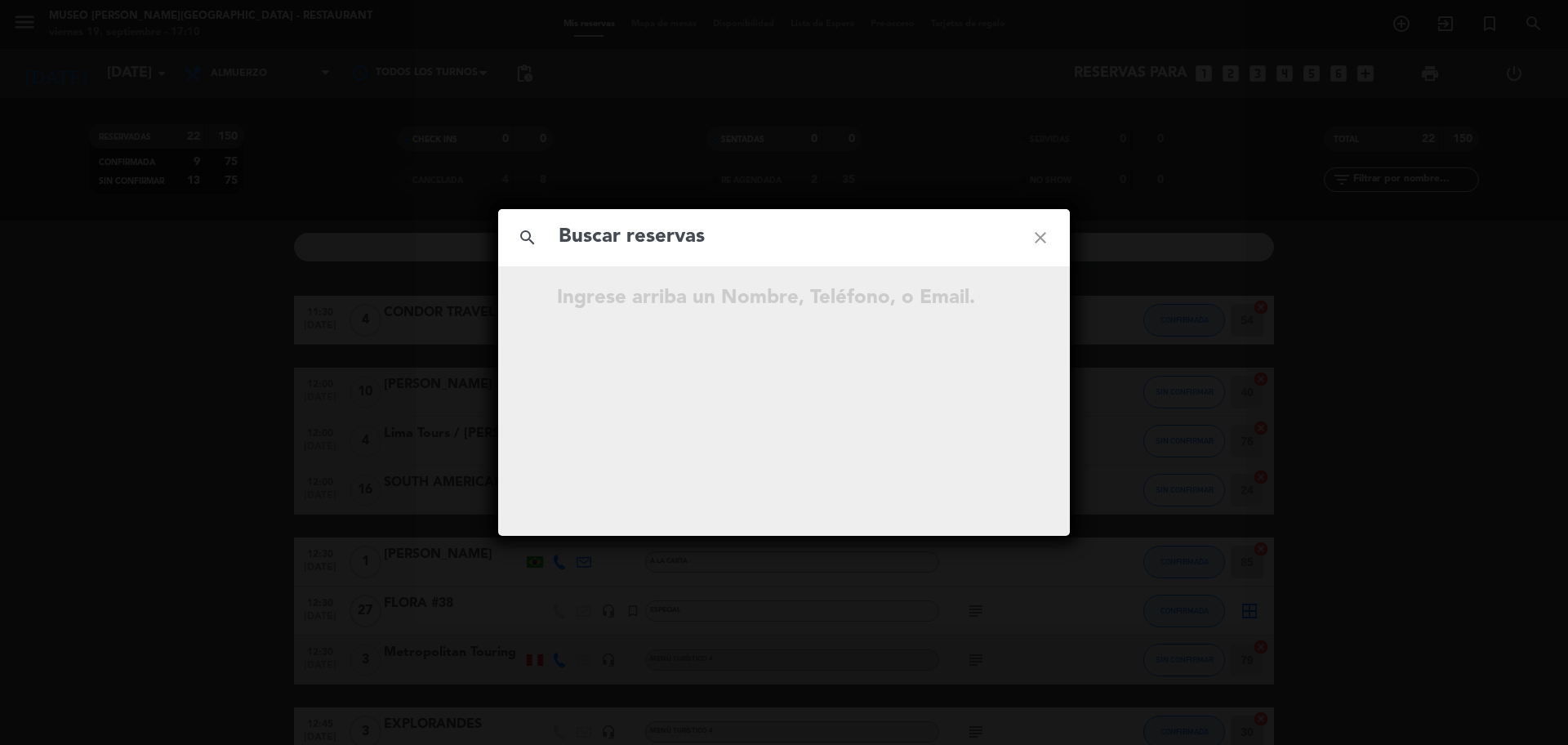
click at [751, 253] on input "text" at bounding box center [784, 238] width 454 height 34
click at [645, 246] on input "922 426 770" at bounding box center [784, 238] width 454 height 34
type input "922426770"
click at [790, 228] on input "922426770" at bounding box center [784, 238] width 454 height 34
click at [1005, 294] on icon "open_in_new" at bounding box center [999, 300] width 20 height 20
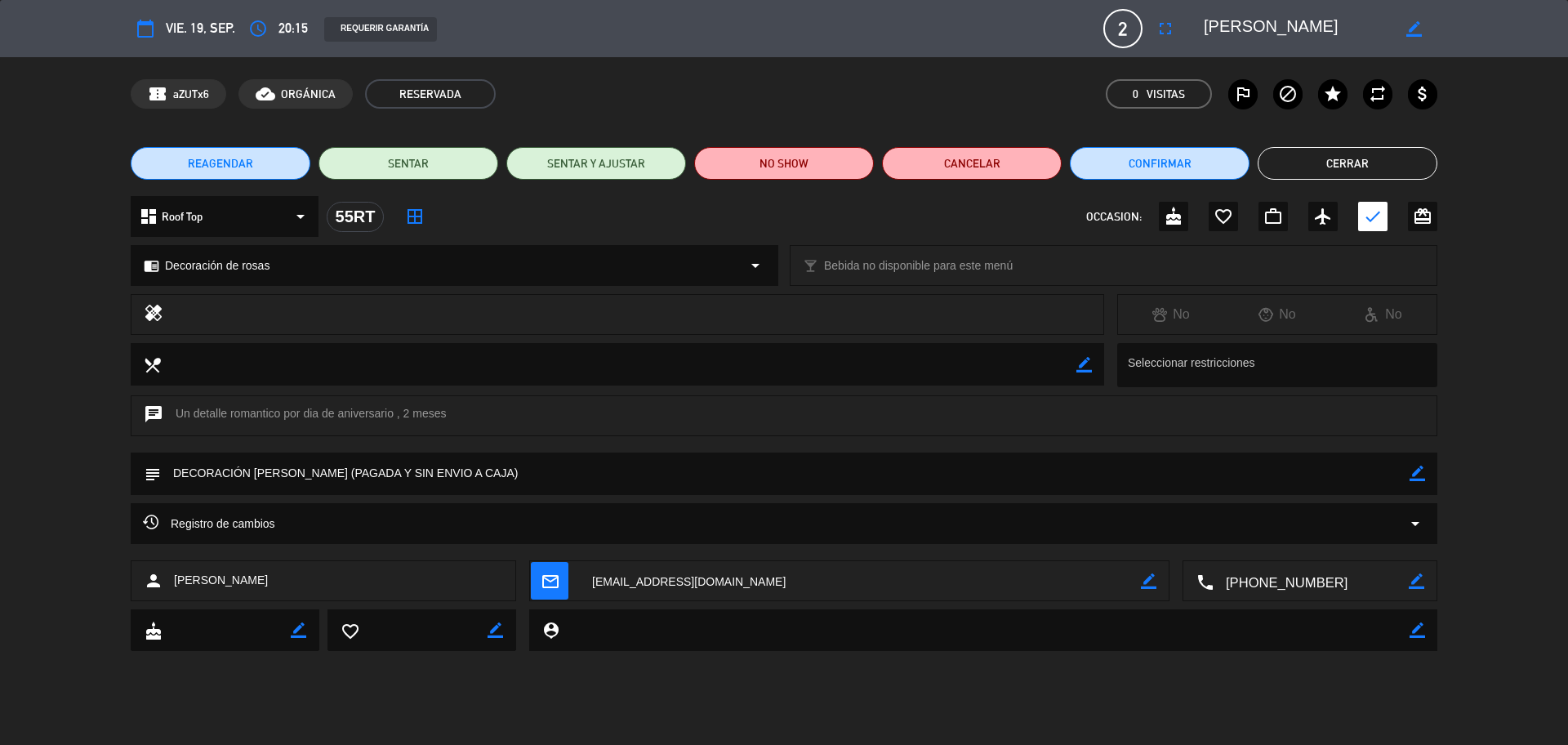
click at [698, 571] on textarea at bounding box center [860, 581] width 561 height 40
click at [1415, 479] on icon "border_color" at bounding box center [1418, 473] width 16 height 16
drag, startPoint x: 436, startPoint y: 476, endPoint x: 383, endPoint y: 482, distance: 53.3
click at [382, 481] on textarea at bounding box center [785, 473] width 1249 height 41
type textarea "DECORACIÓN DE ROSAS (PAGADA Y enviado A CAJA)"
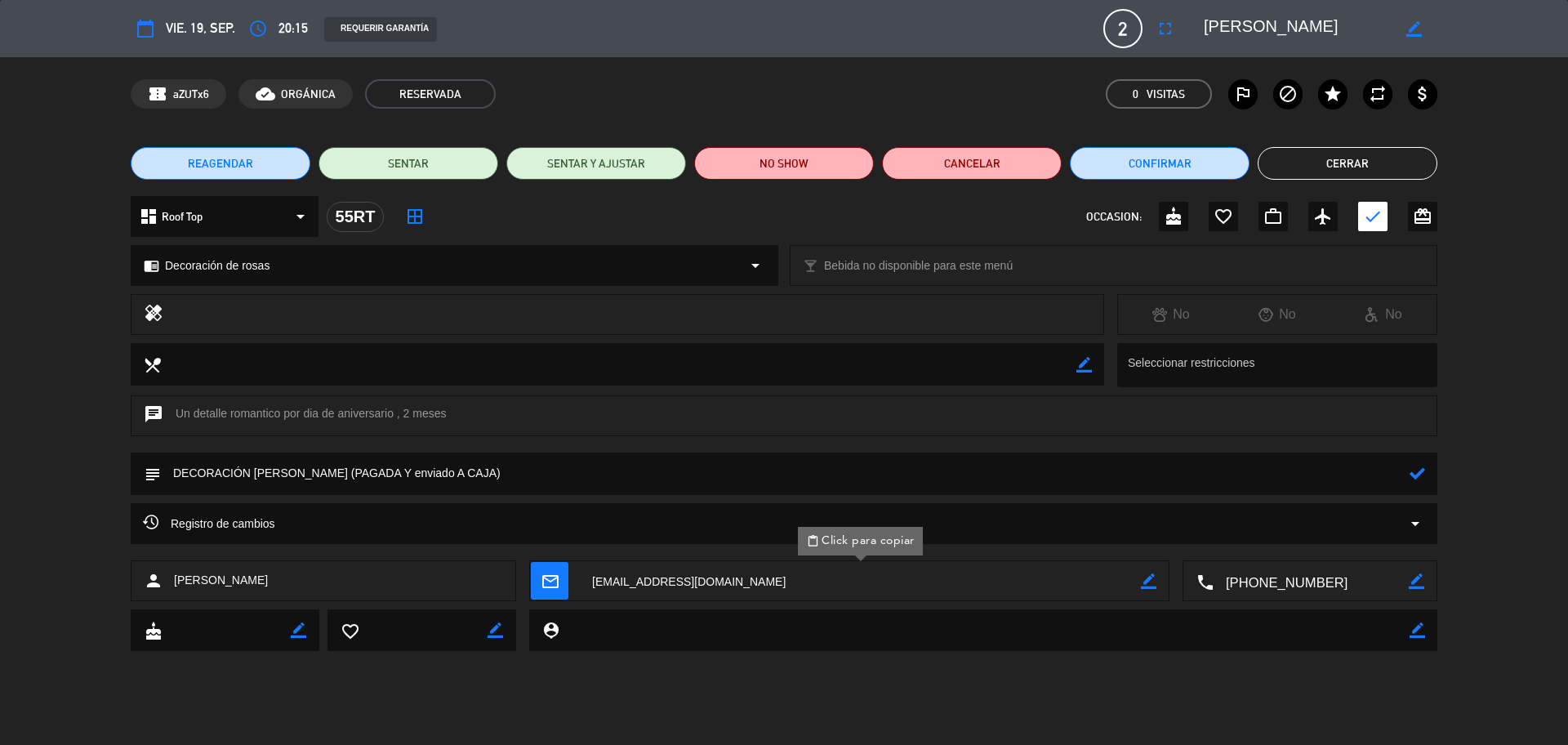
click at [1418, 478] on icon at bounding box center [1418, 473] width 16 height 16
click at [1338, 166] on button "Cerrar" at bounding box center [1347, 163] width 180 height 33
